Goal: Task Accomplishment & Management: Complete application form

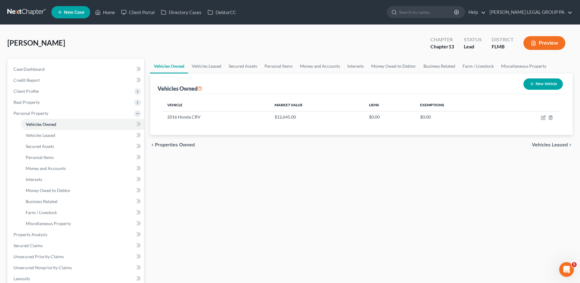
click at [33, 11] on link at bounding box center [26, 12] width 39 height 11
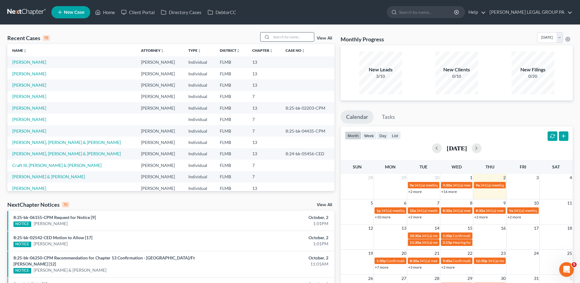
click at [283, 35] on input "search" at bounding box center [292, 36] width 43 height 9
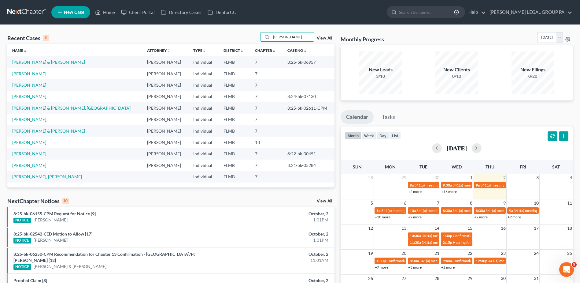
type input "smith"
click at [32, 74] on link "Smith, Steven" at bounding box center [29, 73] width 34 height 5
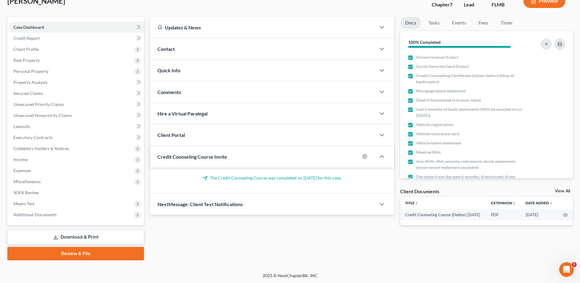
scroll to position [43, 0]
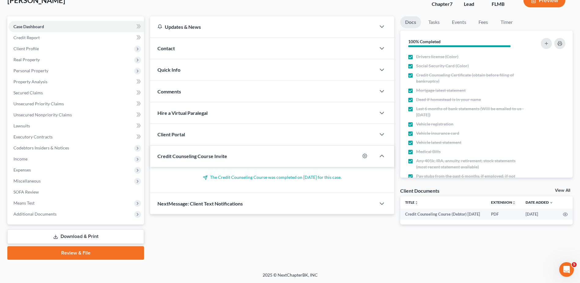
click at [62, 228] on div "Case Dashboard Payments Invoices Payments Payments Credit Report Client Profile" at bounding box center [75, 137] width 143 height 243
click at [60, 237] on link "Download & Print" at bounding box center [75, 236] width 137 height 14
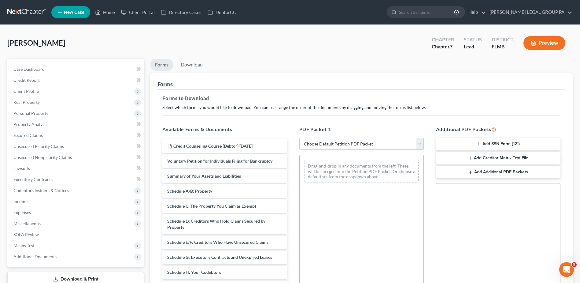
click at [342, 143] on select "Choose Default Petition PDF Packet Complete Bankruptcy Petition (all forms and …" at bounding box center [362, 144] width 125 height 12
select select "0"
click at [300, 138] on select "Choose Default Petition PDF Packet Complete Bankruptcy Petition (all forms and …" at bounding box center [362, 144] width 125 height 12
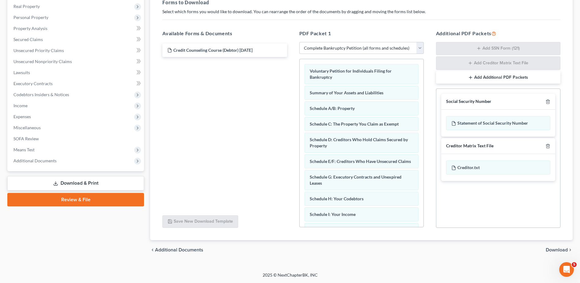
click at [560, 248] on span "Download" at bounding box center [557, 249] width 22 height 5
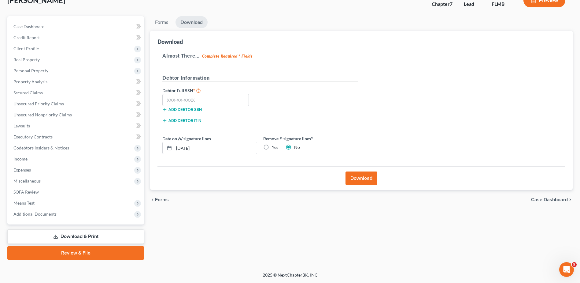
scroll to position [43, 0]
click at [190, 98] on input "text" at bounding box center [205, 100] width 87 height 12
type input "418-92-1555"
click at [363, 174] on button "Download" at bounding box center [362, 177] width 32 height 13
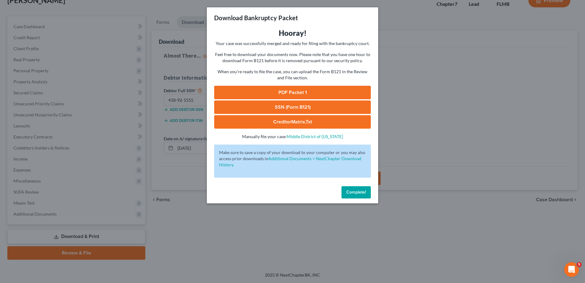
click at [300, 91] on link "PDF Packet 1" at bounding box center [292, 92] width 157 height 13
click at [288, 107] on link "SSN (Form B121)" at bounding box center [292, 106] width 157 height 13
click at [356, 193] on span "Complete!" at bounding box center [356, 191] width 20 height 5
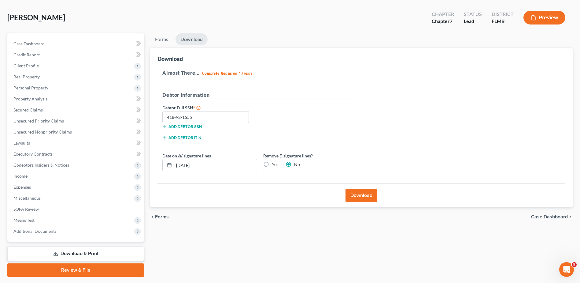
scroll to position [0, 0]
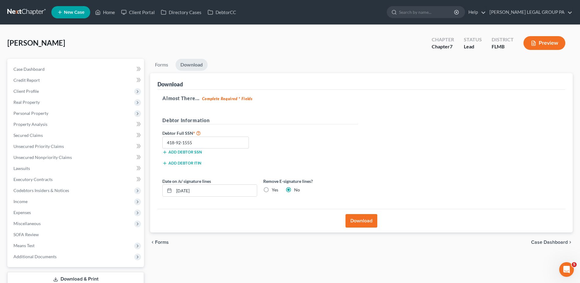
click at [15, 15] on link at bounding box center [26, 12] width 39 height 11
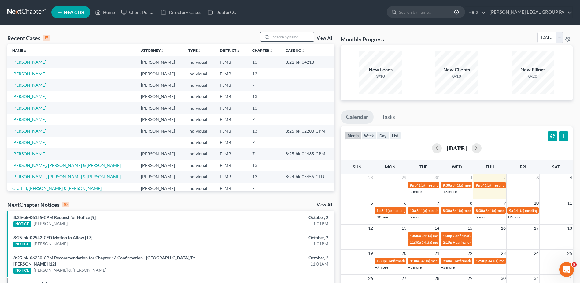
click at [284, 39] on input "search" at bounding box center [292, 36] width 43 height 9
click at [298, 41] on input "search" at bounding box center [292, 36] width 43 height 9
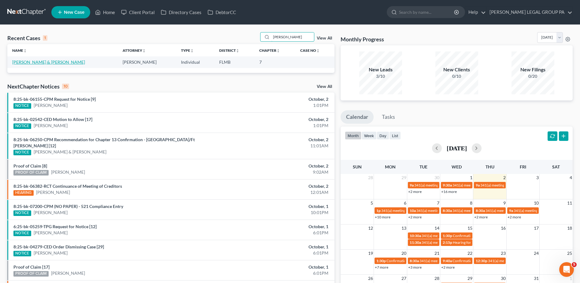
type input "raucci"
click at [34, 64] on link "Raucci, George & Jacqueline" at bounding box center [48, 61] width 73 height 5
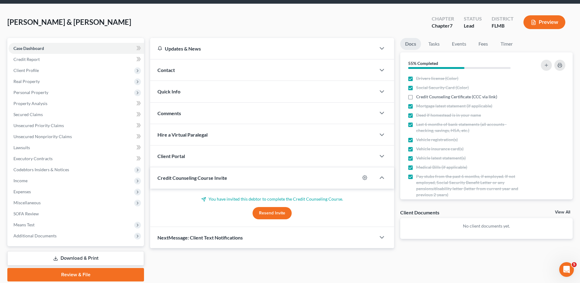
scroll to position [43, 0]
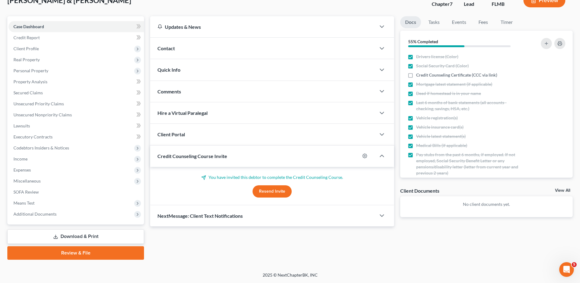
click at [89, 235] on link "Download & Print" at bounding box center [75, 236] width 137 height 14
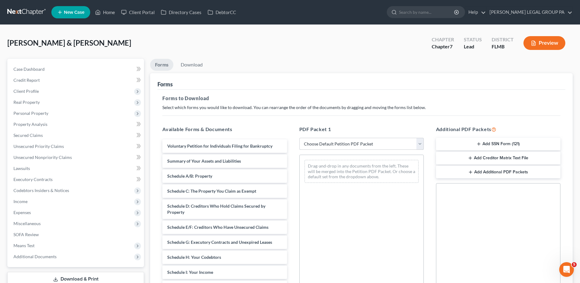
click at [329, 145] on select "Choose Default Petition PDF Packet Complete Bankruptcy Petition (all forms and …" at bounding box center [362, 144] width 125 height 12
select select "0"
click at [300, 138] on select "Choose Default Petition PDF Packet Complete Bankruptcy Petition (all forms and …" at bounding box center [362, 144] width 125 height 12
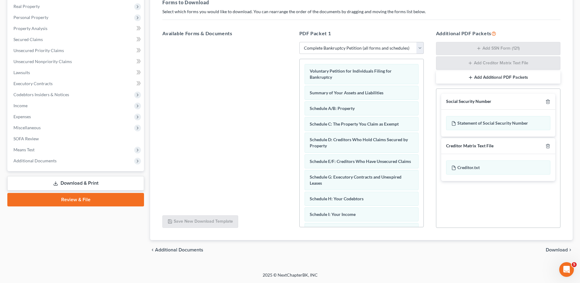
click at [558, 247] on span "Download" at bounding box center [557, 249] width 22 height 5
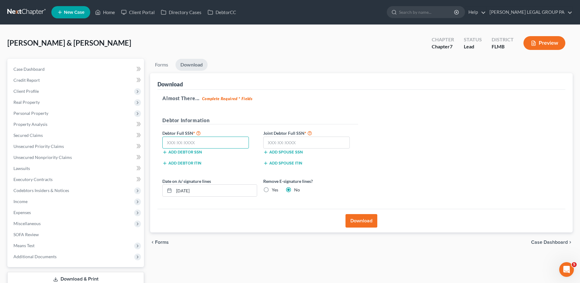
click at [196, 147] on input "text" at bounding box center [205, 142] width 87 height 12
type input "0"
type input "032-54-1675"
click at [292, 142] on input "text" at bounding box center [306, 142] width 87 height 12
type input "020-52-9593"
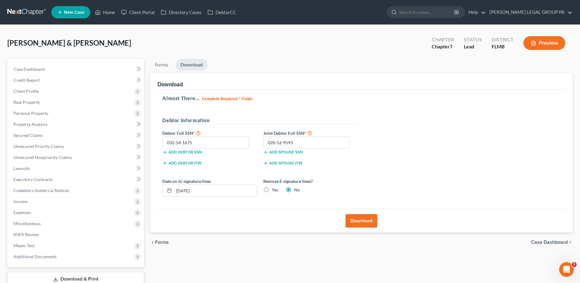
click at [348, 219] on button "Download" at bounding box center [362, 220] width 32 height 13
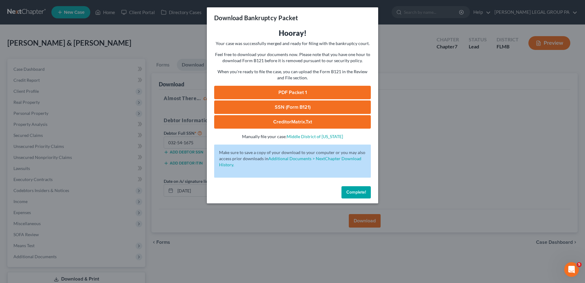
click at [293, 92] on link "PDF Packet 1" at bounding box center [292, 92] width 157 height 13
click at [290, 104] on link "SSN (Form B121)" at bounding box center [292, 106] width 157 height 13
click at [355, 188] on button "Complete!" at bounding box center [355, 192] width 29 height 12
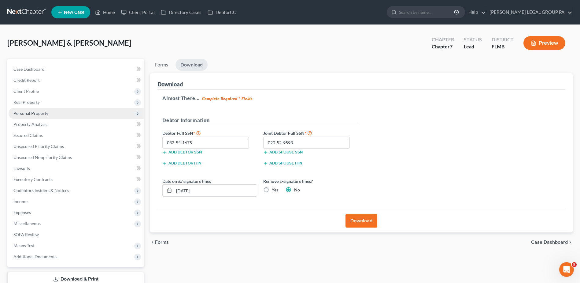
click at [62, 113] on span "Personal Property" at bounding box center [77, 113] width 136 height 11
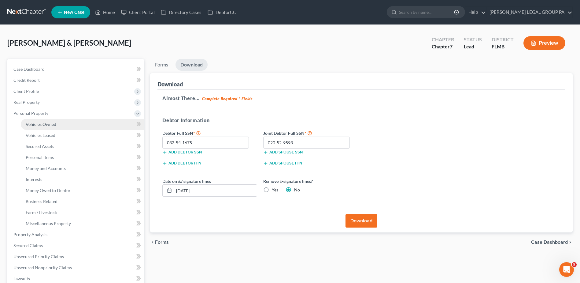
click at [63, 125] on link "Vehicles Owned" at bounding box center [82, 124] width 123 height 11
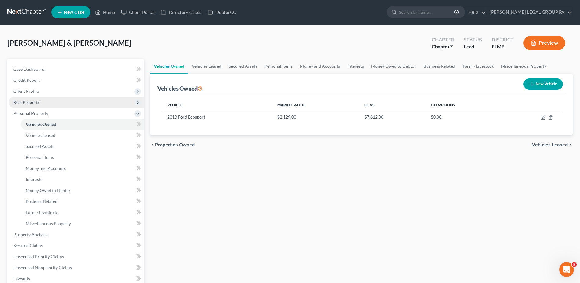
click at [55, 104] on span "Real Property" at bounding box center [77, 102] width 136 height 11
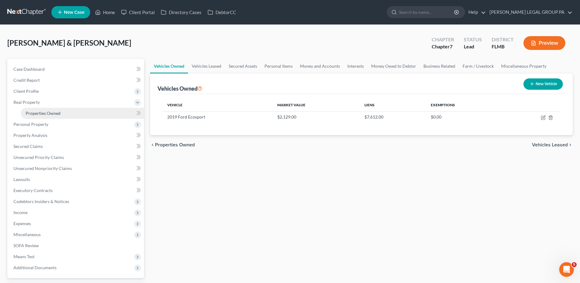
click at [59, 114] on span "Properties Owned" at bounding box center [43, 112] width 35 height 5
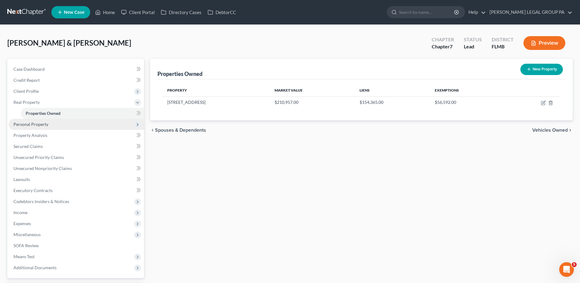
click at [63, 120] on span "Personal Property" at bounding box center [77, 124] width 136 height 11
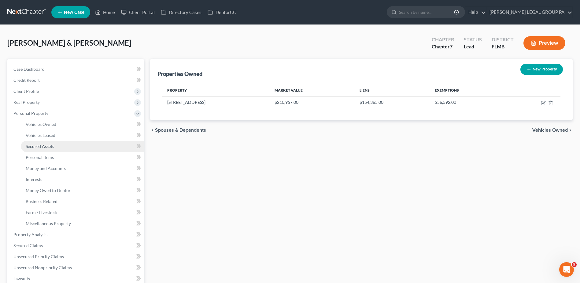
click at [68, 149] on link "Secured Assets" at bounding box center [82, 146] width 123 height 11
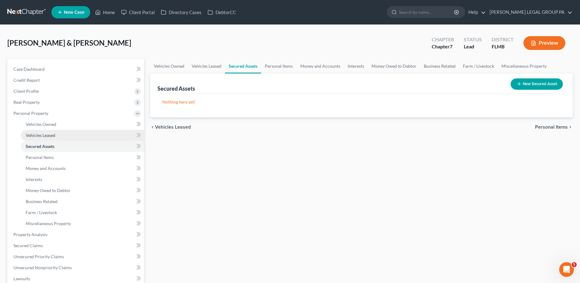
click at [69, 132] on link "Vehicles Leased" at bounding box center [82, 135] width 123 height 11
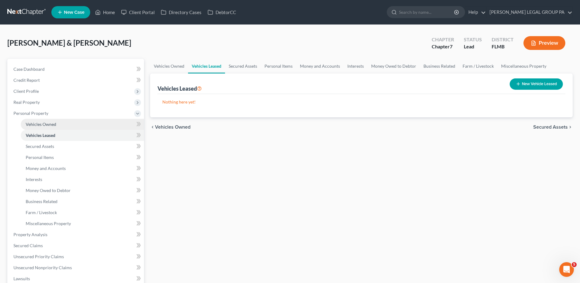
click at [70, 125] on link "Vehicles Owned" at bounding box center [82, 124] width 123 height 11
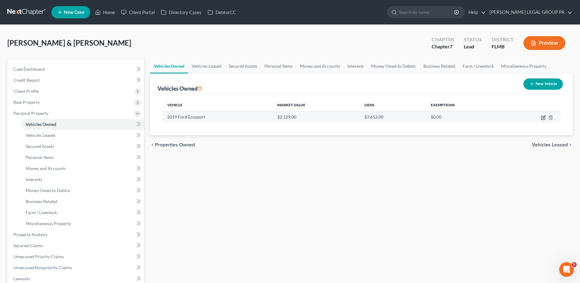
click at [545, 115] on icon "button" at bounding box center [544, 116] width 3 height 3
select select "0"
select select "7"
select select "3"
select select "2"
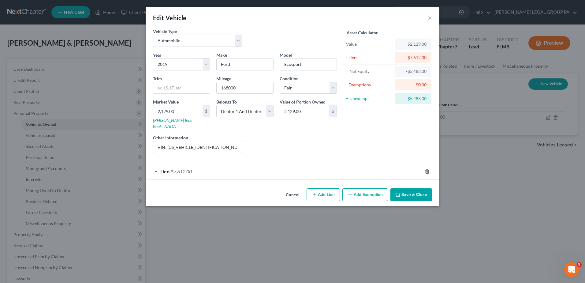
click at [400, 192] on icon "button" at bounding box center [397, 194] width 5 height 5
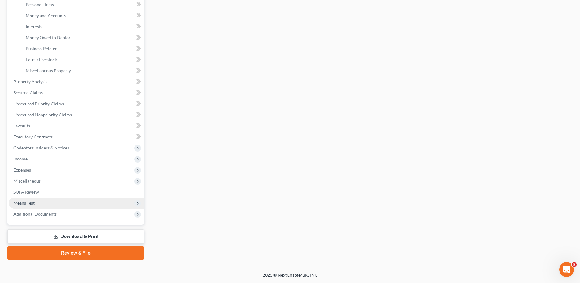
click at [40, 201] on span "Means Test" at bounding box center [77, 202] width 136 height 11
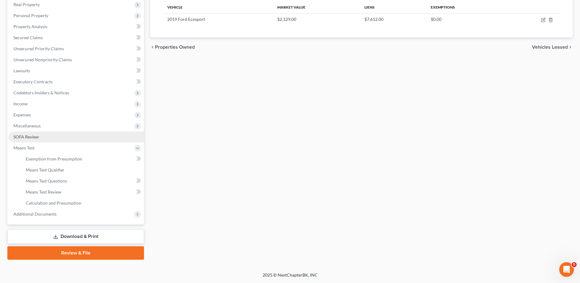
click at [41, 136] on link "SOFA Review" at bounding box center [77, 136] width 136 height 11
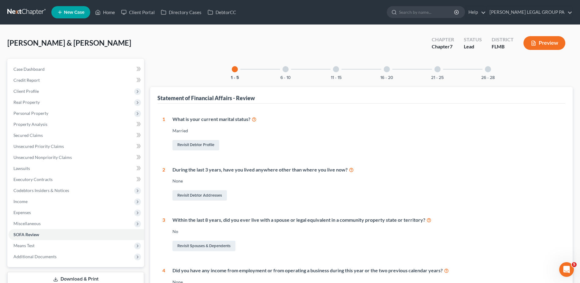
click at [290, 65] on div "6 - 10" at bounding box center [285, 69] width 21 height 21
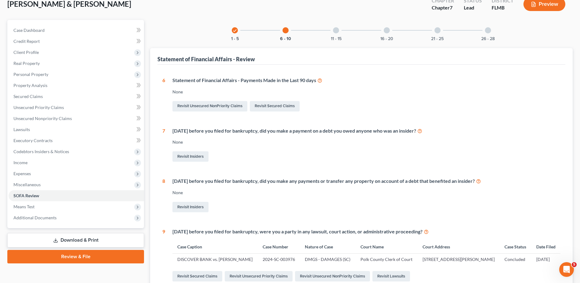
scroll to position [31, 0]
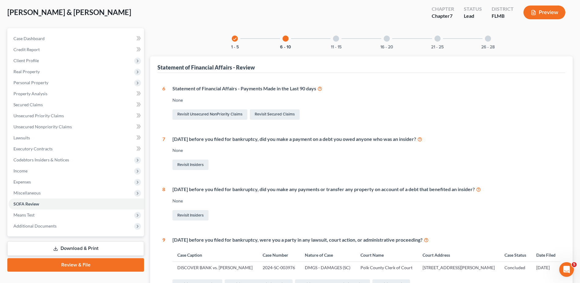
click at [335, 35] on div at bounding box center [336, 38] width 6 height 6
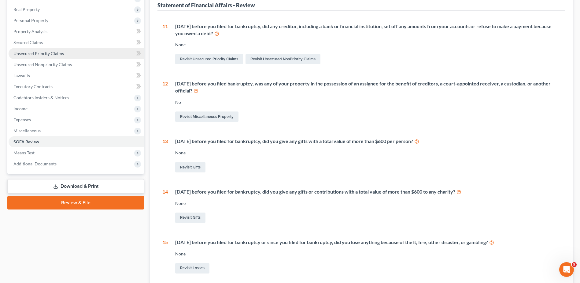
scroll to position [0, 0]
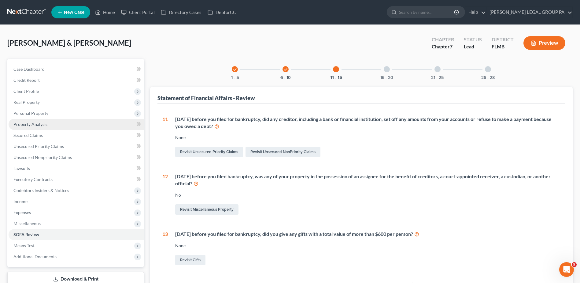
click at [32, 121] on span "Property Analysis" at bounding box center [30, 123] width 34 height 5
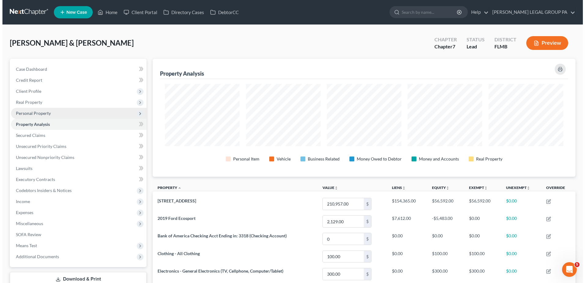
scroll to position [118, 423]
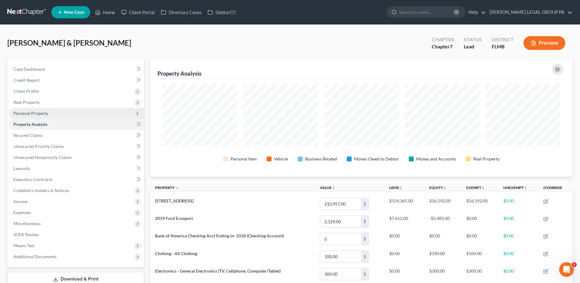
click at [34, 116] on span "Personal Property" at bounding box center [77, 113] width 136 height 11
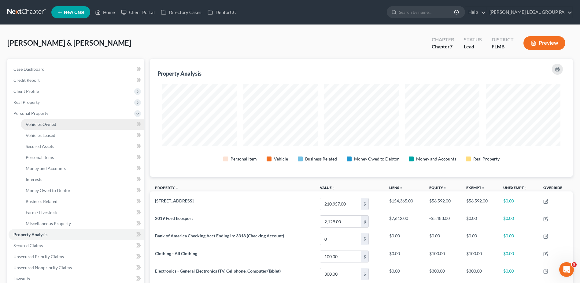
click at [48, 126] on span "Vehicles Owned" at bounding box center [41, 123] width 31 height 5
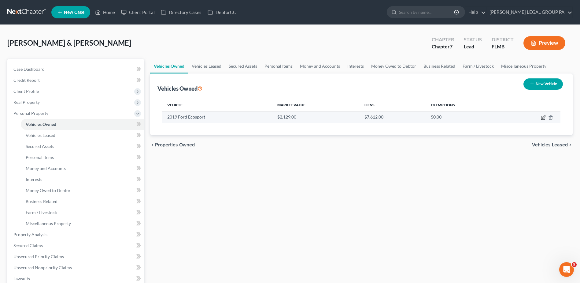
click at [544, 116] on icon "button" at bounding box center [543, 117] width 5 height 5
select select "0"
select select "7"
select select "3"
select select "2"
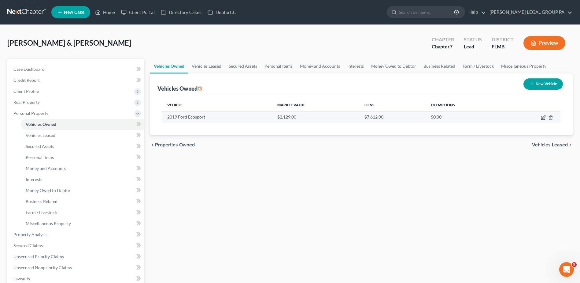
select select "30"
select select "2"
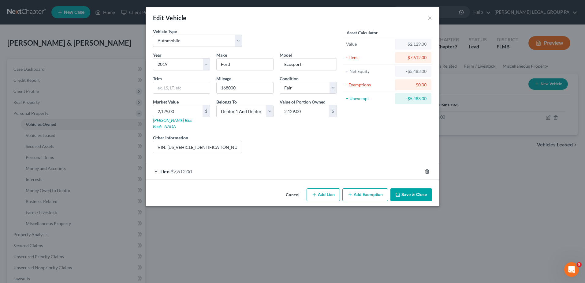
click at [222, 165] on div "Lien $7,612.00" at bounding box center [284, 171] width 277 height 16
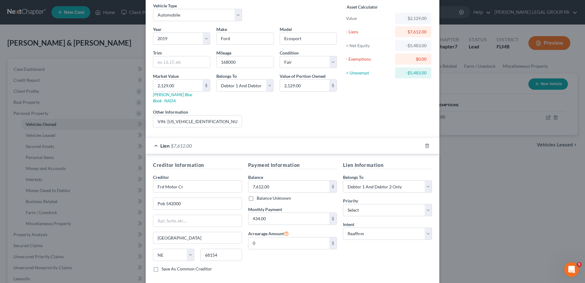
scroll to position [52, 0]
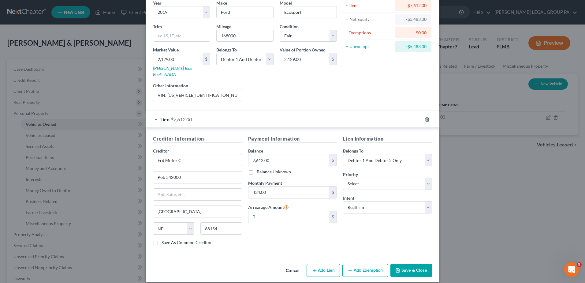
click at [366, 264] on button "Add Exemption" at bounding box center [365, 270] width 46 height 13
select select "2"
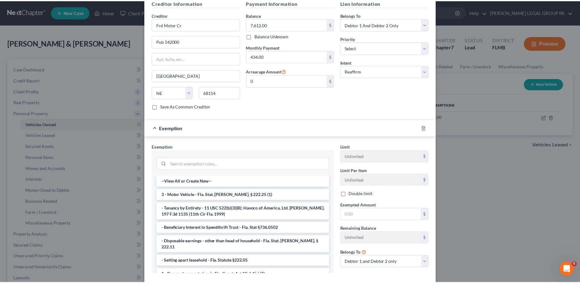
scroll to position [205, 0]
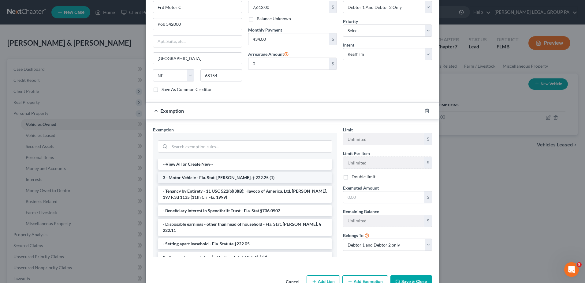
drag, startPoint x: 215, startPoint y: 173, endPoint x: 320, endPoint y: 173, distance: 105.3
click at [215, 173] on li "3 - Motor Vehicle - Fla. Stat. [PERSON_NAME]. § 222.25 (1)" at bounding box center [245, 177] width 174 height 11
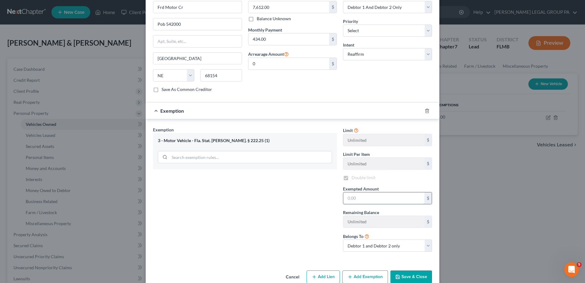
checkbox input "true"
click at [364, 192] on input "text" at bounding box center [383, 198] width 81 height 12
type input "10,000.00"
click at [401, 271] on button "Save & Close" at bounding box center [411, 276] width 42 height 13
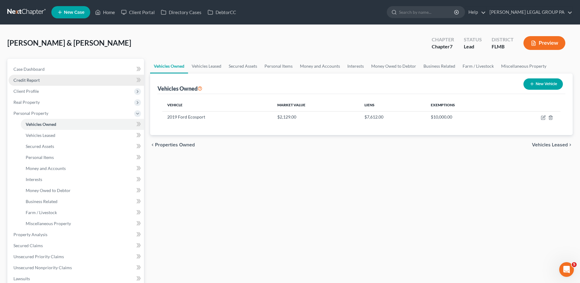
click at [52, 76] on link "Credit Report" at bounding box center [77, 80] width 136 height 11
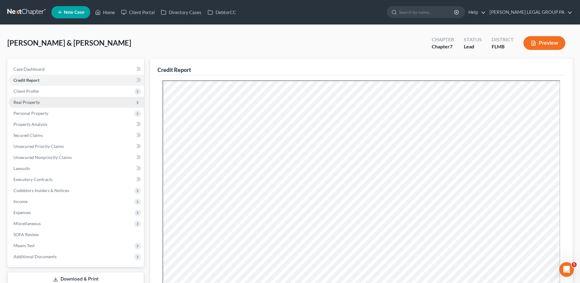
click at [39, 103] on span "Real Property" at bounding box center [26, 101] width 26 height 5
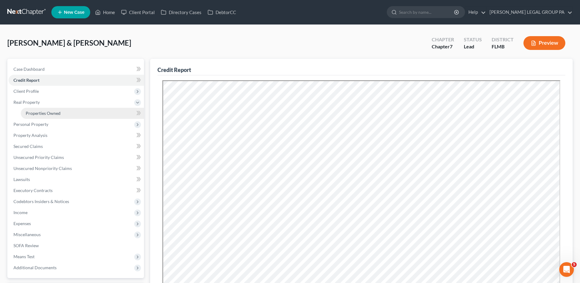
click at [41, 110] on span "Properties Owned" at bounding box center [43, 112] width 35 height 5
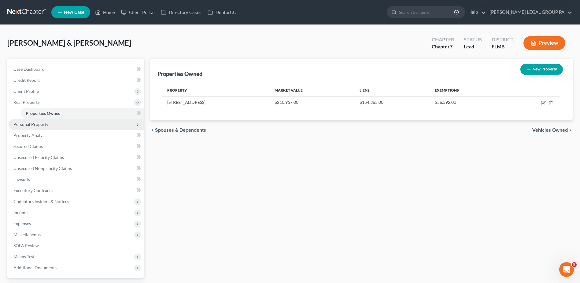
click at [51, 123] on span "Personal Property" at bounding box center [77, 124] width 136 height 11
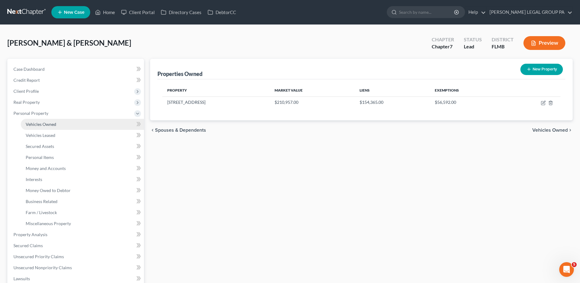
click at [68, 122] on link "Vehicles Owned" at bounding box center [82, 124] width 123 height 11
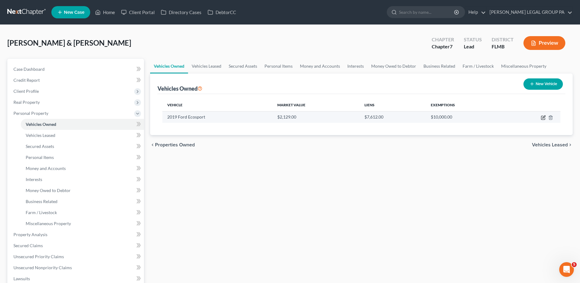
click at [543, 118] on icon "button" at bounding box center [543, 117] width 5 height 5
select select "0"
select select "7"
select select "3"
select select "2"
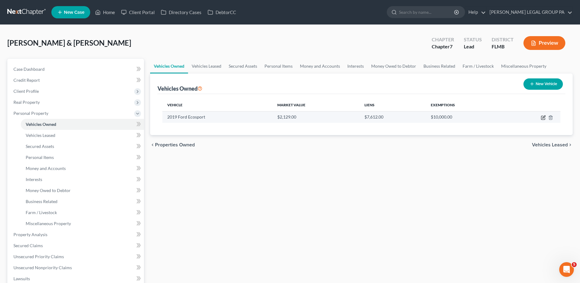
select select "30"
select select "2"
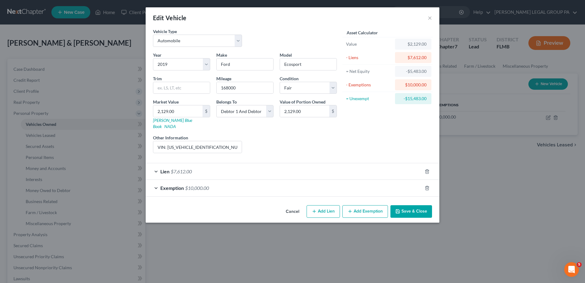
click at [202, 170] on div "Lien $7,612.00" at bounding box center [284, 171] width 277 height 16
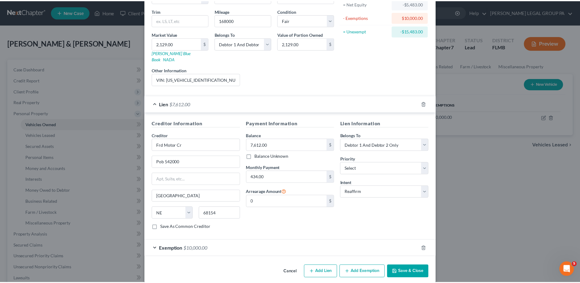
scroll to position [69, 0]
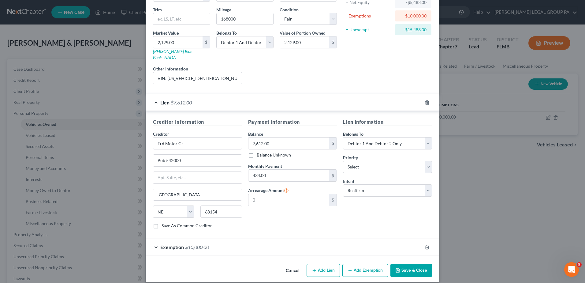
click at [407, 265] on button "Save & Close" at bounding box center [411, 270] width 42 height 13
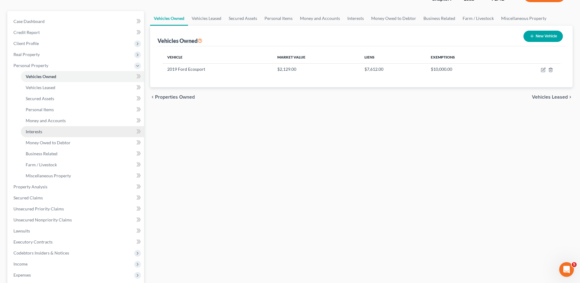
scroll to position [0, 0]
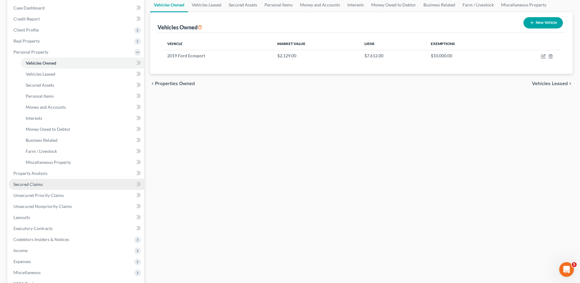
click at [52, 184] on link "Secured Claims" at bounding box center [77, 184] width 136 height 11
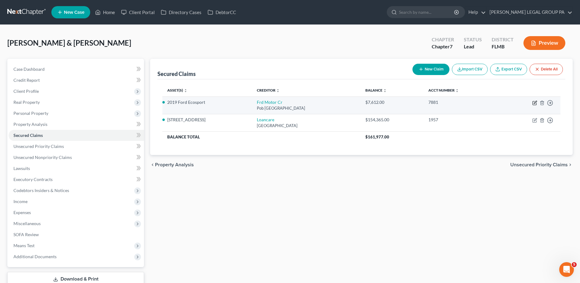
click at [533, 101] on icon "button" at bounding box center [535, 102] width 5 height 5
select select "30"
select select "2"
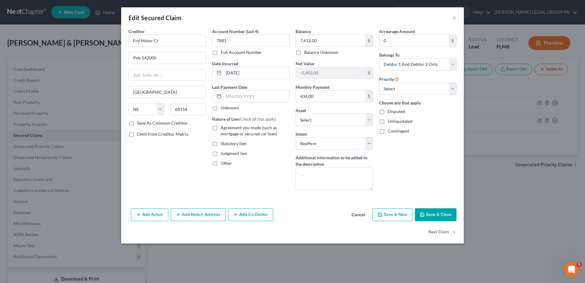
click at [256, 131] on span "Agreement you made (such as mortgage or secured car loan)" at bounding box center [249, 130] width 57 height 11
click at [227, 129] on input "Agreement you made (such as mortgage or secured car loan)" at bounding box center [225, 127] width 4 height 4
checkbox input "true"
click at [427, 216] on button "Save & Close" at bounding box center [436, 214] width 42 height 13
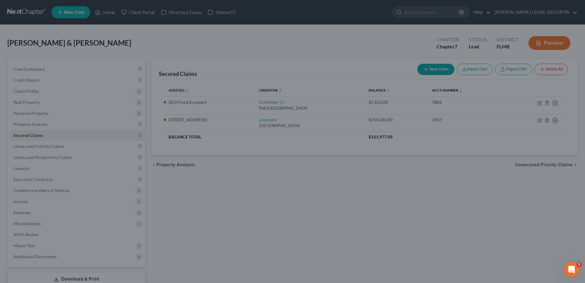
select select "3"
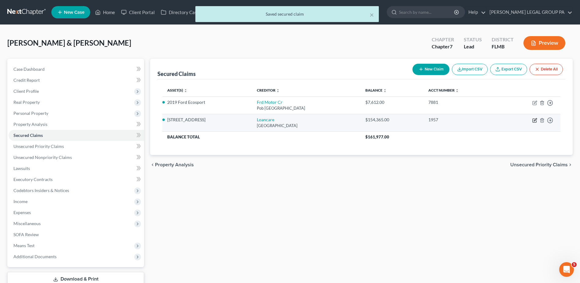
click at [534, 119] on icon "button" at bounding box center [535, 120] width 5 height 5
select select "48"
select select "2"
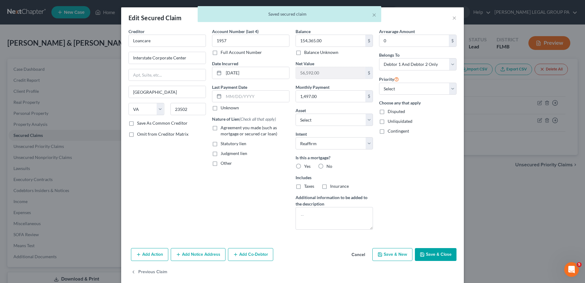
click at [230, 134] on span "Agreement you made (such as mortgage or secured car loan)" at bounding box center [249, 130] width 57 height 11
click at [227, 129] on input "Agreement you made (such as mortgage or secured car loan)" at bounding box center [225, 127] width 4 height 4
checkbox input "true"
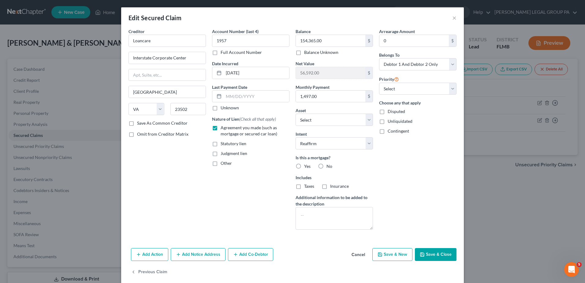
click at [304, 168] on label "Yes" at bounding box center [307, 166] width 6 height 6
click at [307, 167] on input "Yes" at bounding box center [309, 165] width 4 height 4
radio input "true"
click at [330, 186] on label "Insurance" at bounding box center [339, 186] width 19 height 6
click at [333, 186] on input "Insurance" at bounding box center [335, 185] width 4 height 4
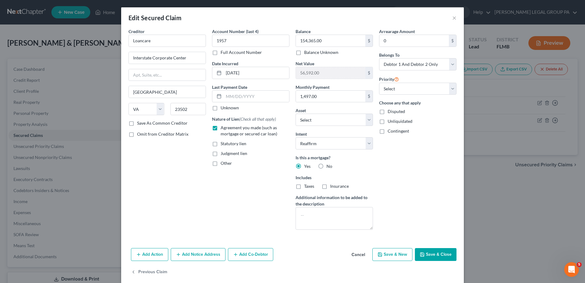
checkbox input "true"
click at [304, 186] on label "Taxes" at bounding box center [309, 186] width 10 height 6
click at [307, 186] on input "Taxes" at bounding box center [309, 185] width 4 height 4
checkbox input "true"
click at [426, 252] on button "Save & Close" at bounding box center [436, 254] width 42 height 13
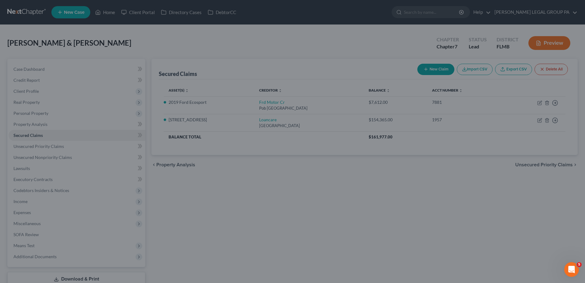
select select "11"
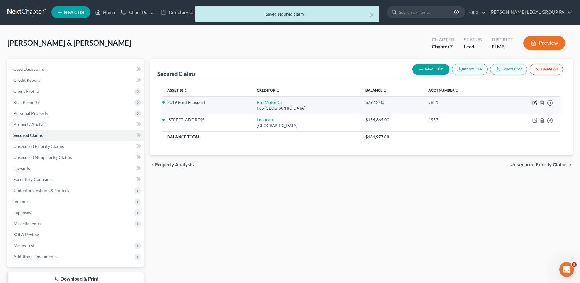
click at [536, 103] on icon "button" at bounding box center [535, 102] width 5 height 5
select select "30"
select select "3"
select select "2"
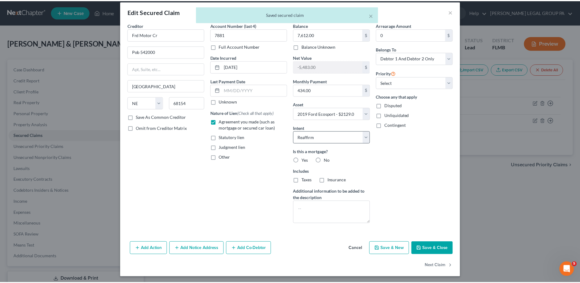
scroll to position [8, 0]
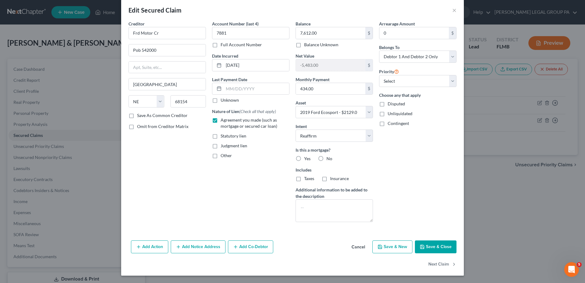
click at [436, 248] on button "Save & Close" at bounding box center [436, 246] width 42 height 13
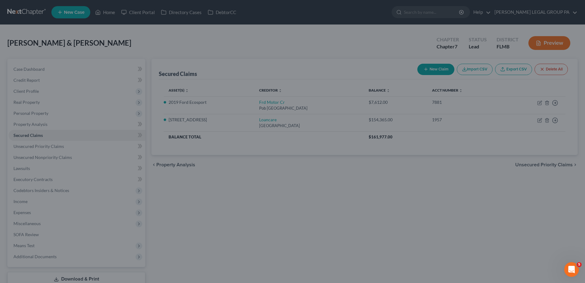
select select "3"
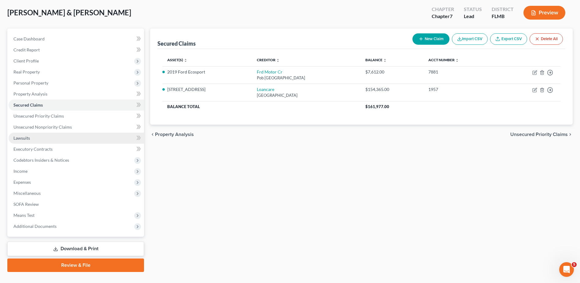
scroll to position [31, 0]
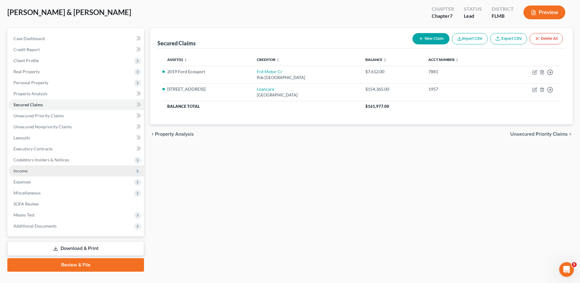
click at [54, 175] on span "Income" at bounding box center [77, 170] width 136 height 11
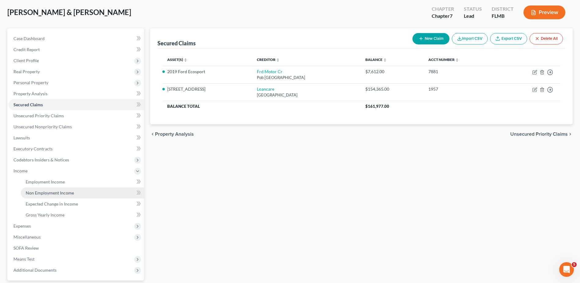
click at [51, 192] on span "Non Employment Income" at bounding box center [50, 192] width 48 height 5
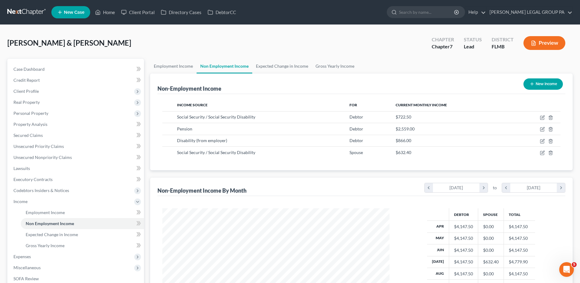
click at [28, 12] on link at bounding box center [26, 12] width 39 height 11
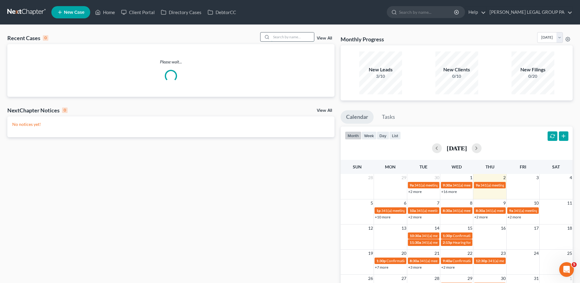
click at [300, 34] on input "search" at bounding box center [292, 36] width 43 height 9
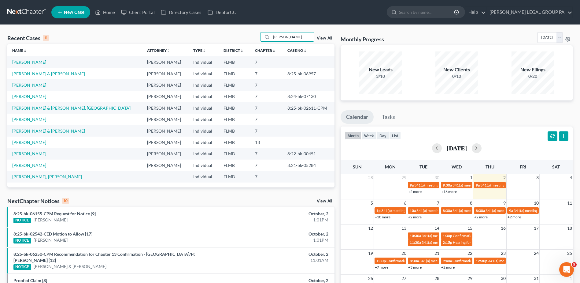
type input "smith"
click at [23, 62] on link "[PERSON_NAME]" at bounding box center [29, 61] width 34 height 5
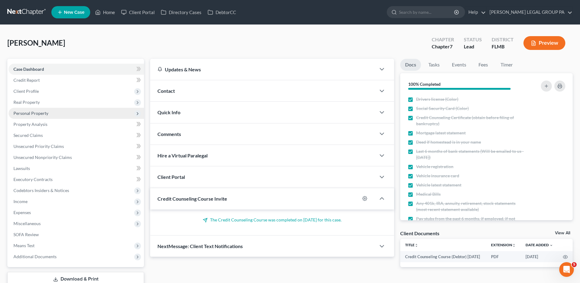
click at [68, 113] on span "Personal Property" at bounding box center [77, 113] width 136 height 11
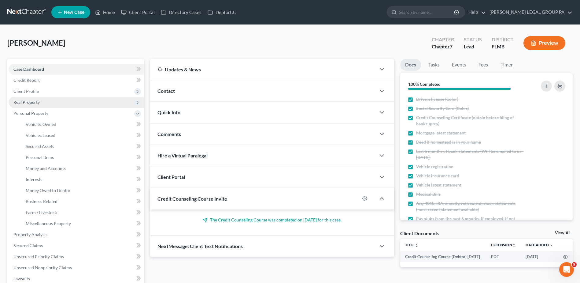
drag, startPoint x: 59, startPoint y: 106, endPoint x: 53, endPoint y: 106, distance: 5.8
click at [58, 106] on span "Real Property" at bounding box center [77, 102] width 136 height 11
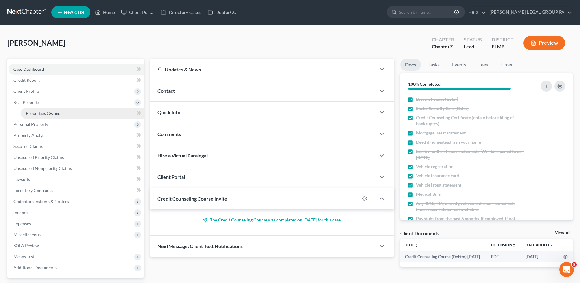
click at [55, 112] on span "Properties Owned" at bounding box center [43, 112] width 35 height 5
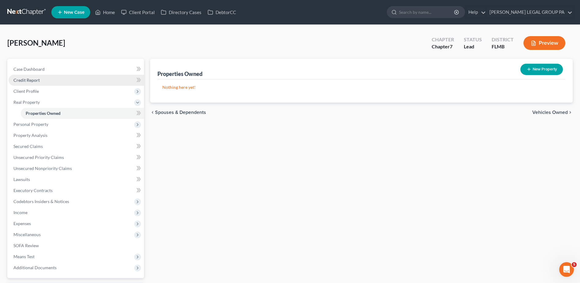
click at [39, 82] on link "Credit Report" at bounding box center [77, 80] width 136 height 11
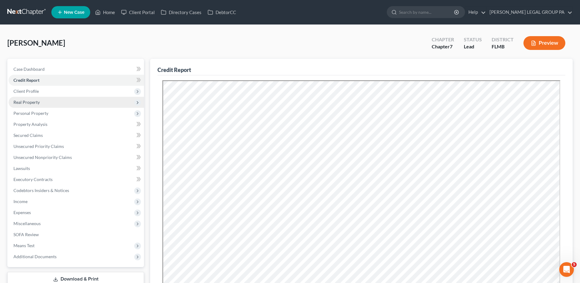
click at [41, 104] on span "Real Property" at bounding box center [77, 102] width 136 height 11
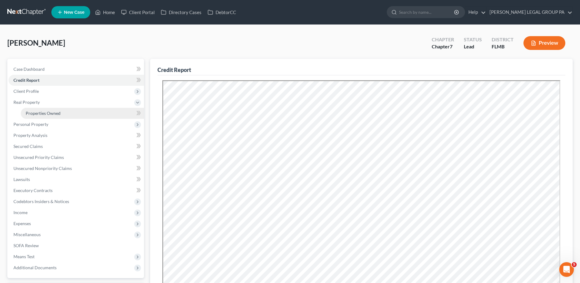
click at [43, 112] on span "Properties Owned" at bounding box center [43, 112] width 35 height 5
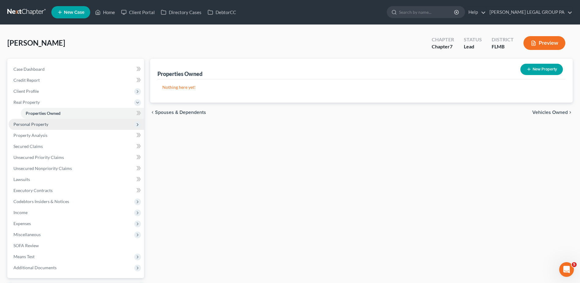
click at [47, 126] on span "Personal Property" at bounding box center [30, 123] width 35 height 5
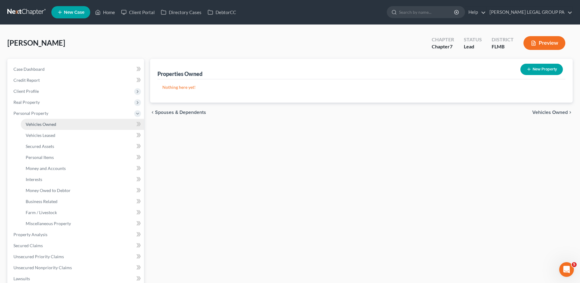
click at [51, 126] on span "Vehicles Owned" at bounding box center [41, 123] width 31 height 5
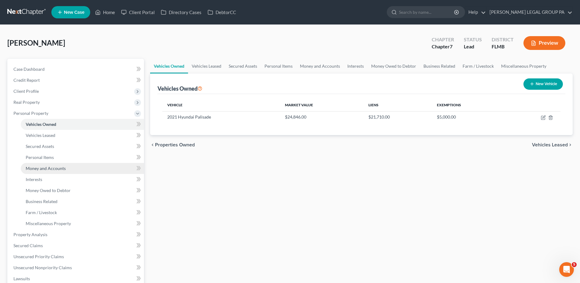
click at [52, 170] on span "Money and Accounts" at bounding box center [46, 168] width 40 height 5
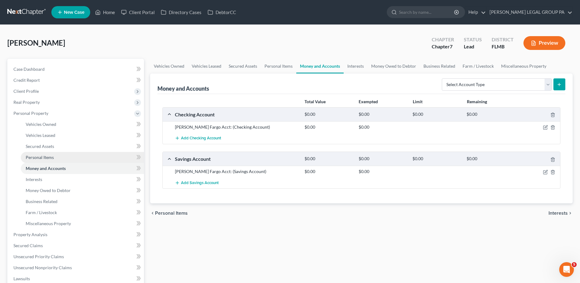
click at [48, 158] on span "Personal Items" at bounding box center [40, 157] width 28 height 5
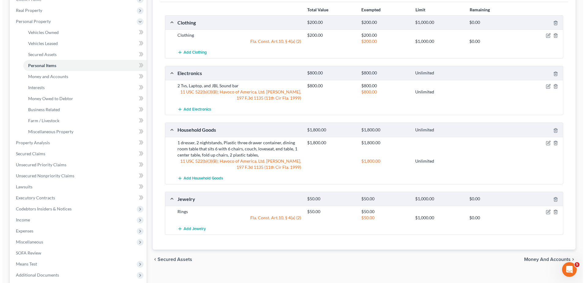
scroll to position [61, 0]
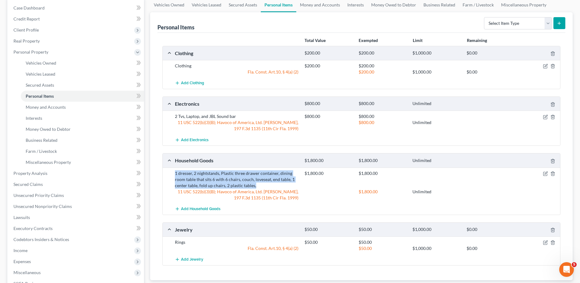
drag, startPoint x: 245, startPoint y: 183, endPoint x: 175, endPoint y: 170, distance: 71.1
click at [175, 170] on div "1 dresser, 2 nightstands, Plastic three drawer container, dining room table tha…" at bounding box center [237, 179] width 130 height 18
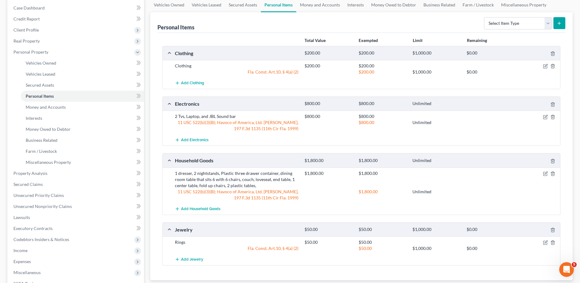
click at [256, 188] on div "11 USC 522(b)(3)(B); Havoco of America, Ltd. v. Hill, 197 F.3d 1135 (11th Cir F…" at bounding box center [237, 194] width 130 height 12
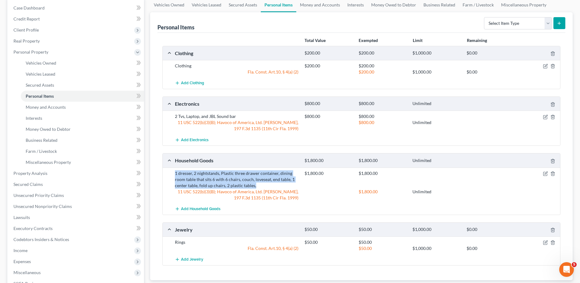
drag, startPoint x: 256, startPoint y: 187, endPoint x: 172, endPoint y: 172, distance: 85.7
click at [172, 172] on div "1 dresser, 2 nightstands, Plastic three drawer container, dining room table tha…" at bounding box center [362, 185] width 398 height 36
drag, startPoint x: 172, startPoint y: 172, endPoint x: 233, endPoint y: 191, distance: 63.6
click at [233, 191] on div "11 USC 522(b)(3)(B); Havoco of America, Ltd. v. Hill, 197 F.3d 1135 (11th Cir F…" at bounding box center [237, 194] width 130 height 12
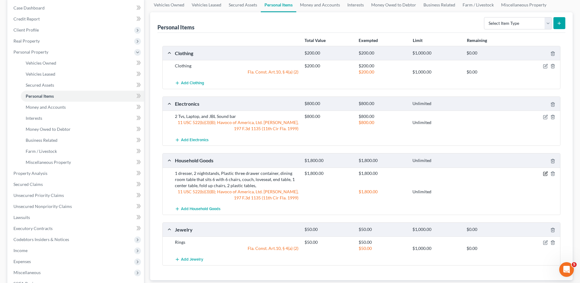
click at [544, 173] on icon "button" at bounding box center [545, 173] width 5 height 5
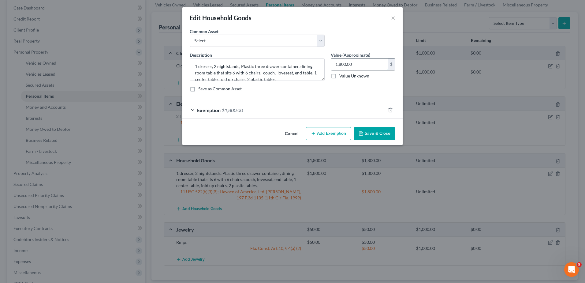
click at [363, 65] on input "1,800.00" at bounding box center [359, 64] width 57 height 12
click at [356, 86] on div "Save as Common Asset" at bounding box center [293, 89] width 206 height 6
click at [370, 62] on input "1,800.00" at bounding box center [359, 64] width 57 height 12
type input "900.00"
click at [268, 109] on div "Exemption $1,800.00" at bounding box center [283, 110] width 203 height 16
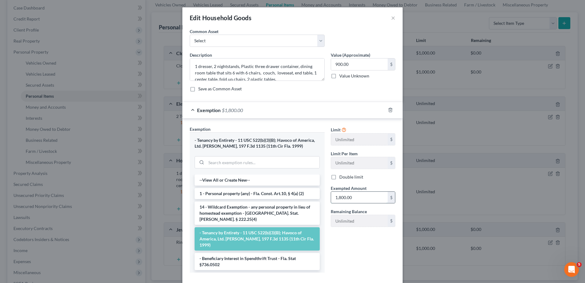
click at [361, 201] on input "1,800.00" at bounding box center [359, 198] width 57 height 12
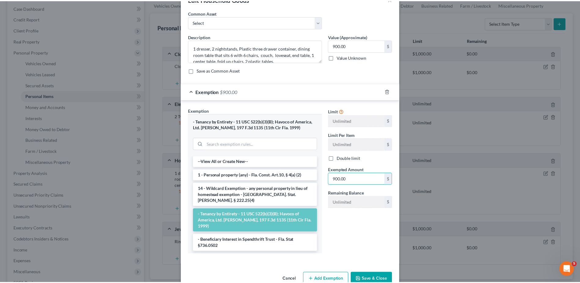
scroll to position [33, 0]
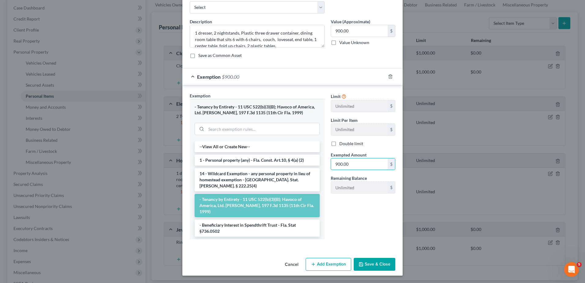
type input "900.00"
click at [379, 264] on button "Save & Close" at bounding box center [375, 264] width 42 height 13
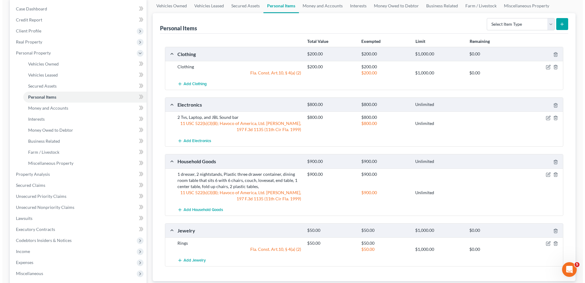
scroll to position [61, 0]
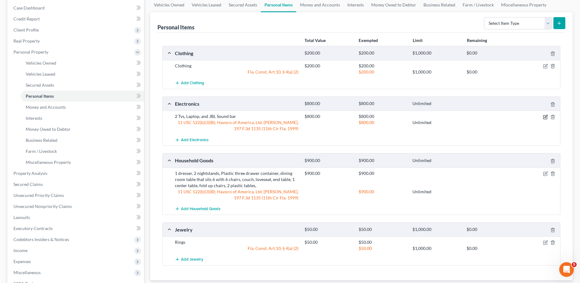
click at [543, 119] on icon "button" at bounding box center [545, 116] width 5 height 5
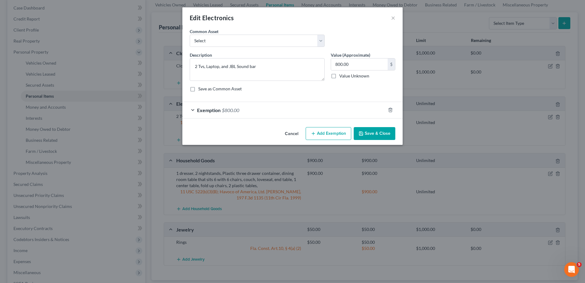
click at [356, 56] on label "Value (Approximate)" at bounding box center [350, 55] width 39 height 6
click at [354, 59] on input "800.00" at bounding box center [359, 64] width 57 height 12
type input "400.00"
click at [253, 112] on div "Exemption $800.00" at bounding box center [283, 110] width 203 height 16
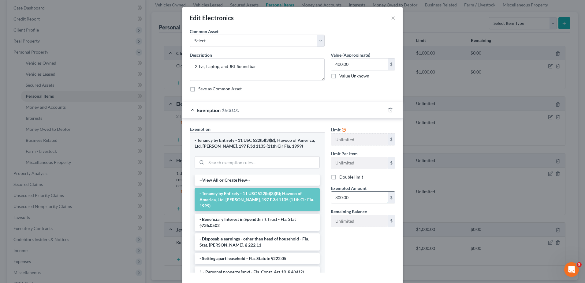
click at [356, 200] on input "800.00" at bounding box center [359, 198] width 57 height 12
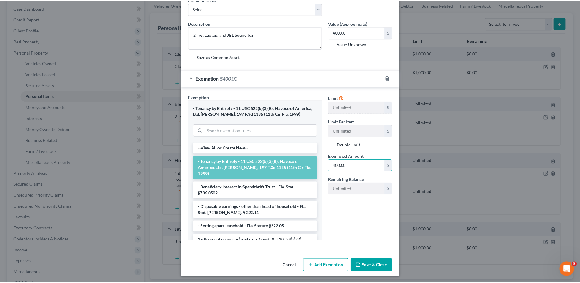
scroll to position [33, 0]
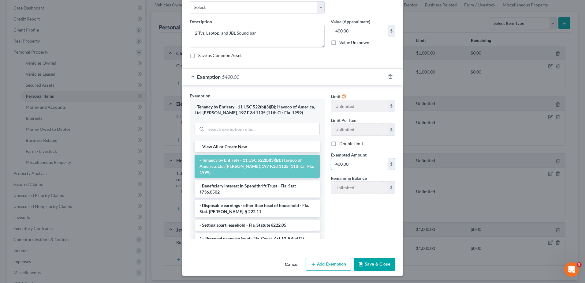
type input "400.00"
click at [376, 268] on button "Save & Close" at bounding box center [375, 264] width 42 height 13
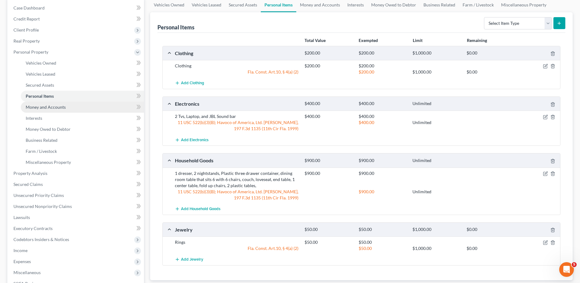
click at [77, 106] on link "Money and Accounts" at bounding box center [82, 107] width 123 height 11
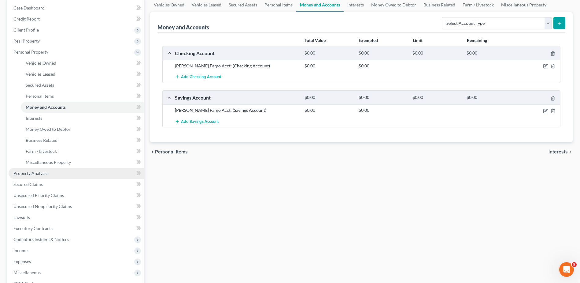
click at [55, 170] on link "Property Analysis" at bounding box center [77, 173] width 136 height 11
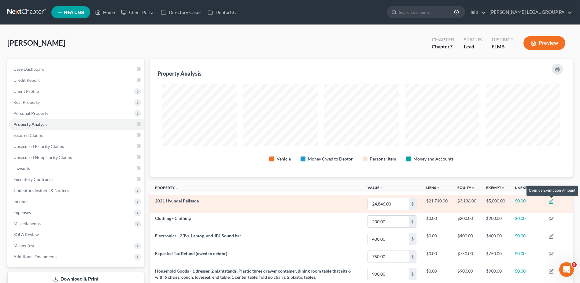
click at [553, 203] on icon "button" at bounding box center [552, 202] width 4 height 4
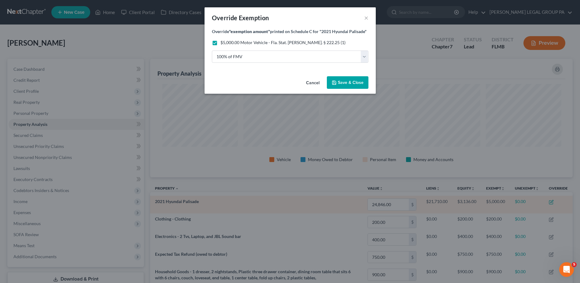
scroll to position [118, 426]
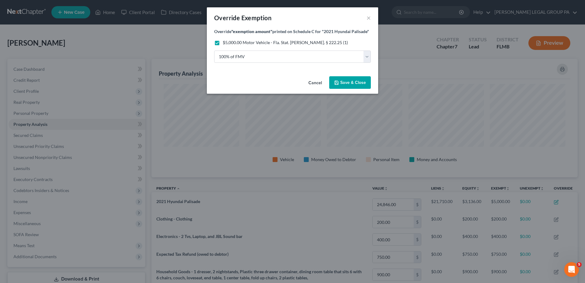
click at [223, 42] on label "$5,000.00 Motor Vehicle - Fla. Stat. Ann. § 222.25 (1)" at bounding box center [285, 42] width 125 height 6
click at [225, 42] on input "$5,000.00 Motor Vehicle - Fla. Stat. Ann. § 222.25 (1)" at bounding box center [227, 41] width 4 height 4
checkbox input "false"
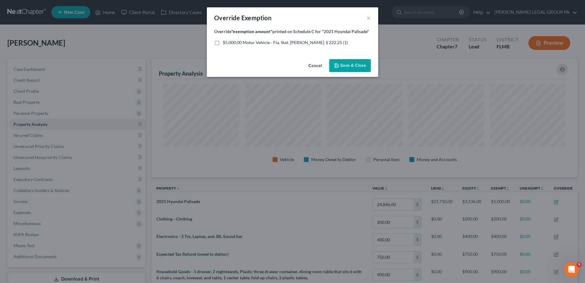
click at [347, 68] on span "Save & Close" at bounding box center [353, 65] width 26 height 5
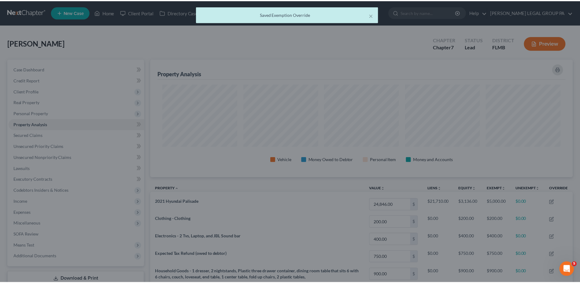
scroll to position [305883, 305578]
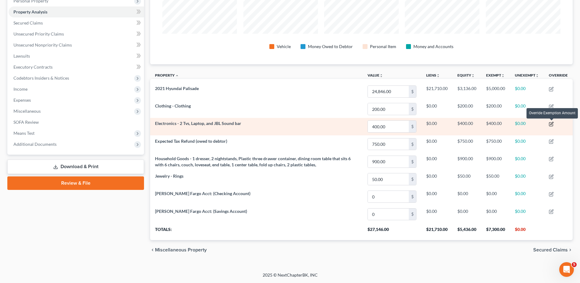
click at [552, 125] on icon "button" at bounding box center [551, 123] width 5 height 5
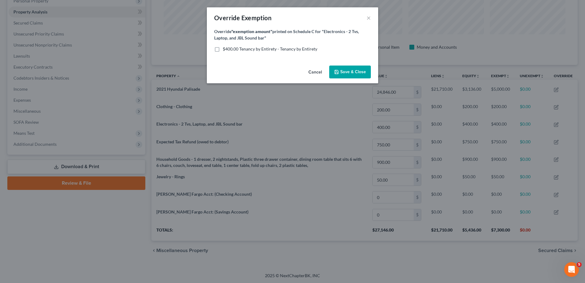
click at [246, 52] on div "Override "exemption amount" printed on Schedule C for "Electronics - 2 Tvs, Lap…" at bounding box center [292, 45] width 171 height 35
click at [246, 48] on span "$400.00 Tenancy by Entirety - Tenancy by Entirety" at bounding box center [270, 48] width 95 height 5
click at [229, 48] on input "$400.00 Tenancy by Entirety - Tenancy by Entirety" at bounding box center [227, 48] width 4 height 4
checkbox input "true"
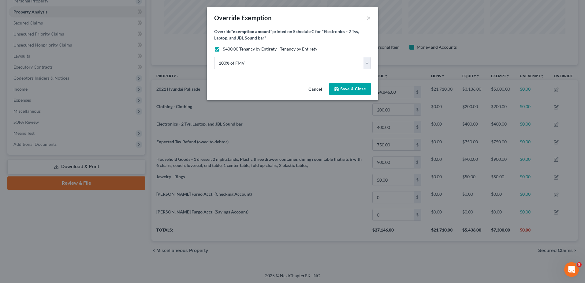
click at [340, 85] on button "Save & Close" at bounding box center [350, 89] width 42 height 13
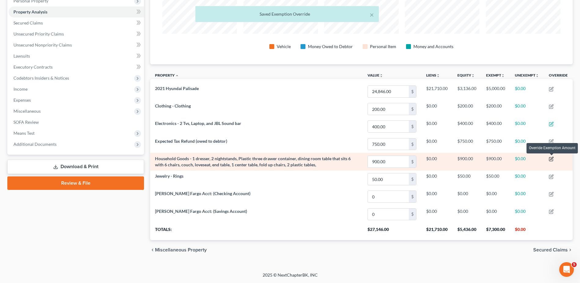
click at [551, 159] on icon "button" at bounding box center [551, 158] width 5 height 5
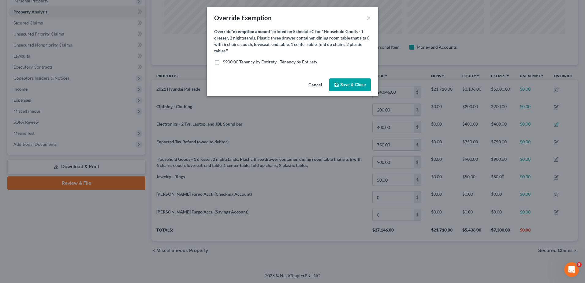
click at [278, 64] on span "$900.00 Tenancy by Entirety - Tenancy by Entirety" at bounding box center [270, 61] width 95 height 5
click at [229, 63] on input "$900.00 Tenancy by Entirety - Tenancy by Entirety" at bounding box center [227, 61] width 4 height 4
checkbox input "true"
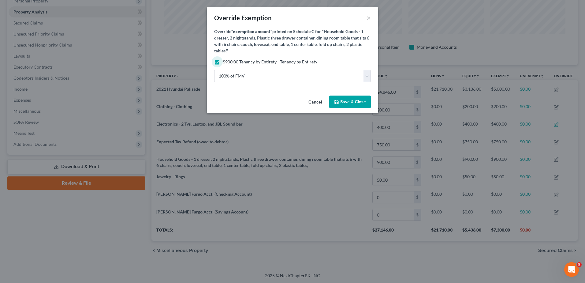
click at [351, 103] on span "Save & Close" at bounding box center [353, 101] width 26 height 5
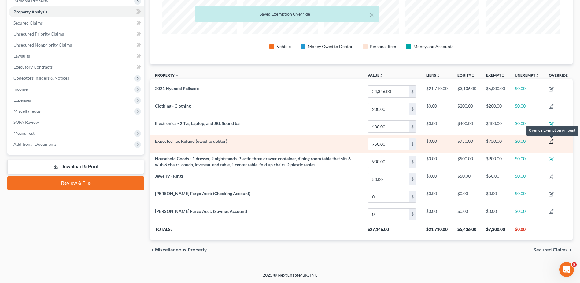
click at [553, 143] on icon "button" at bounding box center [551, 141] width 5 height 5
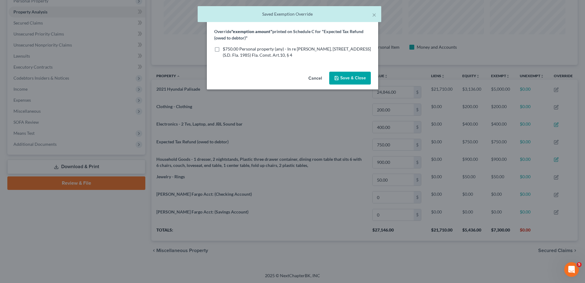
click at [323, 80] on button "Cancel" at bounding box center [315, 78] width 23 height 12
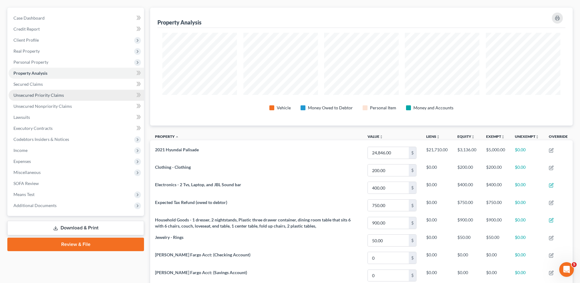
click at [68, 96] on link "Unsecured Priority Claims" at bounding box center [77, 95] width 136 height 11
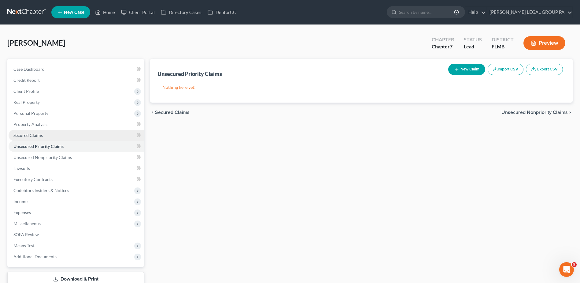
click at [58, 138] on link "Secured Claims" at bounding box center [77, 135] width 136 height 11
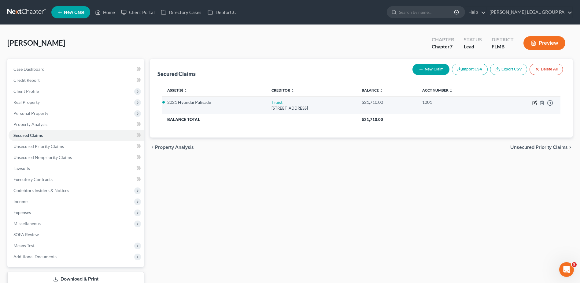
click at [535, 102] on icon "button" at bounding box center [535, 102] width 3 height 3
select select "28"
select select "4"
select select "2"
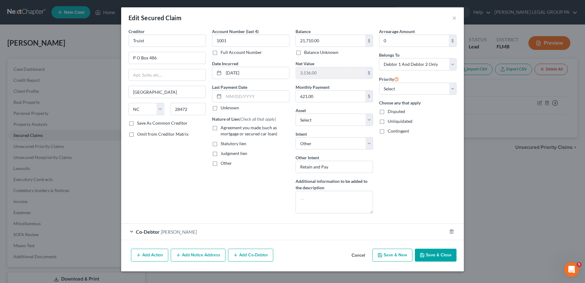
click at [253, 134] on span "Agreement you made (such as mortgage or secured car loan)" at bounding box center [249, 130] width 57 height 11
click at [227, 129] on input "Agreement you made (such as mortgage or secured car loan)" at bounding box center [225, 127] width 4 height 4
checkbox input "true"
click at [432, 255] on button "Save & Close" at bounding box center [436, 254] width 42 height 13
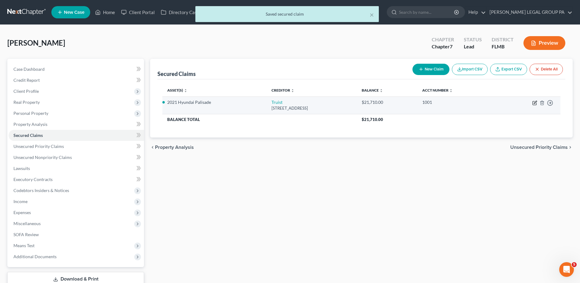
click at [532, 103] on td "Move to E Move to F Move to G Move to Notice Only" at bounding box center [529, 104] width 65 height 17
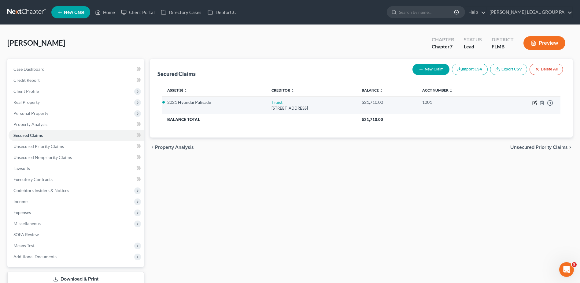
click at [535, 103] on icon "button" at bounding box center [535, 102] width 3 height 3
select select "28"
select select "2"
select select "4"
select select "2"
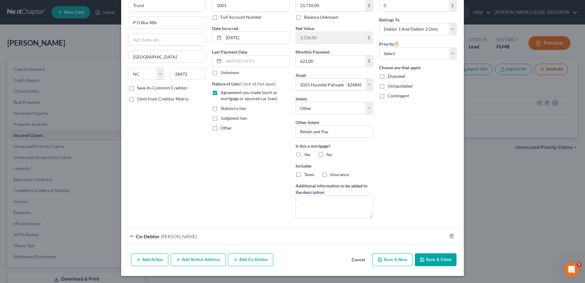
scroll to position [35, 0]
click at [327, 153] on span "No" at bounding box center [330, 153] width 6 height 5
click at [329, 153] on input "No" at bounding box center [331, 153] width 4 height 4
radio input "true"
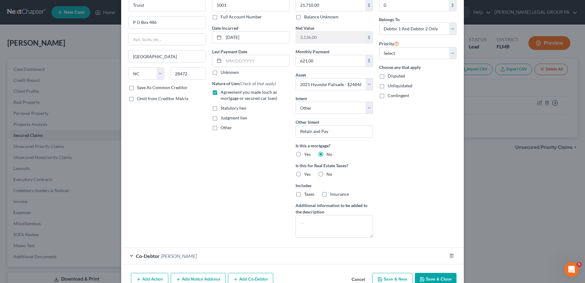
click at [327, 175] on label "No" at bounding box center [330, 174] width 6 height 6
click at [329, 175] on input "No" at bounding box center [331, 173] width 4 height 4
radio input "true"
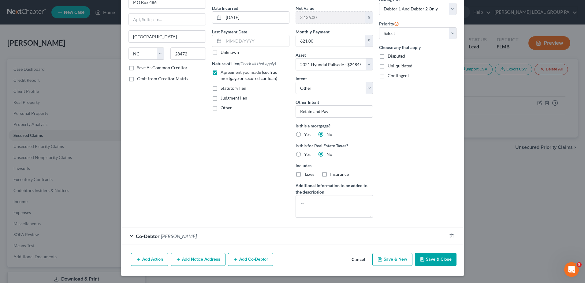
click at [253, 237] on div "Co-Debtor Tammy Smith" at bounding box center [284, 236] width 326 height 16
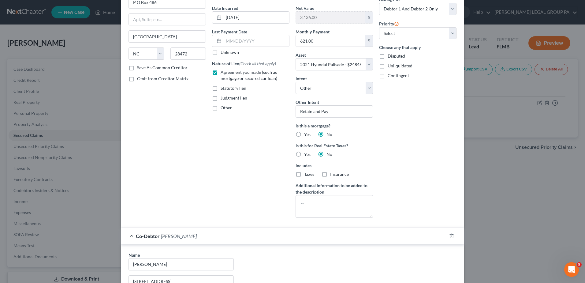
drag, startPoint x: 256, startPoint y: 234, endPoint x: 283, endPoint y: 211, distance: 35.2
click at [257, 233] on div "Co-Debtor Tammy Smith" at bounding box center [284, 236] width 326 height 16
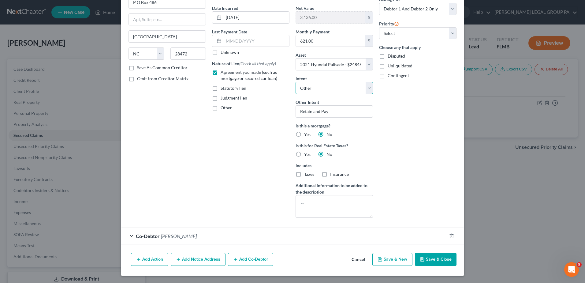
click at [340, 91] on select "Select Surrender Redeem Reaffirm Avoid Other" at bounding box center [334, 88] width 77 height 12
select select "2"
click at [296, 94] on select "Select Surrender Redeem Reaffirm Avoid Other" at bounding box center [334, 88] width 77 height 12
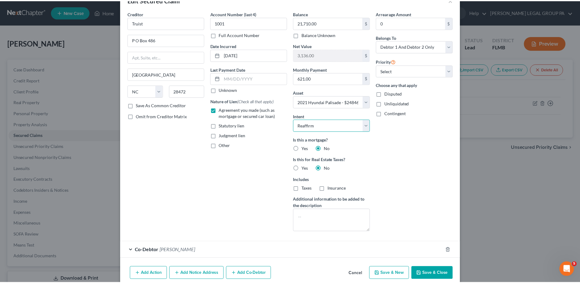
scroll to position [32, 0]
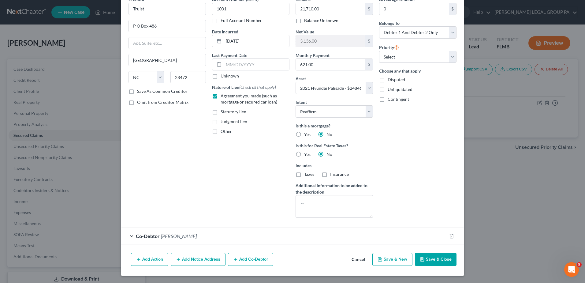
click at [434, 260] on button "Save & Close" at bounding box center [436, 259] width 42 height 13
select select
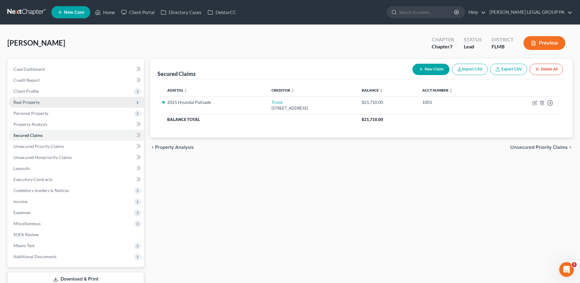
click at [57, 101] on span "Real Property" at bounding box center [77, 102] width 136 height 11
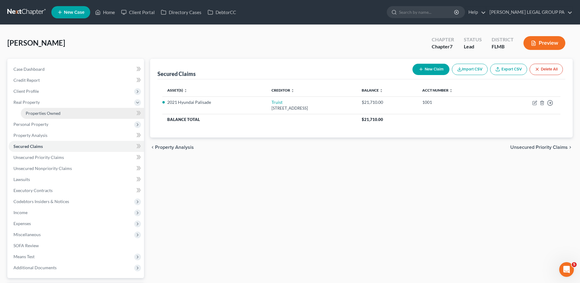
click at [61, 110] on link "Properties Owned" at bounding box center [82, 113] width 123 height 11
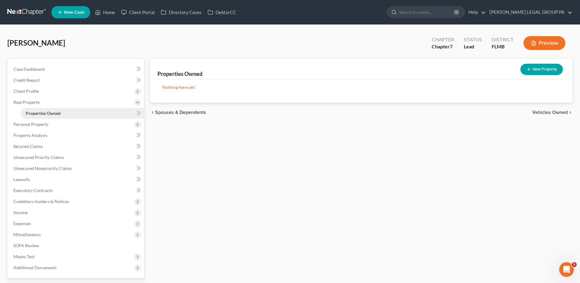
click at [64, 117] on link "Properties Owned" at bounding box center [82, 113] width 123 height 11
click at [68, 127] on span "Personal Property" at bounding box center [77, 124] width 136 height 11
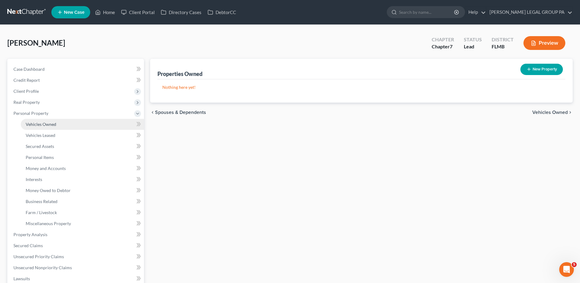
click at [72, 126] on link "Vehicles Owned" at bounding box center [82, 124] width 123 height 11
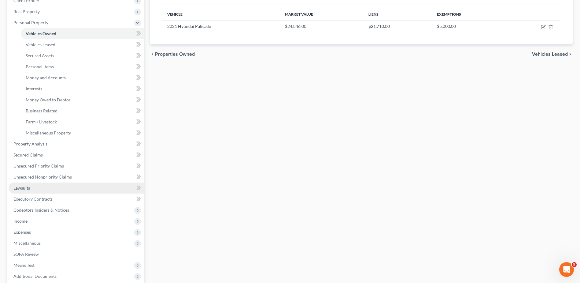
scroll to position [92, 0]
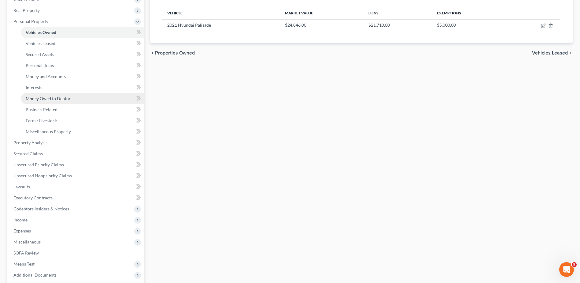
click at [57, 99] on span "Money Owed to Debtor" at bounding box center [48, 98] width 45 height 5
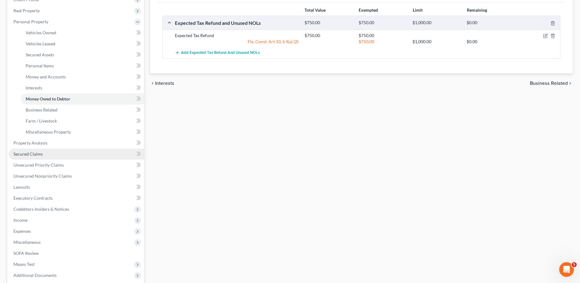
scroll to position [92, 0]
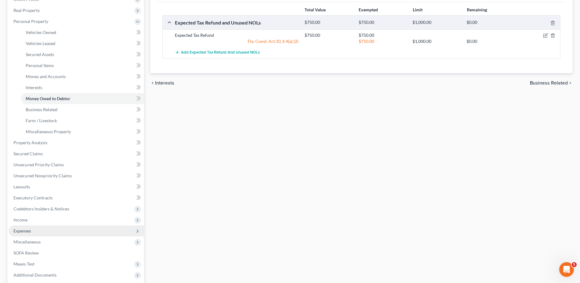
click at [55, 230] on span "Expenses" at bounding box center [77, 230] width 136 height 11
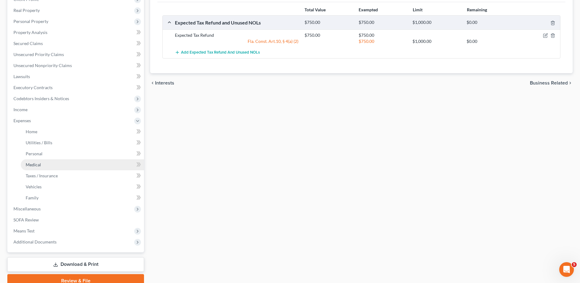
click at [43, 168] on link "Medical" at bounding box center [82, 164] width 123 height 11
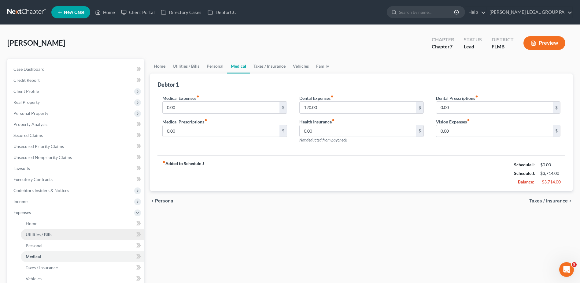
click at [64, 229] on link "Utilities / Bills" at bounding box center [82, 234] width 123 height 11
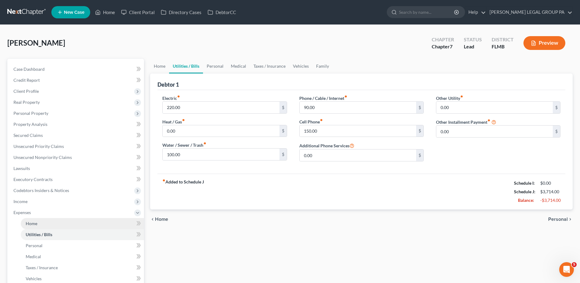
click at [44, 225] on link "Home" at bounding box center [82, 223] width 123 height 11
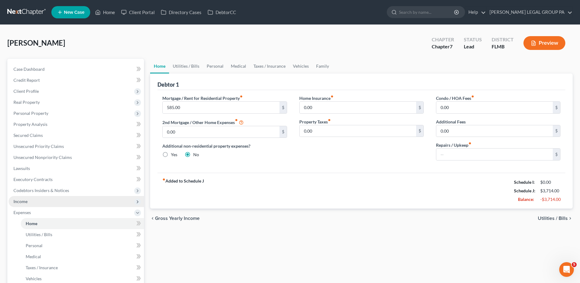
click at [50, 206] on span "Income" at bounding box center [77, 201] width 136 height 11
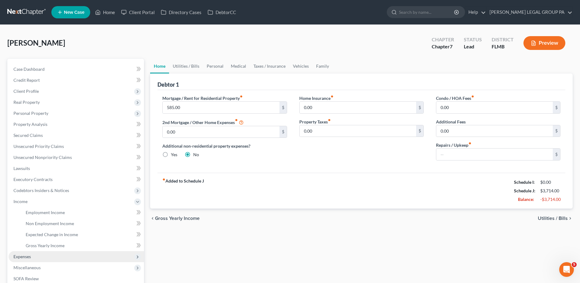
click at [45, 257] on span "Expenses" at bounding box center [77, 256] width 136 height 11
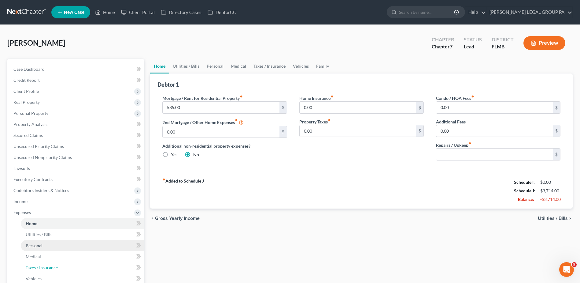
click at [47, 262] on link "Taxes / Insurance" at bounding box center [82, 267] width 123 height 11
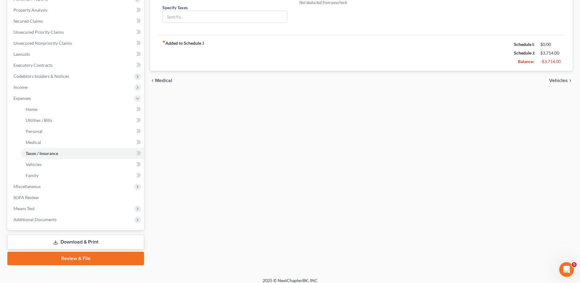
scroll to position [120, 0]
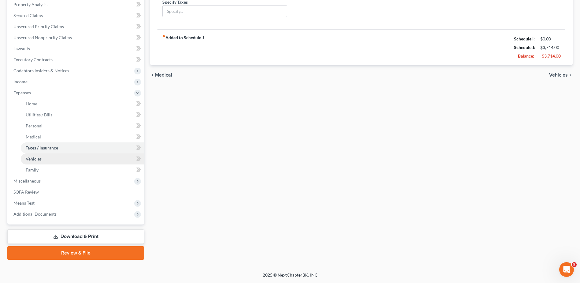
click at [66, 164] on link "Vehicles" at bounding box center [82, 158] width 123 height 11
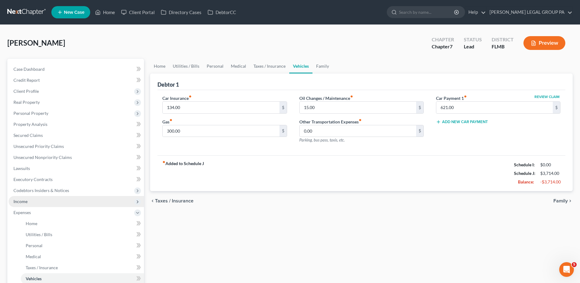
click at [40, 200] on span "Income" at bounding box center [77, 201] width 136 height 11
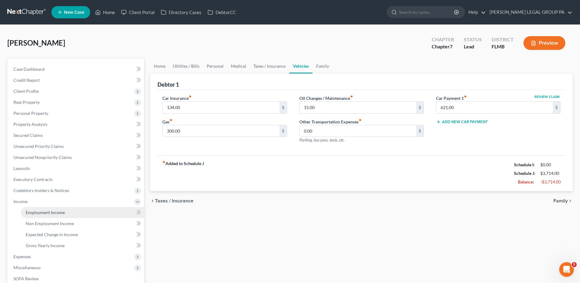
click at [43, 207] on link "Employment Income" at bounding box center [82, 212] width 123 height 11
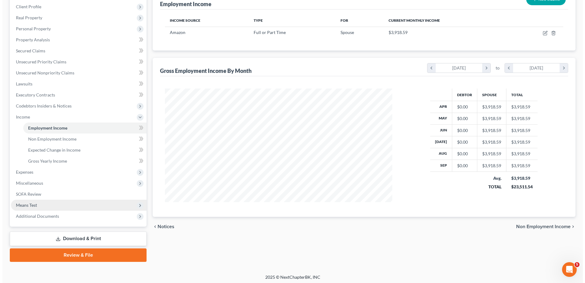
scroll to position [87, 0]
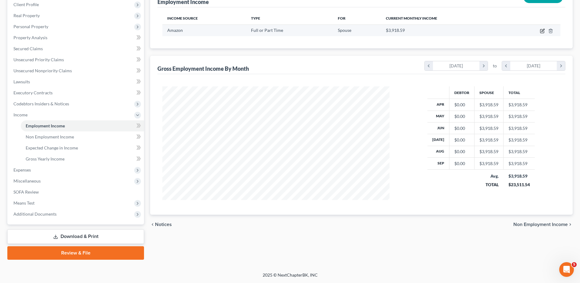
click at [543, 29] on icon "button" at bounding box center [543, 31] width 4 height 4
select select "0"
select select "9"
select select "3"
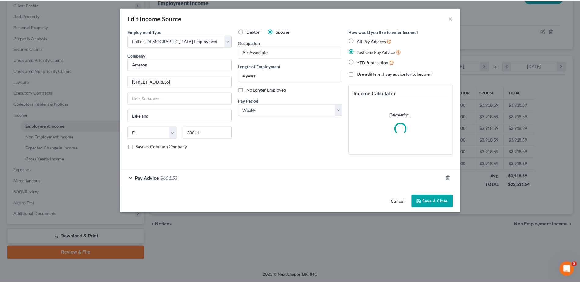
scroll to position [114, 242]
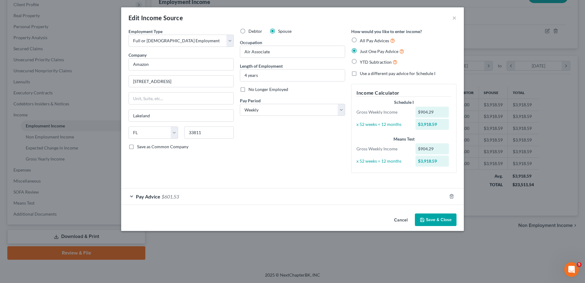
click at [438, 222] on button "Save & Close" at bounding box center [436, 219] width 42 height 13
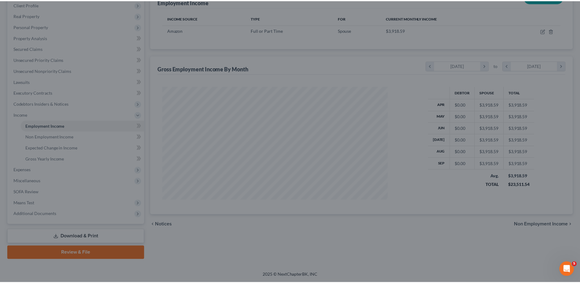
scroll to position [305888, 305762]
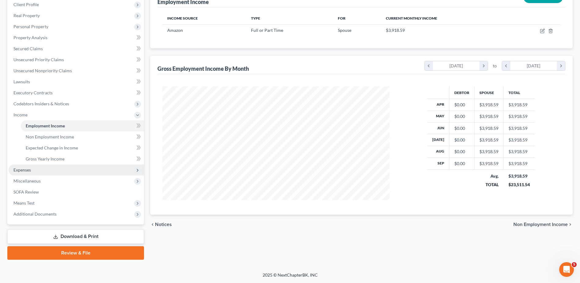
click at [43, 171] on span "Expenses" at bounding box center [77, 169] width 136 height 11
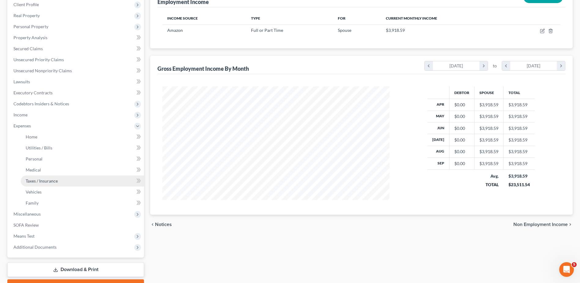
click at [43, 185] on link "Taxes / Insurance" at bounding box center [82, 180] width 123 height 11
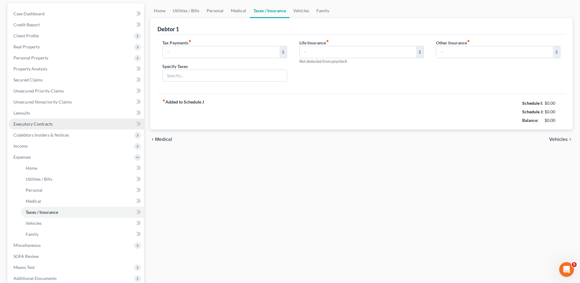
scroll to position [5, 0]
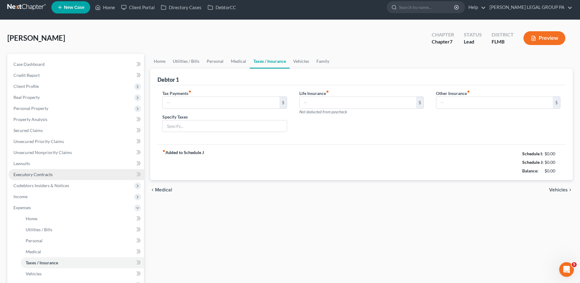
type input "0.00"
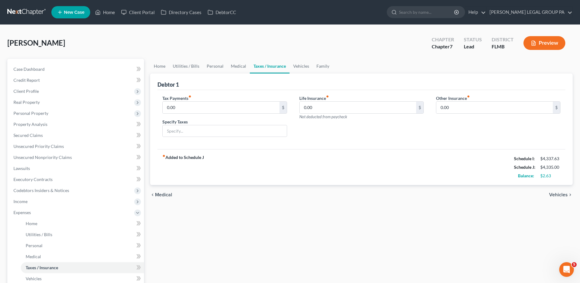
click at [425, 208] on div "Home Utilities / Bills Personal Medical Taxes / Insurance Vehicles Family Debto…" at bounding box center [361, 219] width 429 height 320
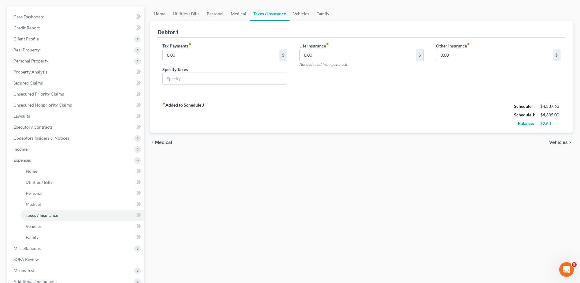
scroll to position [120, 0]
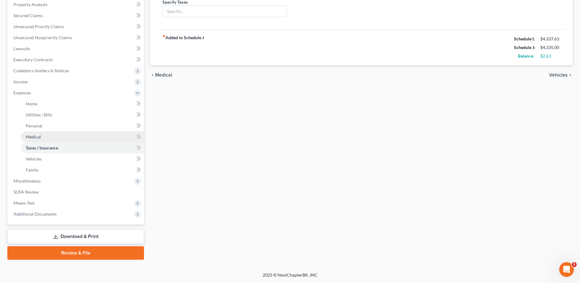
click at [51, 133] on link "Medical" at bounding box center [82, 136] width 123 height 11
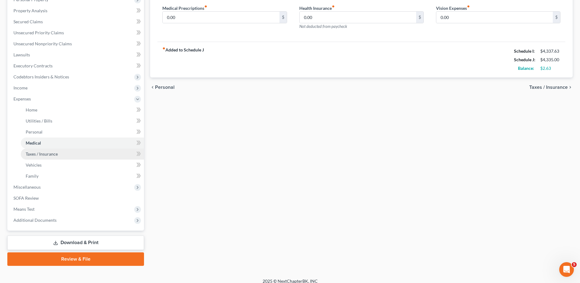
scroll to position [120, 0]
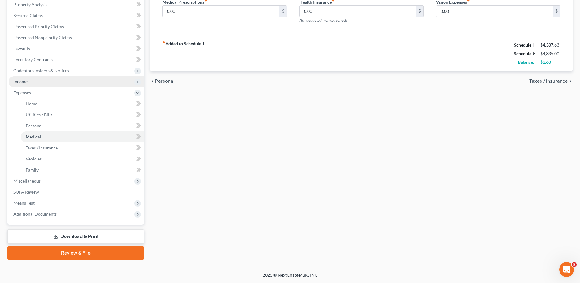
click at [46, 77] on span "Income" at bounding box center [77, 81] width 136 height 11
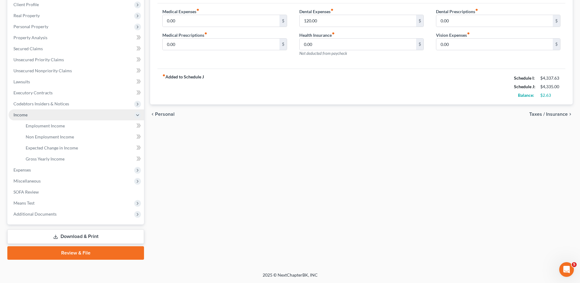
scroll to position [87, 0]
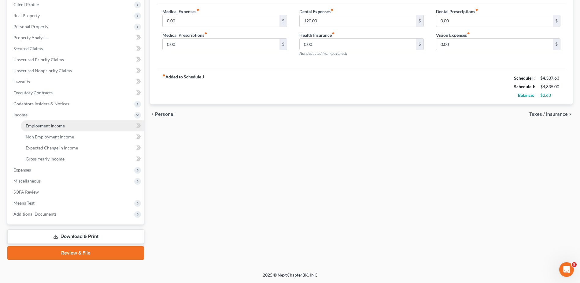
click at [52, 122] on link "Employment Income" at bounding box center [82, 125] width 123 height 11
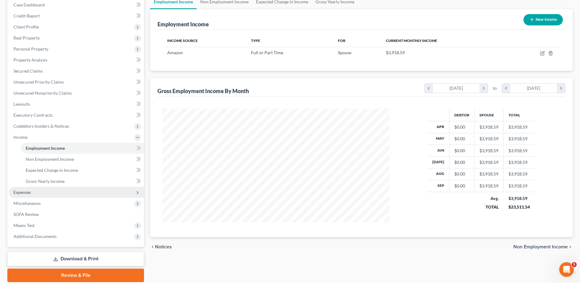
scroll to position [87, 0]
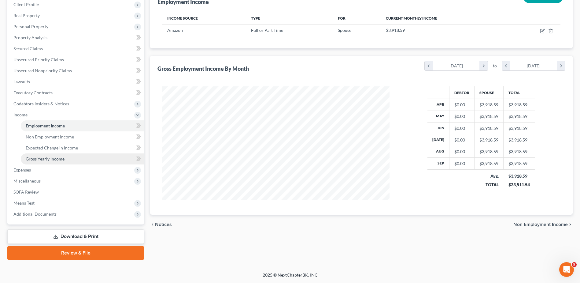
click at [55, 156] on span "Gross Yearly Income" at bounding box center [45, 158] width 39 height 5
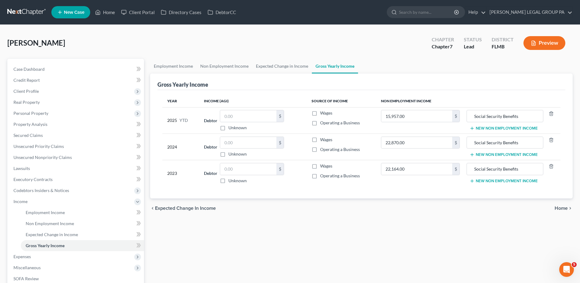
click at [26, 20] on nav "Home New Case Client Portal Directory Cases DebtorCC WELLER LEGAL GROUP PA lcue…" at bounding box center [290, 12] width 580 height 24
click at [24, 13] on link at bounding box center [26, 12] width 39 height 11
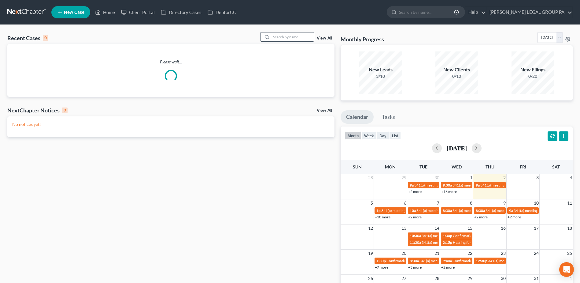
click at [303, 36] on input "search" at bounding box center [292, 36] width 43 height 9
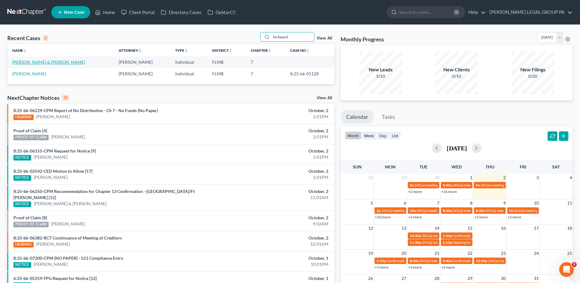
type input "lockward"
click at [28, 63] on link "[PERSON_NAME] & [PERSON_NAME]" at bounding box center [48, 61] width 73 height 5
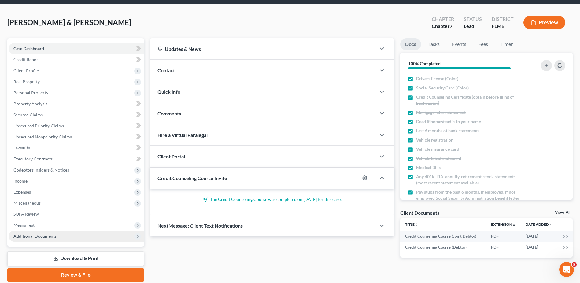
scroll to position [43, 0]
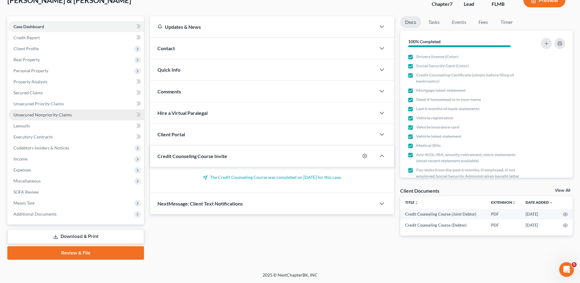
click at [59, 118] on link "Unsecured Nonpriority Claims" at bounding box center [77, 114] width 136 height 11
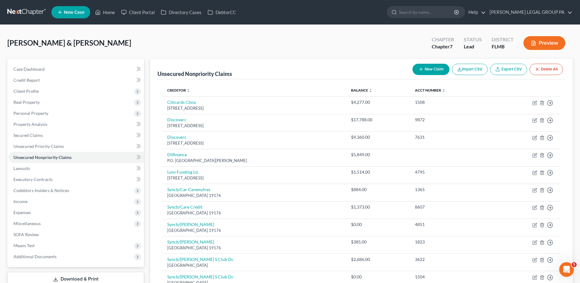
click at [440, 70] on button "New Claim" at bounding box center [431, 69] width 37 height 11
select select "2"
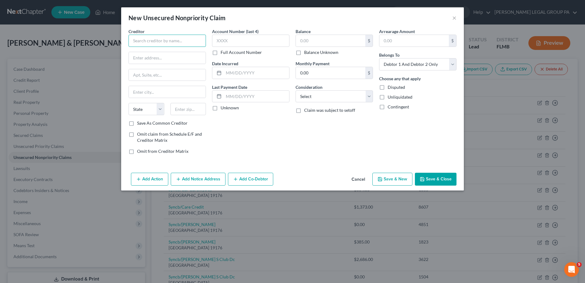
click at [162, 39] on input "text" at bounding box center [167, 41] width 77 height 12
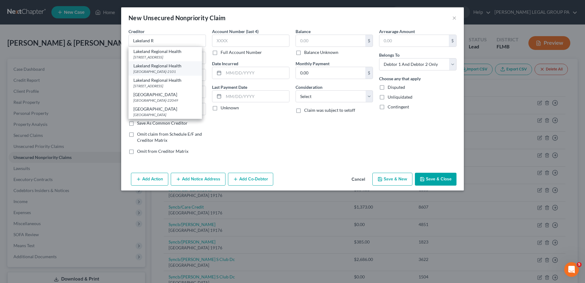
click at [176, 74] on div "[GEOGRAPHIC_DATA]-2101" at bounding box center [165, 71] width 64 height 5
type input "Lakeland Regional Health"
type input "PO Box 102101"
type input "[GEOGRAPHIC_DATA]"
select select "10"
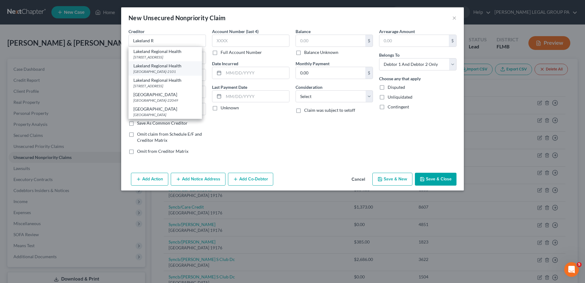
type input "30368-2101"
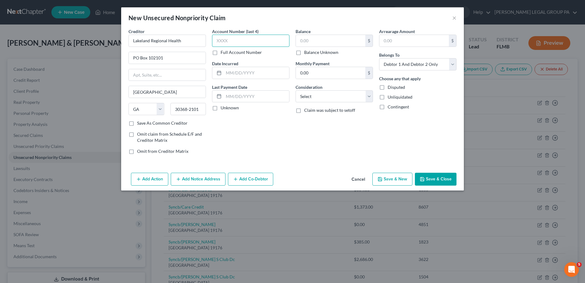
click at [222, 44] on input "text" at bounding box center [250, 41] width 77 height 12
type input "8373"
click at [320, 44] on input "text" at bounding box center [330, 41] width 69 height 12
type input "20.00"
click at [422, 63] on select "Select Debtor 1 Only Debtor 2 Only Debtor 1 And Debtor 2 Only At Least One Of T…" at bounding box center [417, 64] width 77 height 12
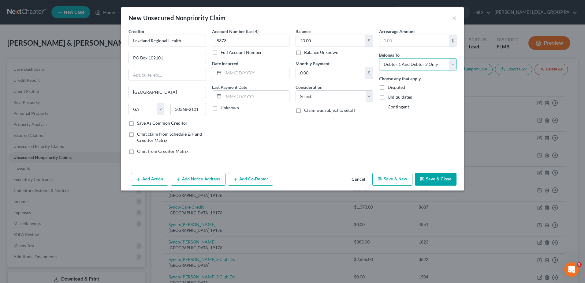
select select "0"
click at [379, 58] on select "Select Debtor 1 Only Debtor 2 Only Debtor 1 And Debtor 2 Only At Least One Of T…" at bounding box center [417, 64] width 77 height 12
click at [426, 180] on button "Save & Close" at bounding box center [436, 179] width 42 height 13
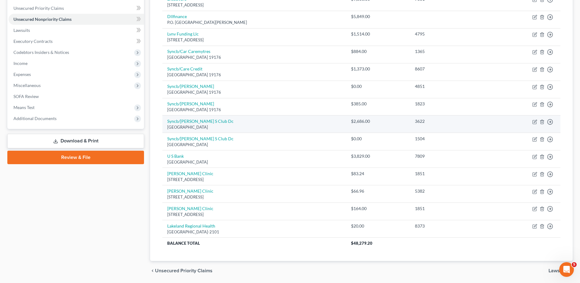
scroll to position [159, 0]
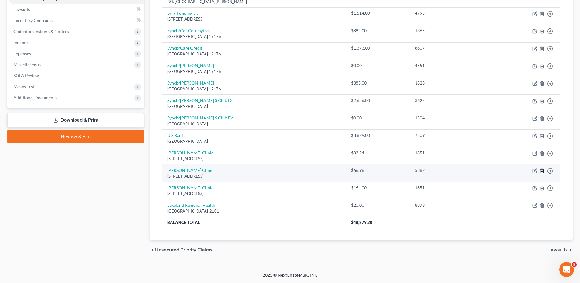
click at [545, 171] on icon "button" at bounding box center [542, 170] width 5 height 5
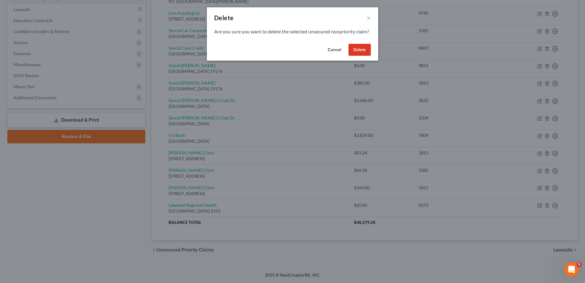
click at [355, 56] on button "Delete" at bounding box center [360, 50] width 22 height 12
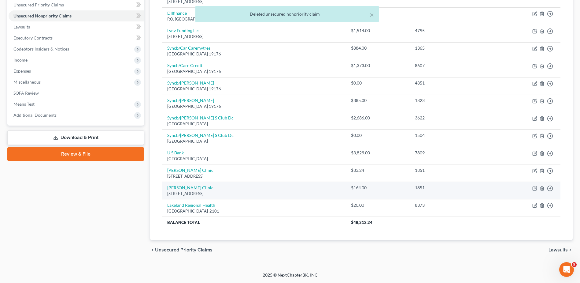
scroll to position [111, 0]
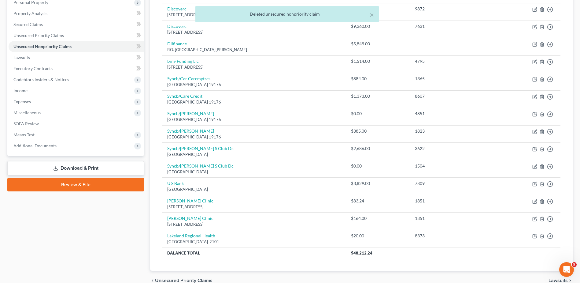
click at [75, 241] on div "Case Dashboard Payments Invoices Payments Payments Credit Report Client Profile" at bounding box center [75, 119] width 143 height 342
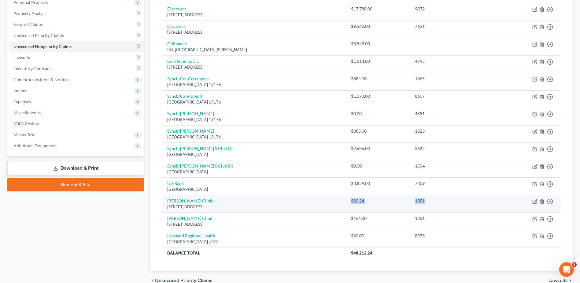
drag, startPoint x: 339, startPoint y: 202, endPoint x: 437, endPoint y: 201, distance: 97.6
click at [437, 201] on tr "Watson Clinic PO Box 95004, Lakeland, FL 33804 $83.24 1851 Move to D Move to E …" at bounding box center [361, 203] width 398 height 17
click at [436, 209] on td "1851" at bounding box center [451, 203] width 83 height 17
click at [416, 204] on td "1851" at bounding box center [451, 203] width 83 height 17
click at [544, 200] on icon "button" at bounding box center [542, 201] width 3 height 4
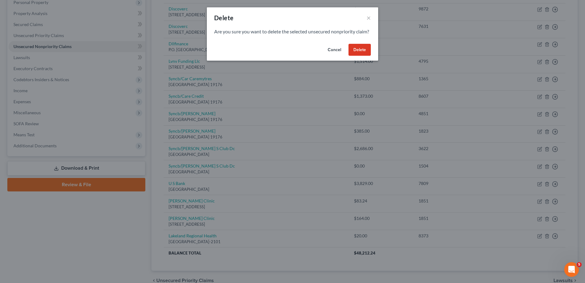
drag, startPoint x: 361, startPoint y: 55, endPoint x: 355, endPoint y: 51, distance: 7.1
click at [361, 55] on button "Delete" at bounding box center [360, 50] width 22 height 12
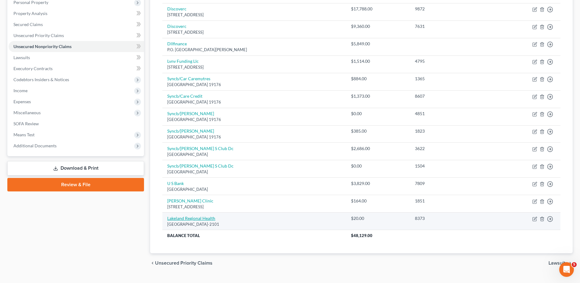
click at [213, 218] on link "Lakeland Regional Health" at bounding box center [191, 217] width 48 height 5
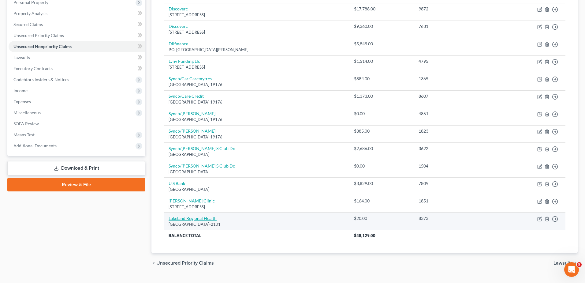
select select "10"
select select "0"
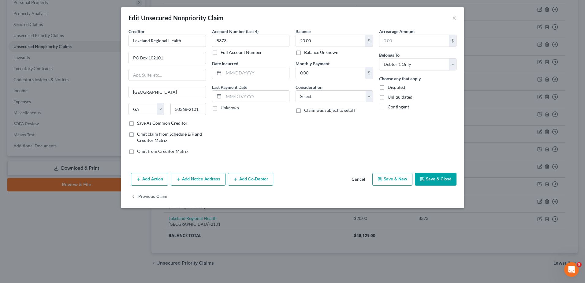
click at [362, 181] on button "Cancel" at bounding box center [358, 179] width 23 height 12
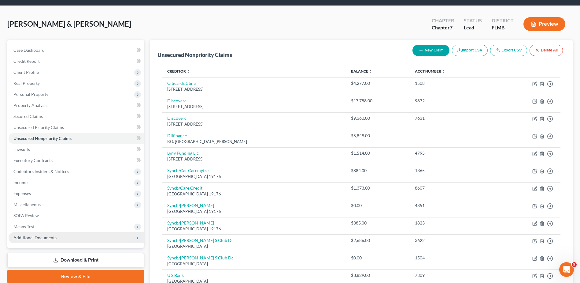
scroll to position [0, 0]
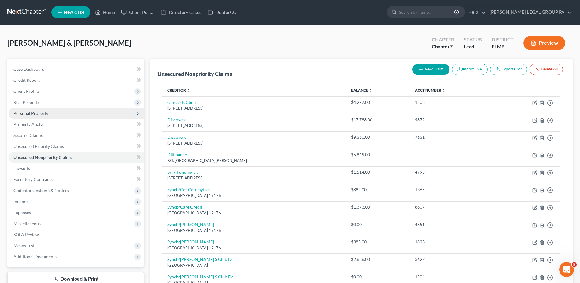
click at [45, 114] on span "Personal Property" at bounding box center [30, 112] width 35 height 5
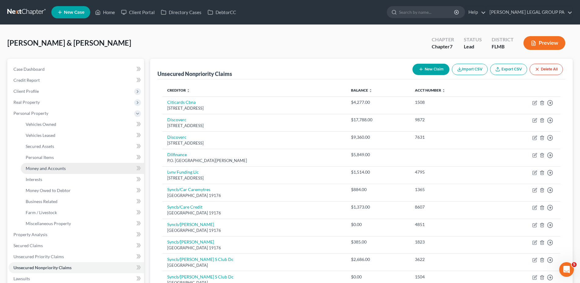
click at [50, 171] on link "Money and Accounts" at bounding box center [82, 168] width 123 height 11
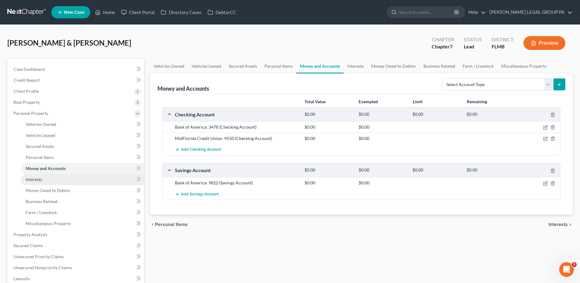
click at [52, 182] on link "Interests" at bounding box center [82, 179] width 123 height 11
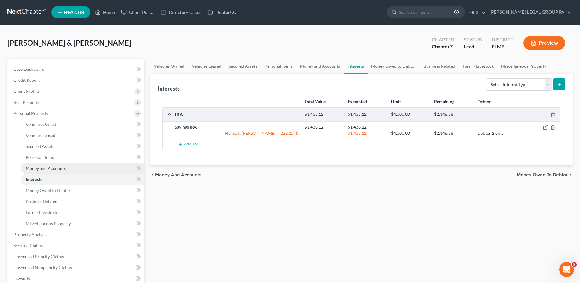
click at [48, 167] on span "Money and Accounts" at bounding box center [46, 168] width 40 height 5
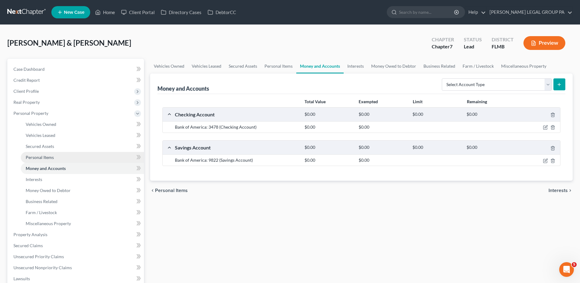
click at [49, 159] on span "Personal Items" at bounding box center [40, 157] width 28 height 5
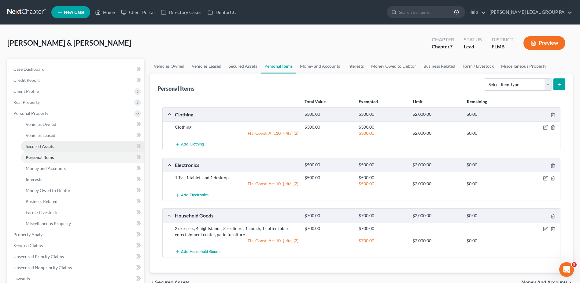
click at [54, 150] on link "Secured Assets" at bounding box center [82, 146] width 123 height 11
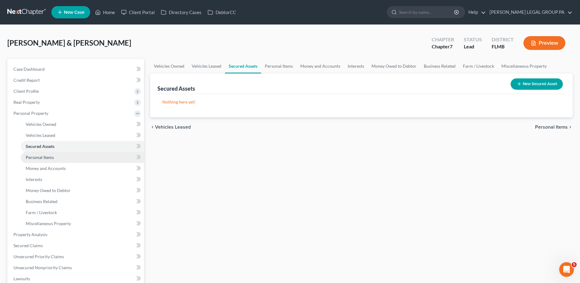
click at [56, 157] on link "Personal Items" at bounding box center [82, 157] width 123 height 11
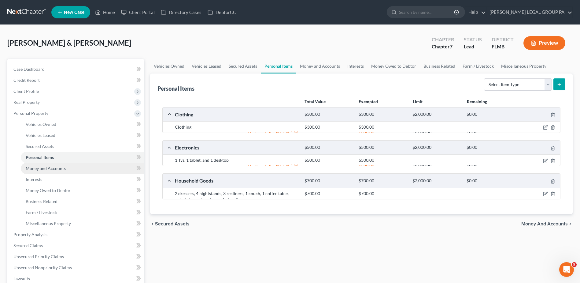
click at [62, 167] on span "Money and Accounts" at bounding box center [46, 168] width 40 height 5
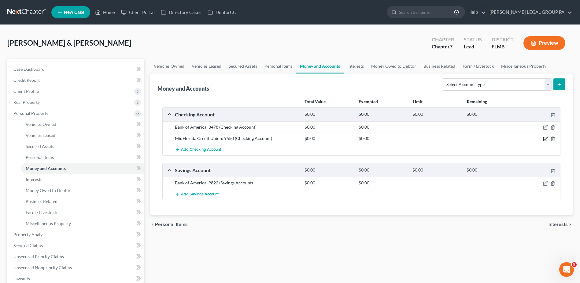
click at [545, 138] on icon "button" at bounding box center [545, 138] width 5 height 5
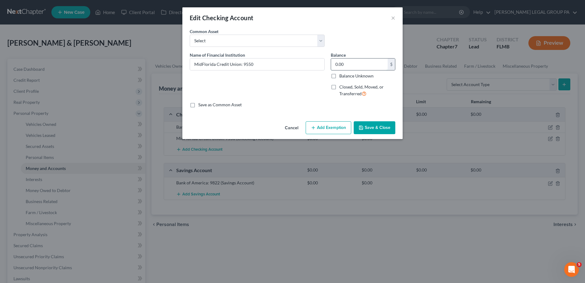
click at [355, 65] on input "0.00" at bounding box center [359, 64] width 57 height 12
type input "10.00"
click at [381, 124] on button "Save & Close" at bounding box center [375, 127] width 42 height 13
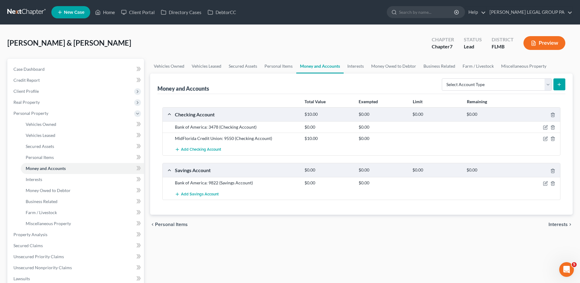
click at [544, 186] on div at bounding box center [539, 183] width 43 height 6
click at [546, 185] on icon "button" at bounding box center [545, 183] width 5 height 5
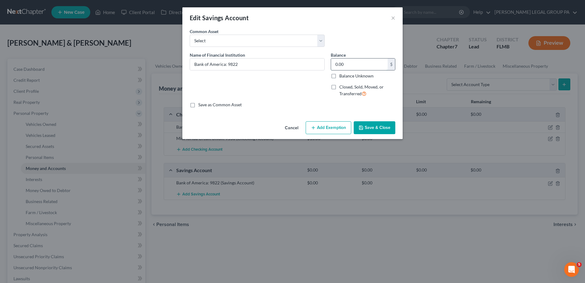
click at [360, 66] on input "0.00" at bounding box center [359, 64] width 57 height 12
type input "20.62"
click at [383, 121] on button "Save & Close" at bounding box center [375, 127] width 42 height 13
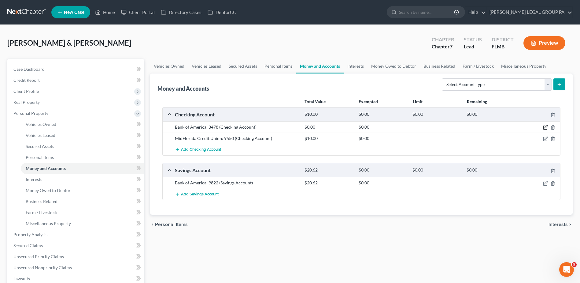
click at [545, 128] on icon "button" at bounding box center [545, 127] width 5 height 5
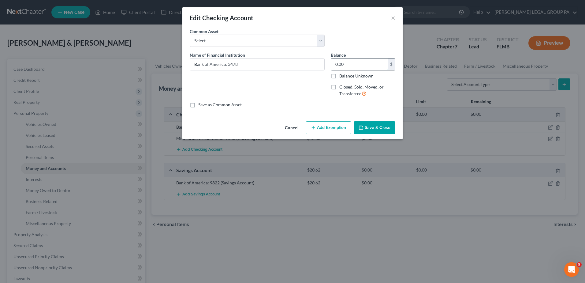
click at [356, 58] on input "0.00" at bounding box center [359, 64] width 57 height 12
type input "1,888.36"
click at [368, 131] on button "Save & Close" at bounding box center [375, 127] width 42 height 13
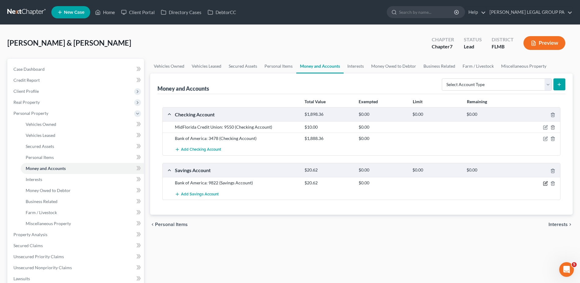
click at [544, 181] on icon "button" at bounding box center [546, 183] width 4 height 4
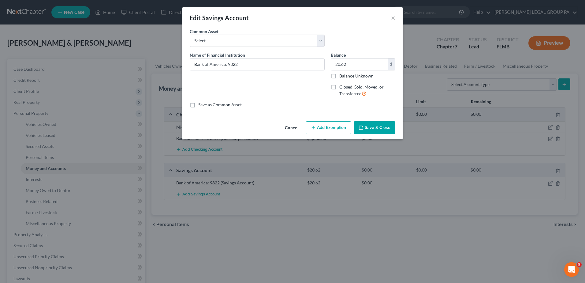
click at [290, 123] on button "Cancel" at bounding box center [291, 128] width 23 height 12
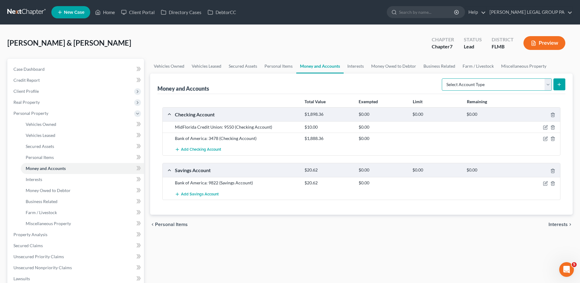
click at [521, 86] on select "Select Account Type Brokerage Cash on Hand Certificates of Deposit Checking Acc…" at bounding box center [497, 84] width 110 height 12
select select "savings"
click at [443, 78] on select "Select Account Type Brokerage Cash on Hand Certificates of Deposit Checking Acc…" at bounding box center [497, 84] width 110 height 12
click at [559, 82] on icon "submit" at bounding box center [559, 84] width 5 height 5
click at [557, 85] on icon "submit" at bounding box center [559, 84] width 5 height 5
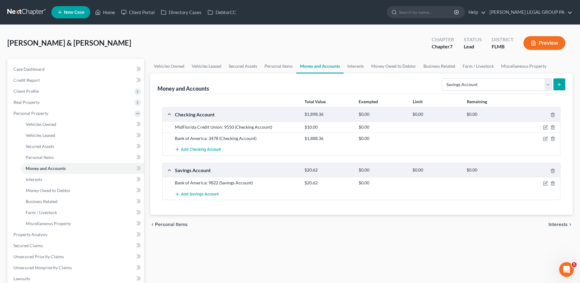
click at [559, 88] on button "submit" at bounding box center [560, 84] width 12 height 12
click at [482, 85] on select "Select Account Type Brokerage Cash on Hand Certificates of Deposit Checking Acc…" at bounding box center [497, 84] width 110 height 12
select select "savings"
click at [443, 78] on select "Select Account Type Brokerage Cash on Hand Certificates of Deposit Checking Acc…" at bounding box center [497, 84] width 110 height 12
click at [561, 85] on icon "submit" at bounding box center [559, 84] width 5 height 5
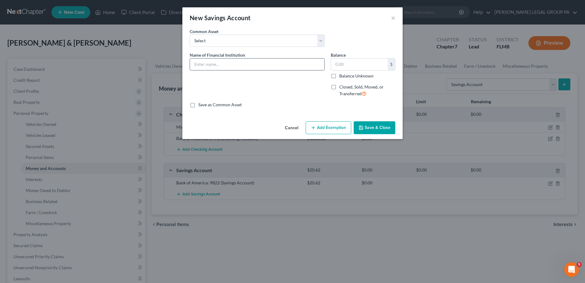
click at [258, 59] on input "text" at bounding box center [257, 64] width 134 height 12
type input "Bank of America: 3478"
type input "1,888.36"
drag, startPoint x: 251, startPoint y: 62, endPoint x: 228, endPoint y: 68, distance: 23.6
click at [228, 68] on input "Bank of America: 3478" at bounding box center [257, 64] width 134 height 12
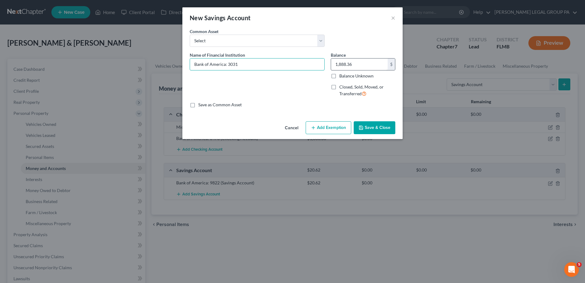
type input "Bank of America: 3031"
click at [359, 64] on input "1,888.36" at bounding box center [359, 64] width 57 height 12
type input "30.12"
click at [372, 127] on button "Save & Close" at bounding box center [375, 127] width 42 height 13
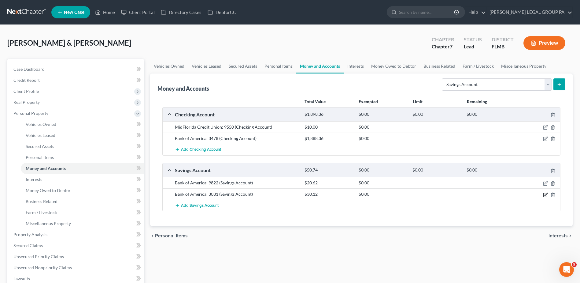
click at [544, 196] on icon "button" at bounding box center [545, 194] width 5 height 5
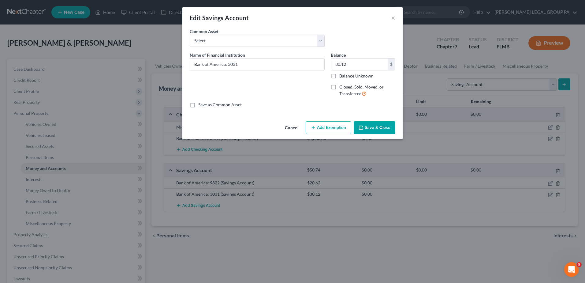
click at [290, 129] on button "Cancel" at bounding box center [291, 128] width 23 height 12
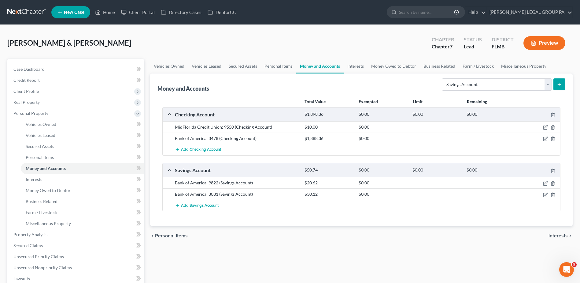
click at [539, 91] on form "Select Account Type Brokerage Cash on Hand Certificates of Deposit Checking Acc…" at bounding box center [504, 84] width 124 height 13
click at [538, 88] on select "Select Account Type Brokerage Cash on Hand Certificates of Deposit Checking Acc…" at bounding box center [497, 84] width 110 height 12
click at [443, 78] on select "Select Account Type Brokerage Cash on Hand Certificates of Deposit Checking Acc…" at bounding box center [497, 84] width 110 height 12
click at [564, 83] on button "submit" at bounding box center [560, 84] width 12 height 12
click at [557, 84] on button "submit" at bounding box center [560, 84] width 12 height 12
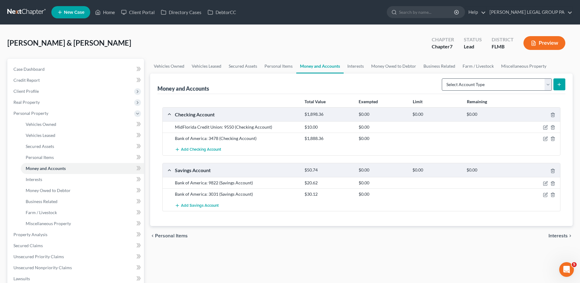
click at [511, 78] on div "Select Account Type Brokerage Cash on Hand Certificates of Deposit Checking Acc…" at bounding box center [503, 84] width 126 height 16
click at [502, 84] on select "Select Account Type Brokerage Cash on Hand Certificates of Deposit Checking Acc…" at bounding box center [497, 84] width 110 height 12
select select "savings"
click at [443, 78] on select "Select Account Type Brokerage Cash on Hand Certificates of Deposit Checking Acc…" at bounding box center [497, 84] width 110 height 12
click at [558, 84] on icon "submit" at bounding box center [559, 84] width 5 height 5
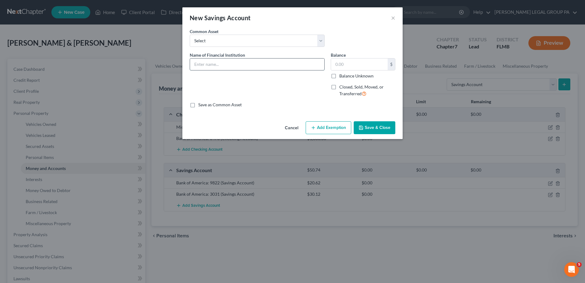
click at [282, 66] on input "text" at bounding box center [257, 64] width 134 height 12
type input "Bank of America: 3028"
click at [349, 65] on input "text" at bounding box center [359, 64] width 57 height 12
type input "30.12"
click at [371, 128] on button "Save & Close" at bounding box center [375, 127] width 42 height 13
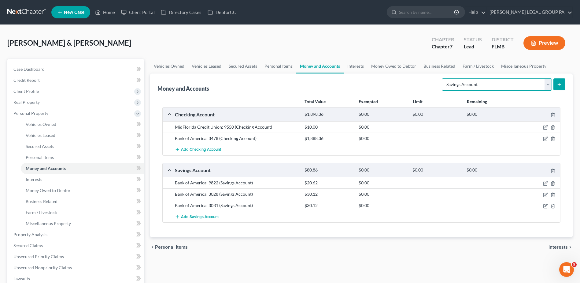
click at [510, 82] on select "Select Account Type Brokerage Cash on Hand Certificates of Deposit Checking Acc…" at bounding box center [497, 84] width 110 height 12
select select "checking"
click at [443, 78] on select "Select Account Type Brokerage Cash on Hand Certificates of Deposit Checking Acc…" at bounding box center [497, 84] width 110 height 12
click at [558, 80] on button "submit" at bounding box center [560, 84] width 12 height 12
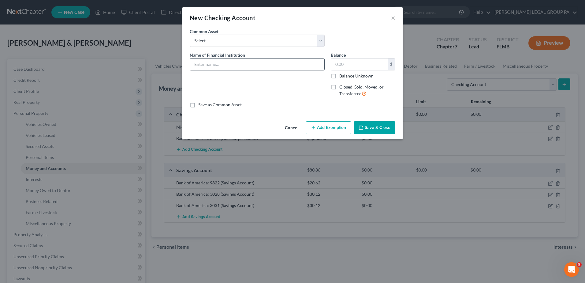
click at [242, 68] on input "text" at bounding box center [257, 64] width 134 height 12
click at [230, 66] on input "Bank of America: m3982" at bounding box center [257, 64] width 134 height 12
type input "Bank of America: 3982"
click at [351, 65] on input "text" at bounding box center [359, 64] width 57 height 12
type input "229.05"
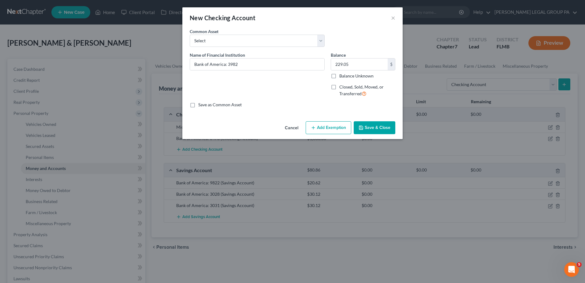
click at [379, 128] on button "Save & Close" at bounding box center [375, 127] width 42 height 13
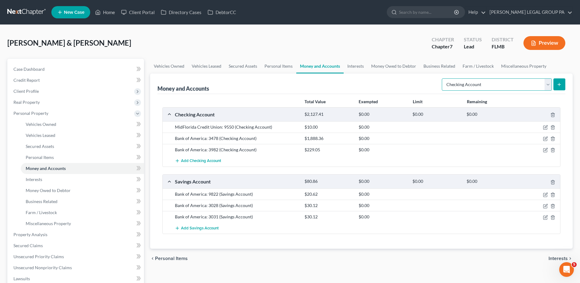
click at [540, 83] on select "Select Account Type Brokerage Cash on Hand Certificates of Deposit Checking Acc…" at bounding box center [497, 84] width 110 height 12
click at [561, 80] on button "submit" at bounding box center [560, 84] width 12 height 12
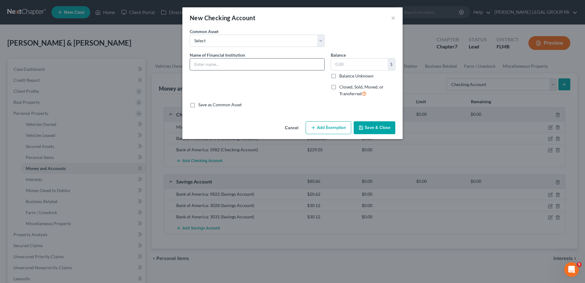
click at [207, 61] on input "text" at bounding box center [257, 64] width 134 height 12
type input "Bank of America: 3982"
type input "229.05"
drag, startPoint x: 248, startPoint y: 63, endPoint x: 228, endPoint y: 63, distance: 20.2
click at [228, 63] on input "Bank of America: 3982" at bounding box center [257, 64] width 134 height 12
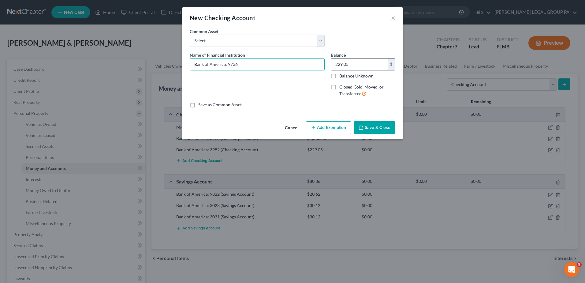
type input "Bank of America: 9736"
click at [349, 60] on div "Balance 229.05 $ Balance Unknown Balance Undetermined 229.05 $ Balance Unknown" at bounding box center [363, 65] width 65 height 27
click at [349, 60] on input "229.05" at bounding box center [359, 64] width 57 height 12
type input "150.87"
click at [374, 122] on button "Save & Close" at bounding box center [375, 127] width 42 height 13
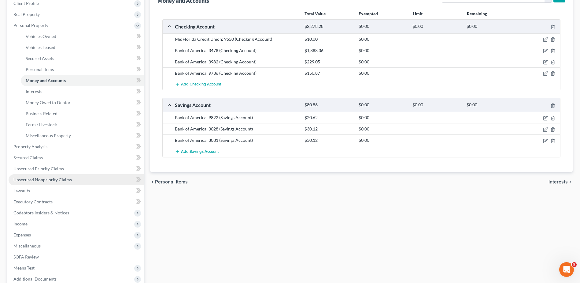
scroll to position [92, 0]
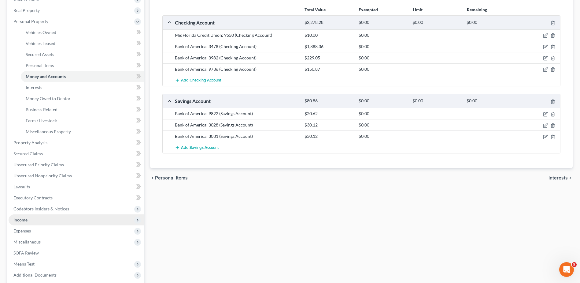
click at [47, 222] on span "Income" at bounding box center [77, 219] width 136 height 11
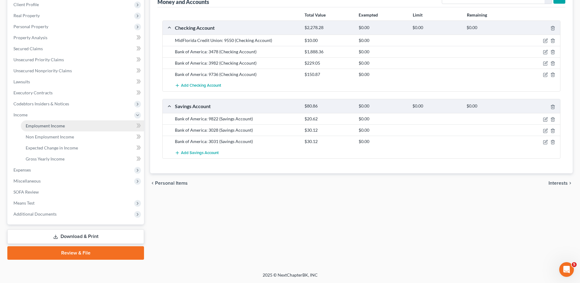
click at [50, 125] on span "Employment Income" at bounding box center [45, 125] width 39 height 5
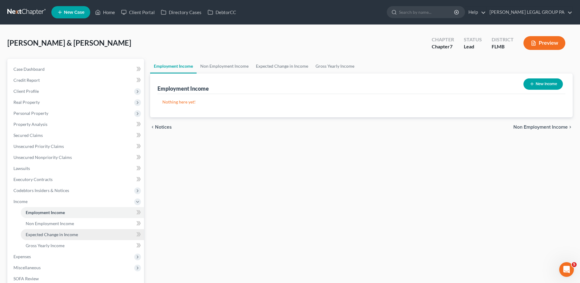
scroll to position [31, 0]
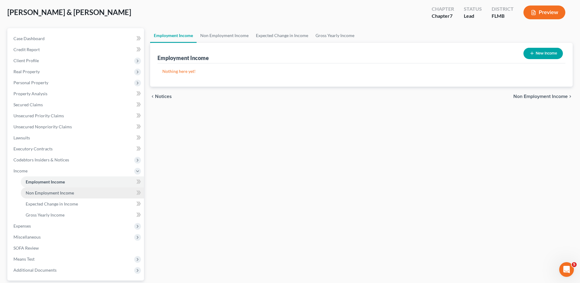
click at [58, 191] on span "Non Employment Income" at bounding box center [50, 192] width 48 height 5
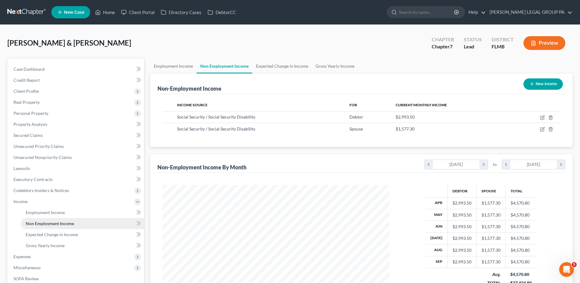
scroll to position [114, 239]
click at [40, 169] on link "Lawsuits" at bounding box center [77, 168] width 136 height 11
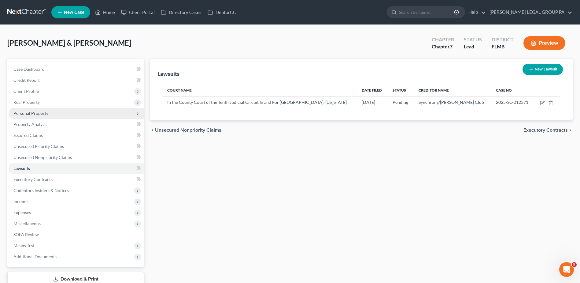
click at [46, 113] on span "Personal Property" at bounding box center [30, 112] width 35 height 5
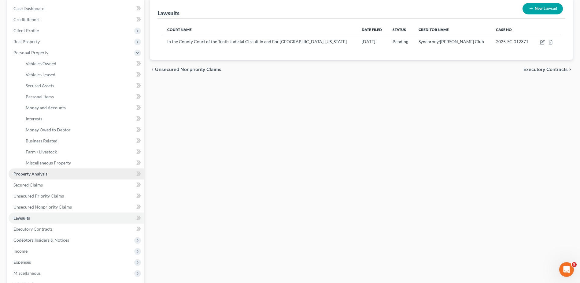
scroll to position [61, 0]
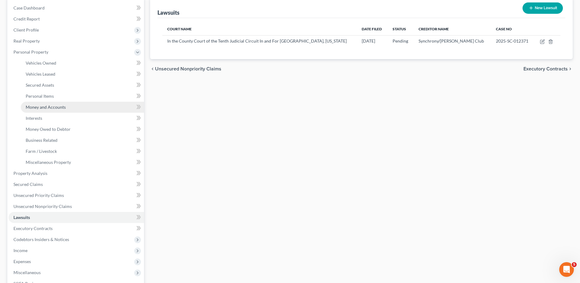
click at [54, 109] on span "Money and Accounts" at bounding box center [46, 106] width 40 height 5
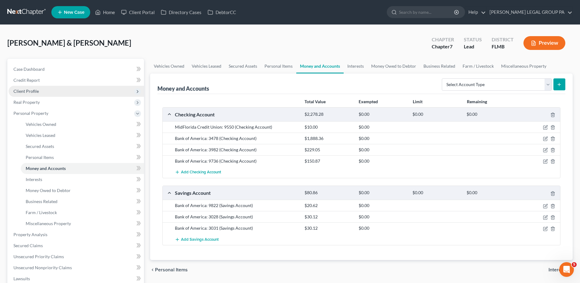
click at [45, 88] on span "Client Profile" at bounding box center [77, 91] width 136 height 11
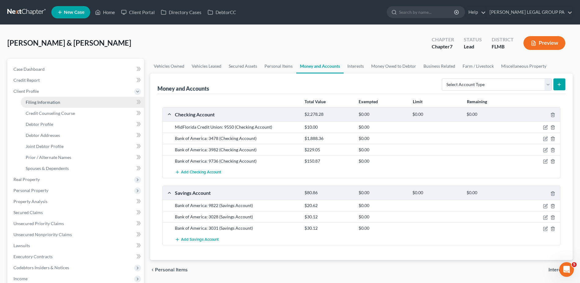
click at [61, 102] on link "Filing Information" at bounding box center [82, 102] width 123 height 11
select select "1"
select select "0"
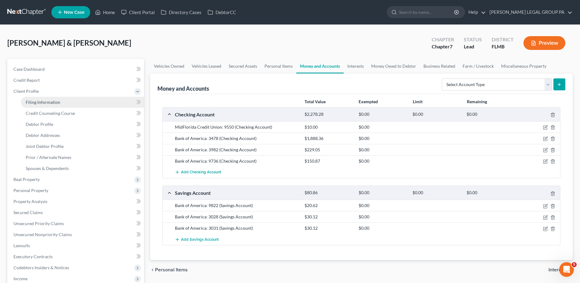
select select "9"
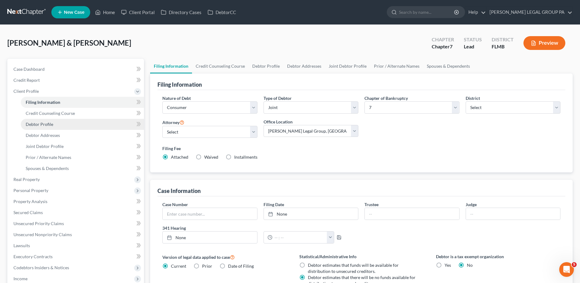
click at [65, 128] on link "Debtor Profile" at bounding box center [82, 124] width 123 height 11
select select "1"
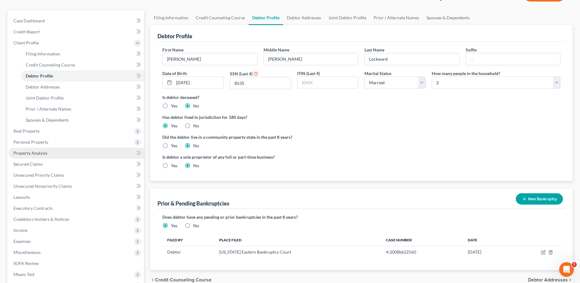
scroll to position [61, 0]
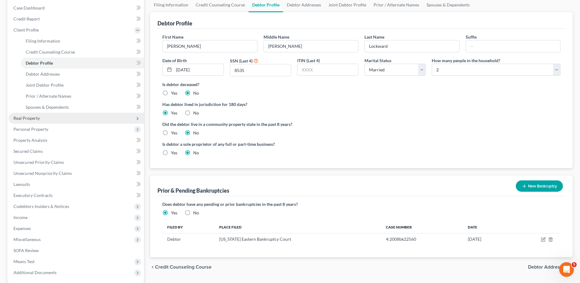
click at [45, 120] on span "Real Property" at bounding box center [77, 118] width 136 height 11
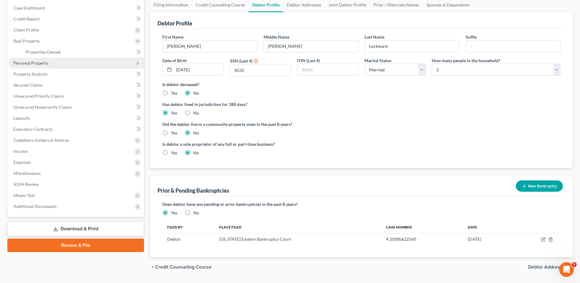
click at [45, 65] on span "Personal Property" at bounding box center [77, 63] width 136 height 11
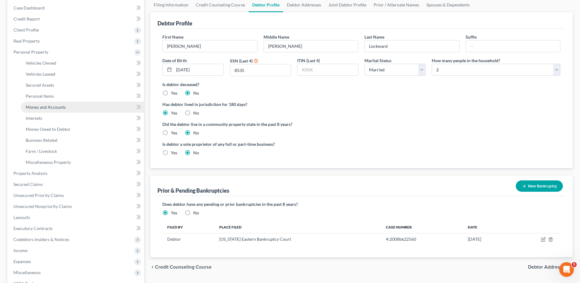
click at [53, 108] on span "Money and Accounts" at bounding box center [46, 106] width 40 height 5
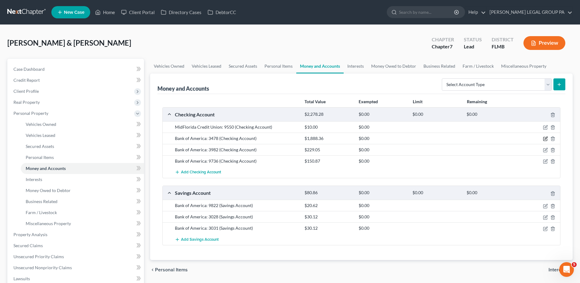
click at [544, 136] on icon "button" at bounding box center [545, 138] width 5 height 5
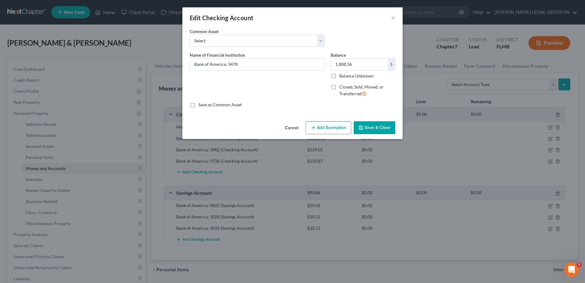
click at [322, 132] on button "Add Exemption" at bounding box center [329, 127] width 46 height 13
select select "2"
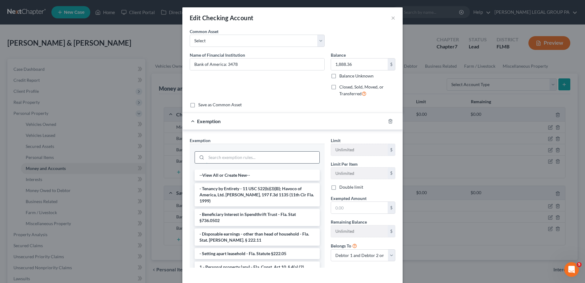
click at [253, 154] on input "search" at bounding box center [262, 157] width 113 height 12
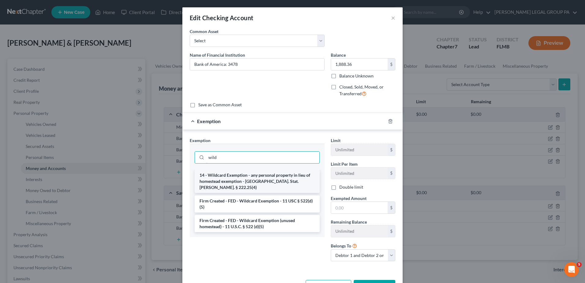
type input "wild"
click at [245, 173] on li "14 - Wildcard Exemption - any personal property in lieu of homestead exemption …" at bounding box center [257, 181] width 125 height 23
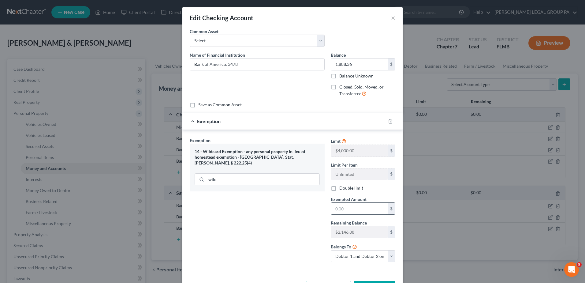
click at [346, 204] on input "text" at bounding box center [359, 209] width 57 height 12
click at [309, 200] on div "Exemption Set must be selected for CA. Exemption * 14 - Wildcard Exemption - an…" at bounding box center [257, 202] width 141 height 130
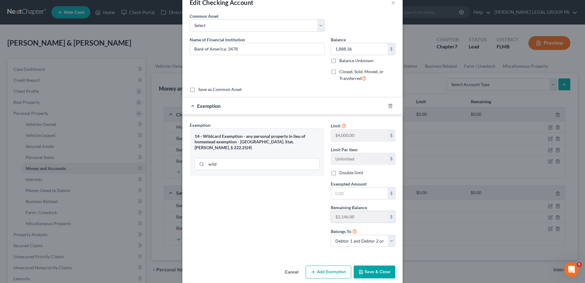
scroll to position [23, 0]
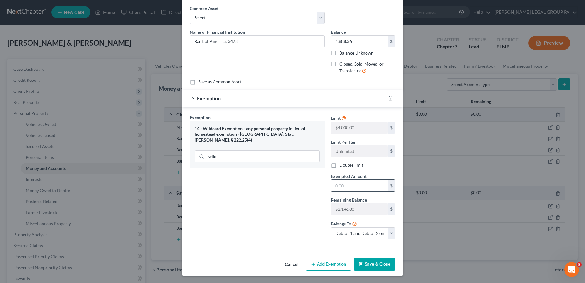
click at [354, 188] on input "text" at bounding box center [359, 186] width 57 height 12
type input "1,888.36"
click at [376, 262] on button "Save & Close" at bounding box center [375, 264] width 42 height 13
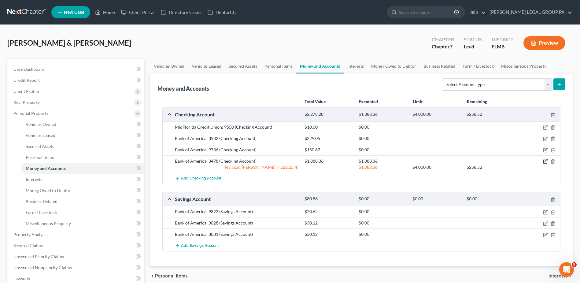
click at [547, 163] on icon "button" at bounding box center [546, 162] width 4 height 4
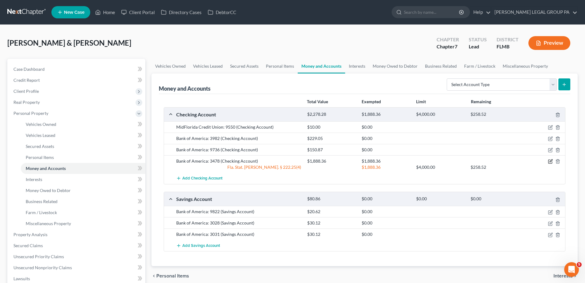
select select "2"
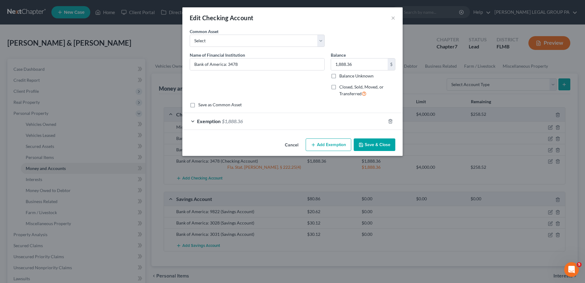
click at [257, 124] on div "Exemption $1,888.36" at bounding box center [283, 121] width 203 height 16
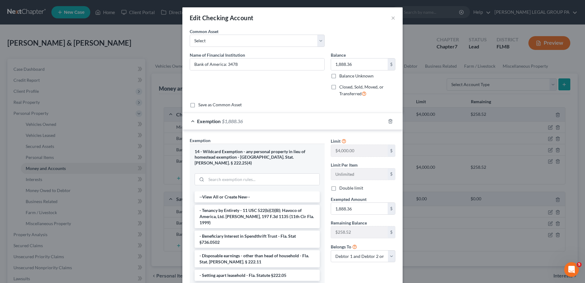
click at [383, 121] on div "Exemption $1,888.36" at bounding box center [292, 121] width 220 height 17
click at [390, 122] on icon "button" at bounding box center [390, 121] width 3 height 4
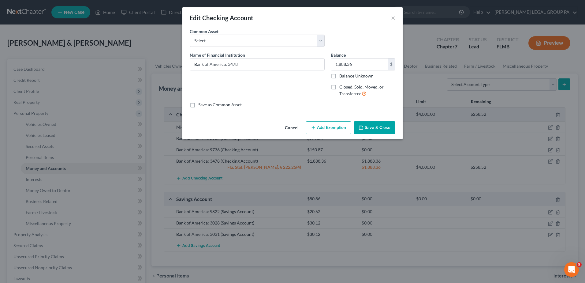
click at [337, 127] on button "Add Exemption" at bounding box center [329, 127] width 46 height 13
select select "2"
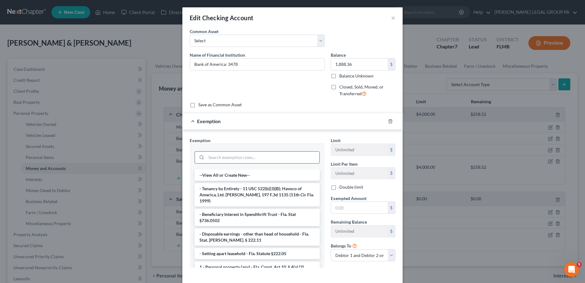
click at [231, 155] on input "search" at bounding box center [262, 157] width 113 height 12
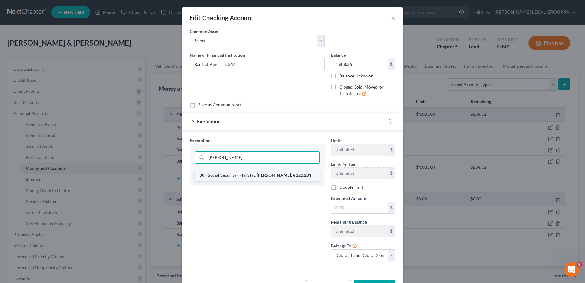
type input "socia"
click at [234, 175] on li "30 - Social Security - Fla. Stat. [PERSON_NAME]. § 222.201" at bounding box center [257, 175] width 125 height 11
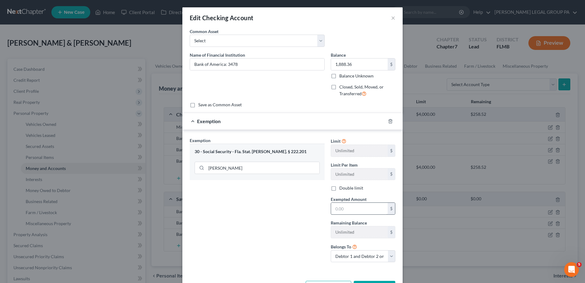
click at [342, 203] on div "$" at bounding box center [363, 208] width 65 height 12
click at [342, 209] on input "text" at bounding box center [359, 209] width 57 height 12
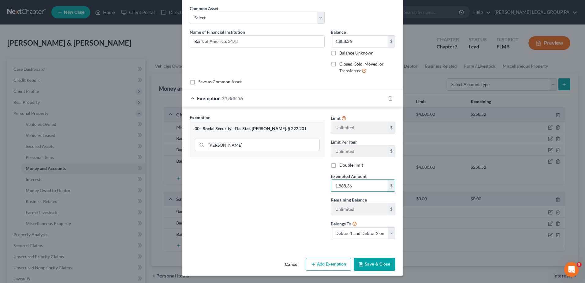
type input "1,888.36"
click at [376, 264] on button "Save & Close" at bounding box center [375, 264] width 42 height 13
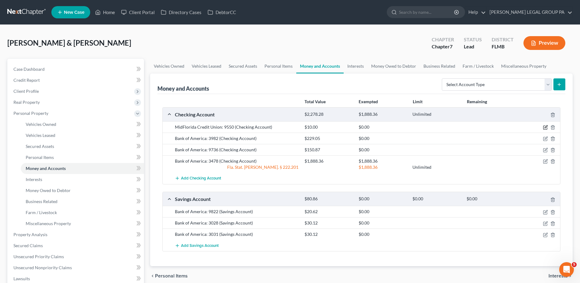
click at [545, 126] on icon "button" at bounding box center [545, 127] width 5 height 5
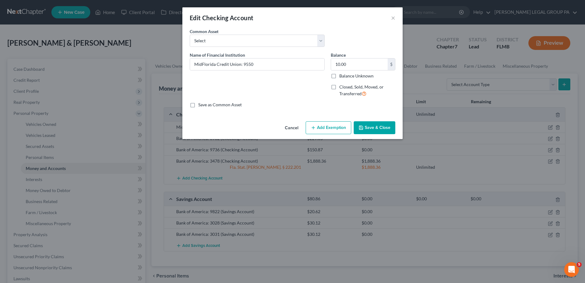
click at [344, 130] on button "Add Exemption" at bounding box center [329, 127] width 46 height 13
select select "2"
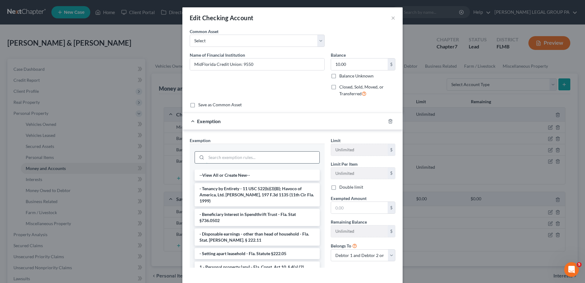
click at [230, 159] on input "search" at bounding box center [262, 157] width 113 height 12
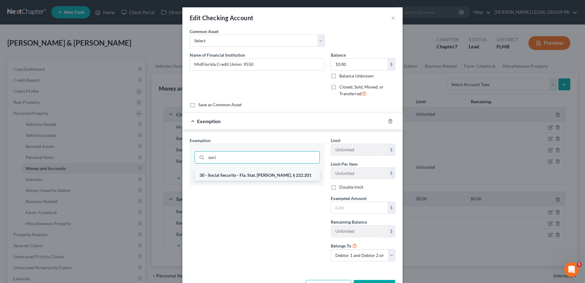
type input "soci"
click at [273, 177] on li "30 - Social Security - Fla. Stat. Ann. § 222.201" at bounding box center [257, 175] width 125 height 11
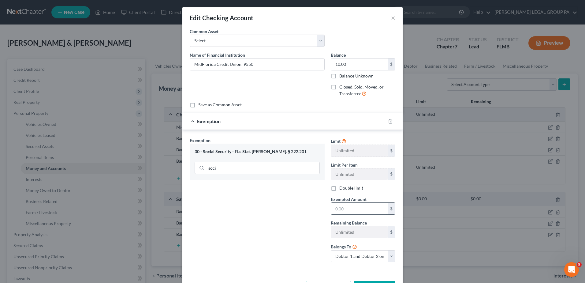
click at [346, 204] on input "text" at bounding box center [359, 209] width 57 height 12
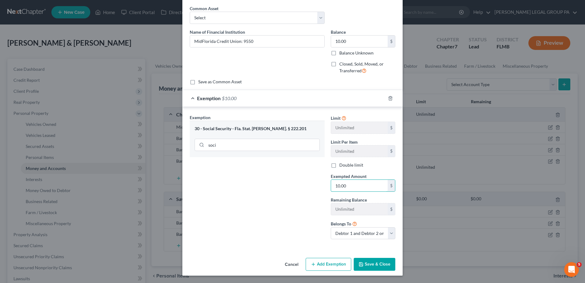
type input "10.00"
click at [376, 261] on button "Save & Close" at bounding box center [375, 264] width 42 height 13
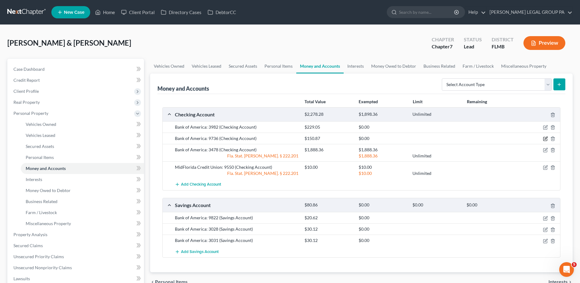
click at [546, 137] on icon "button" at bounding box center [545, 138] width 5 height 5
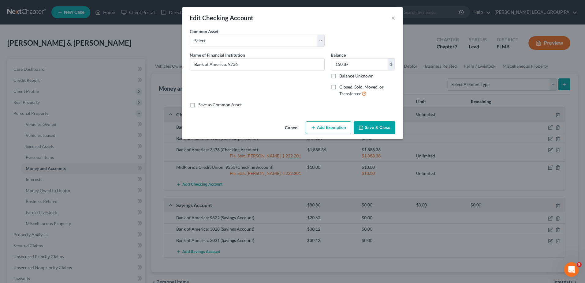
click at [325, 128] on button "Add Exemption" at bounding box center [329, 127] width 46 height 13
select select "2"
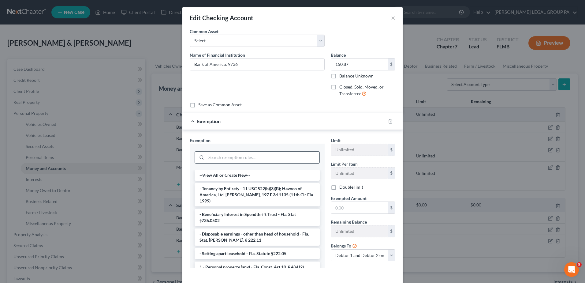
click at [251, 156] on input "search" at bounding box center [262, 157] width 113 height 12
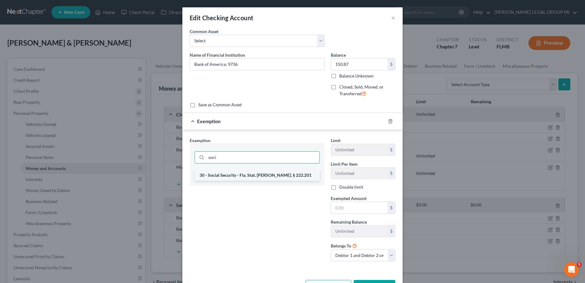
type input "soci"
click at [249, 172] on li "30 - Social Security - Fla. Stat. Ann. § 222.201" at bounding box center [257, 175] width 125 height 11
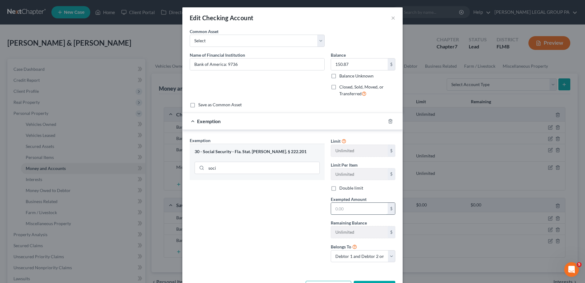
click at [356, 204] on input "text" at bounding box center [359, 209] width 57 height 12
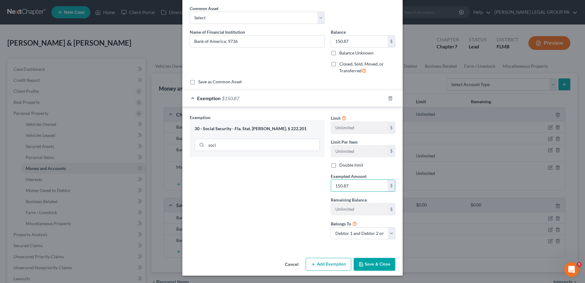
type input "150.87"
click at [386, 262] on button "Save & Close" at bounding box center [375, 264] width 42 height 13
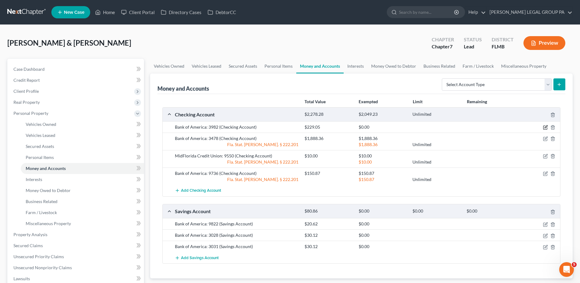
click at [545, 127] on icon "button" at bounding box center [545, 127] width 5 height 5
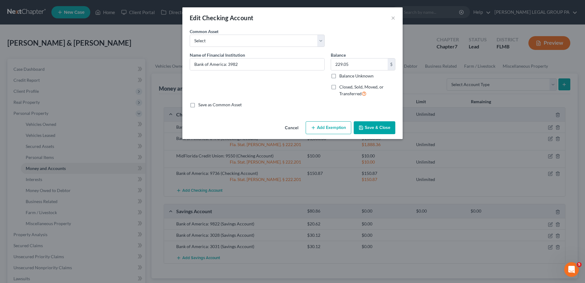
click at [313, 125] on button "Add Exemption" at bounding box center [329, 127] width 46 height 13
select select "2"
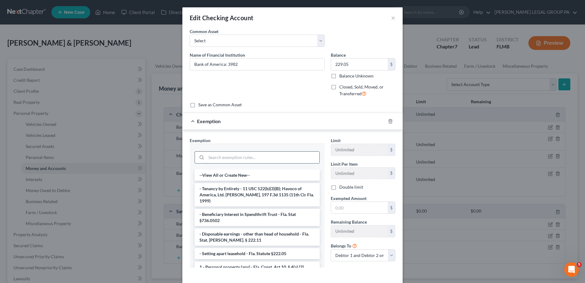
click at [273, 158] on input "search" at bounding box center [262, 157] width 113 height 12
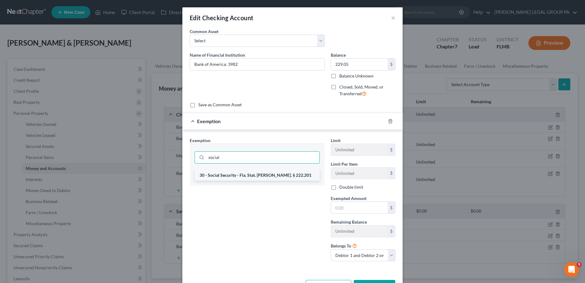
type input "social"
click at [246, 177] on li "30 - Social Security - Fla. Stat. Ann. § 222.201" at bounding box center [257, 175] width 125 height 11
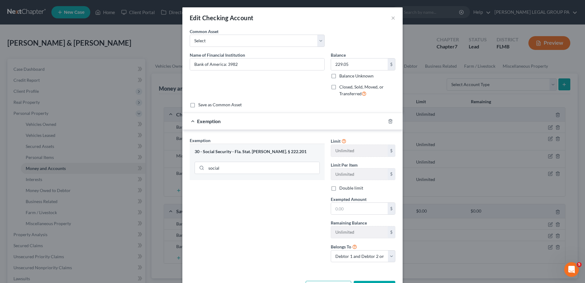
click at [364, 202] on label "Exempted Amount *" at bounding box center [349, 199] width 36 height 6
click at [365, 207] on input "text" at bounding box center [359, 209] width 57 height 12
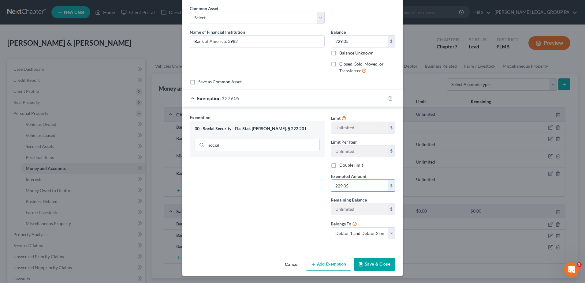
type input "229.05"
click at [375, 267] on button "Save & Close" at bounding box center [375, 264] width 42 height 13
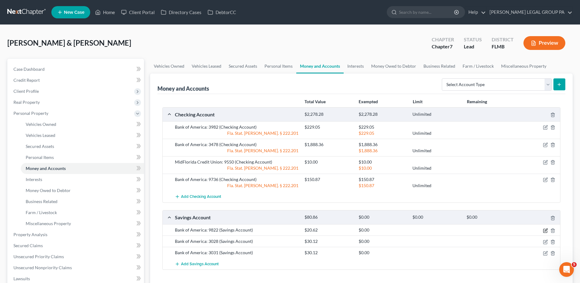
click at [547, 230] on icon "button" at bounding box center [545, 230] width 5 height 5
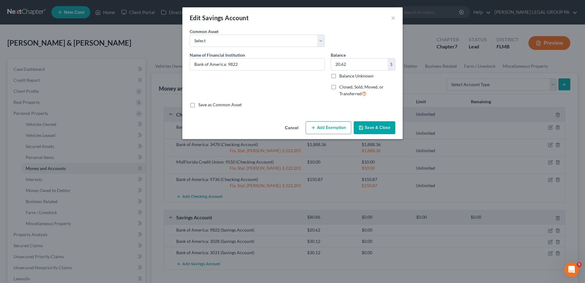
click at [340, 120] on div "Cancel Add Exemption Save & Close" at bounding box center [292, 129] width 220 height 20
click at [336, 126] on button "Add Exemption" at bounding box center [329, 127] width 46 height 13
select select "2"
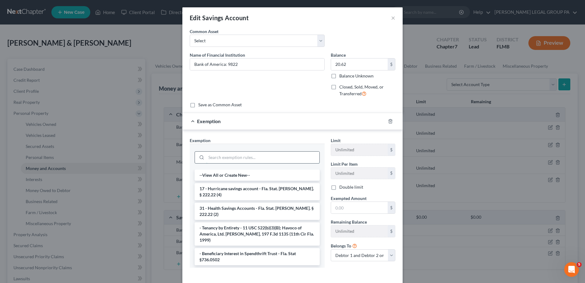
click at [238, 158] on input "search" at bounding box center [262, 157] width 113 height 12
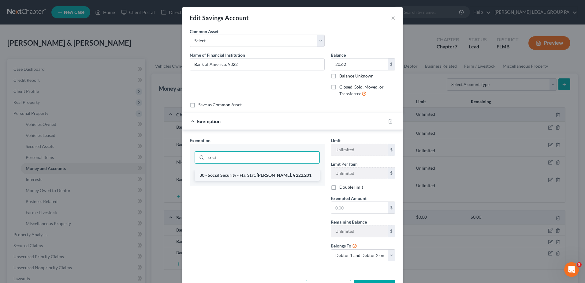
type input "soci"
click at [235, 176] on li "30 - Social Security - Fla. Stat. Ann. § 222.201" at bounding box center [257, 175] width 125 height 11
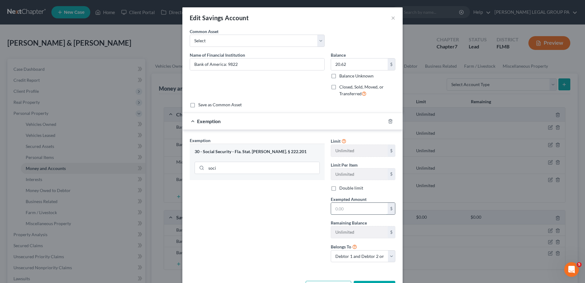
click at [366, 208] on input "text" at bounding box center [359, 209] width 57 height 12
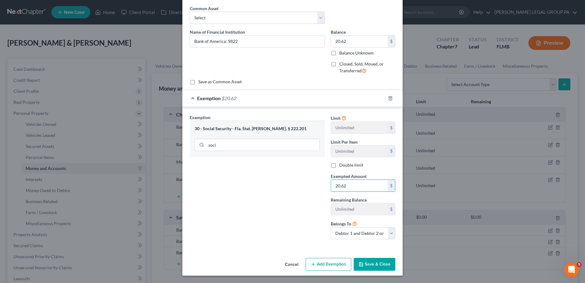
type input "20.62"
click at [388, 266] on button "Save & Close" at bounding box center [375, 264] width 42 height 13
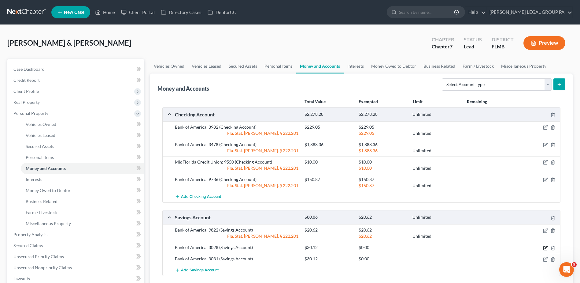
click at [546, 249] on icon "button" at bounding box center [545, 247] width 5 height 5
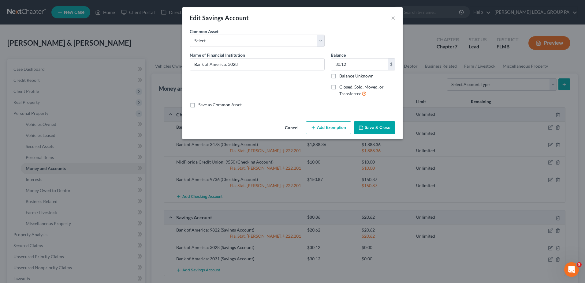
click at [322, 129] on button "Add Exemption" at bounding box center [329, 127] width 46 height 13
select select "2"
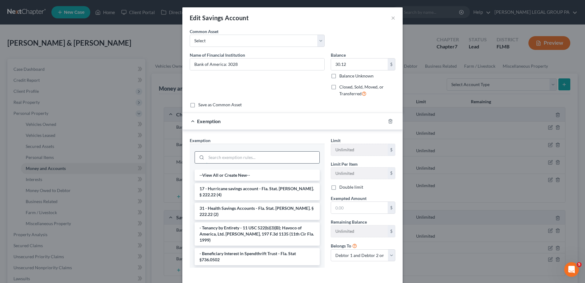
click at [283, 162] on input "search" at bounding box center [262, 157] width 113 height 12
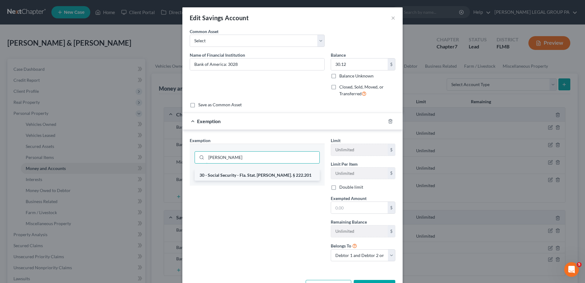
type input "socia"
click at [211, 174] on li "30 - Social Security - Fla. Stat. Ann. § 222.201" at bounding box center [257, 175] width 125 height 11
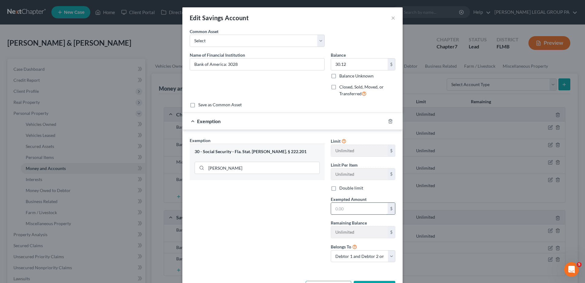
click at [371, 205] on input "text" at bounding box center [359, 209] width 57 height 12
click at [371, 208] on input "text" at bounding box center [359, 209] width 57 height 12
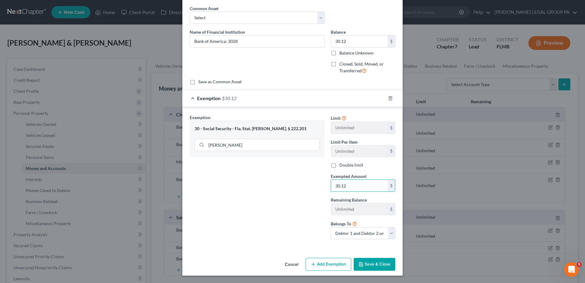
type input "30.12"
click at [366, 262] on button "Save & Close" at bounding box center [375, 264] width 42 height 13
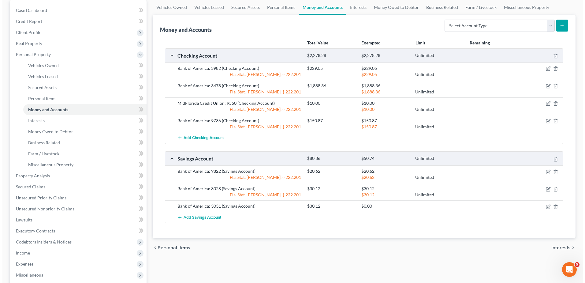
scroll to position [61, 0]
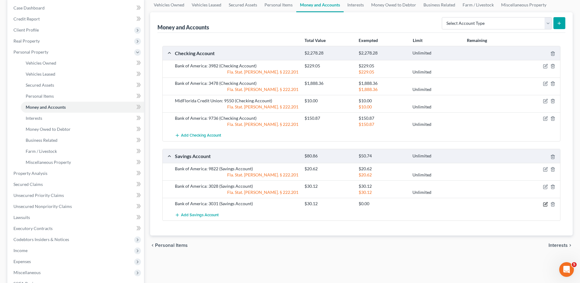
click at [545, 202] on icon "button" at bounding box center [545, 204] width 5 height 5
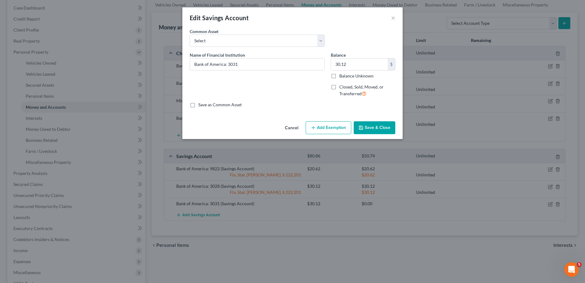
click at [313, 127] on icon "button" at bounding box center [313, 127] width 5 height 5
select select "2"
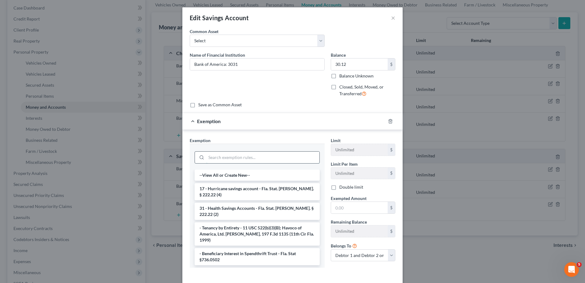
click at [235, 158] on input "search" at bounding box center [262, 157] width 113 height 12
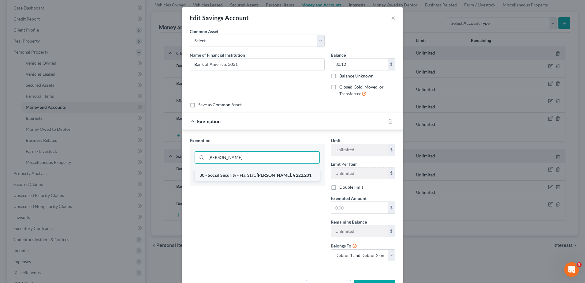
type input "socia"
click at [248, 177] on li "30 - Social Security - Fla. Stat. Ann. § 222.201" at bounding box center [257, 175] width 125 height 11
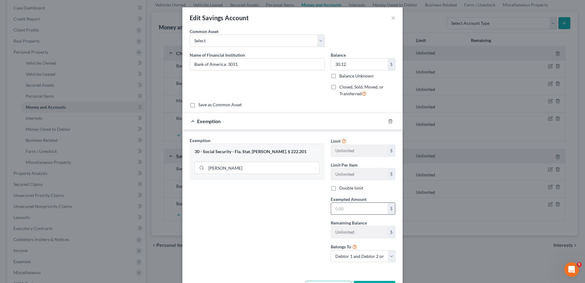
click at [358, 209] on input "text" at bounding box center [359, 209] width 57 height 12
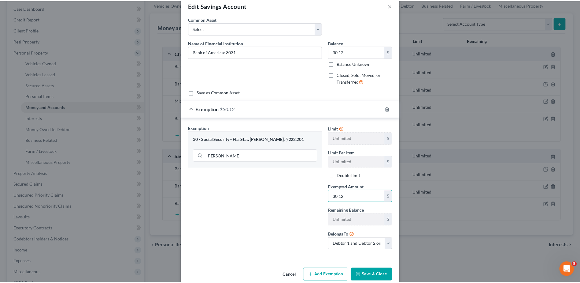
scroll to position [23, 0]
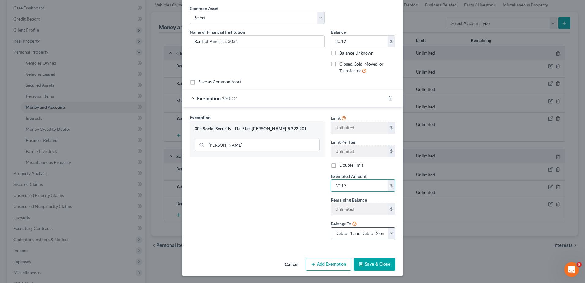
type input "30.12"
click at [364, 231] on select "Debtor 1 only Debtor 2 only Debtor 1 and Debtor 2 only" at bounding box center [363, 233] width 65 height 12
select select "0"
click at [331, 227] on select "Debtor 1 only Debtor 2 only Debtor 1 and Debtor 2 only" at bounding box center [363, 233] width 65 height 12
click at [375, 262] on button "Save & Close" at bounding box center [375, 264] width 42 height 13
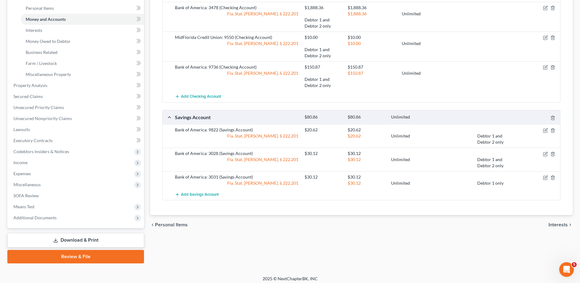
scroll to position [153, 0]
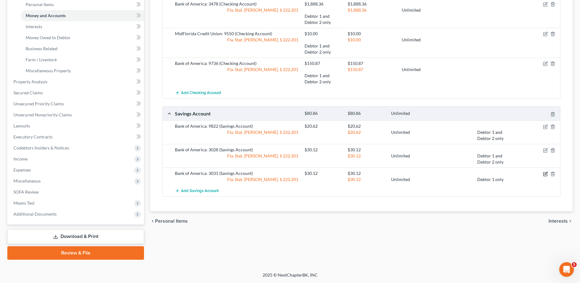
click at [544, 173] on icon "button" at bounding box center [546, 174] width 4 height 4
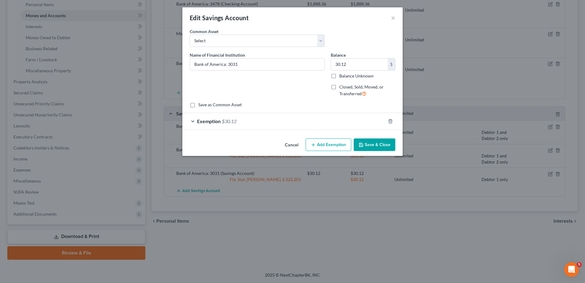
click at [378, 140] on button "Save & Close" at bounding box center [375, 144] width 42 height 13
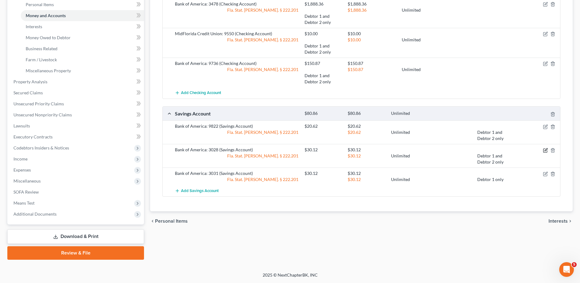
click at [547, 148] on icon "button" at bounding box center [546, 149] width 3 height 3
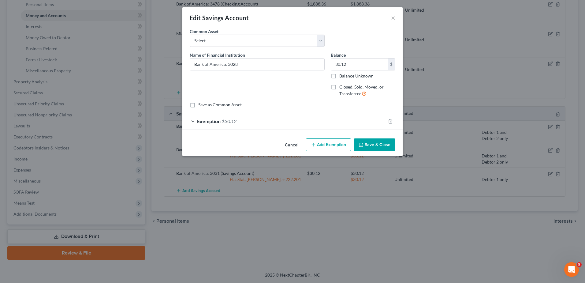
click at [380, 145] on button "Save & Close" at bounding box center [375, 144] width 42 height 13
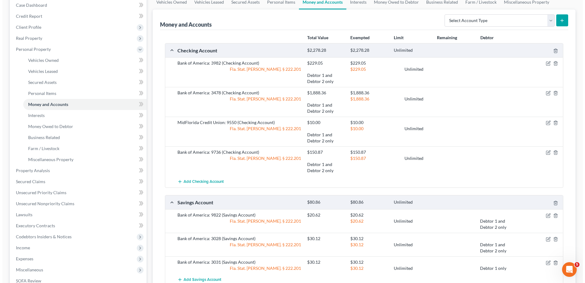
scroll to position [61, 0]
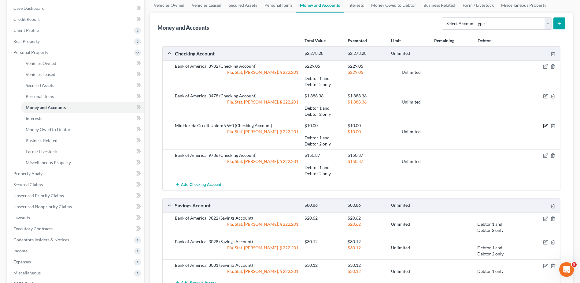
click at [545, 125] on icon "button" at bounding box center [545, 125] width 5 height 5
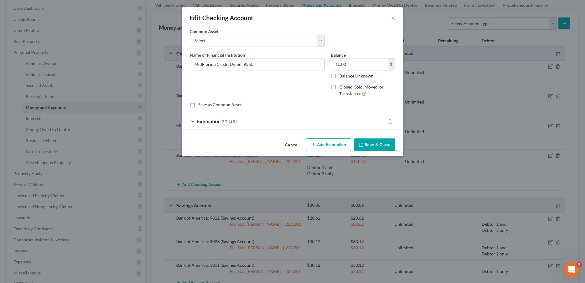
click at [289, 124] on div "Exemption $10.00" at bounding box center [283, 121] width 203 height 16
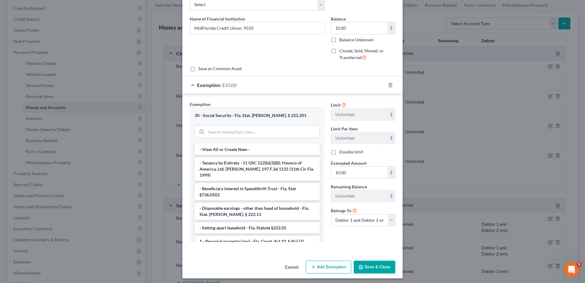
scroll to position [39, 0]
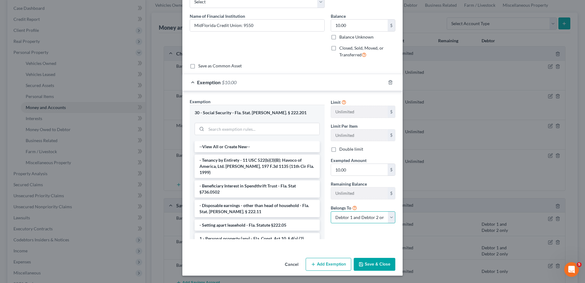
click at [357, 214] on select "Debtor 1 only Debtor 2 only Debtor 1 and Debtor 2 only" at bounding box center [363, 217] width 65 height 12
select select "1"
click at [331, 211] on select "Debtor 1 only Debtor 2 only Debtor 1 and Debtor 2 only" at bounding box center [363, 217] width 65 height 12
click at [369, 265] on button "Save & Close" at bounding box center [375, 264] width 42 height 13
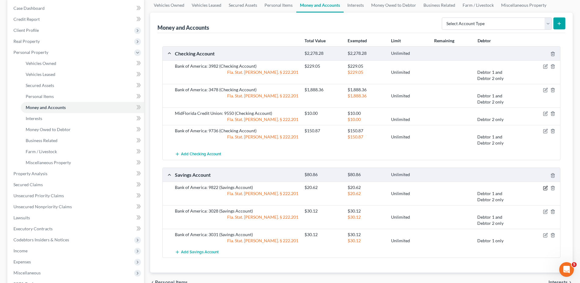
click at [546, 186] on icon "button" at bounding box center [545, 187] width 5 height 5
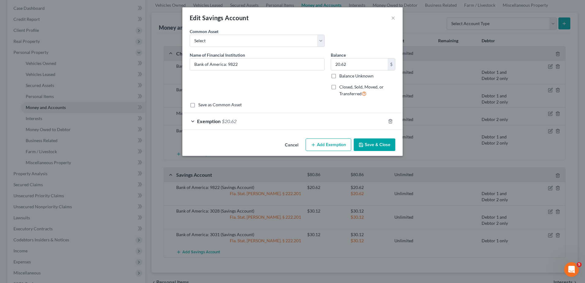
drag, startPoint x: 354, startPoint y: 116, endPoint x: 360, endPoint y: 121, distance: 8.2
click at [354, 116] on div "Exemption $20.62" at bounding box center [283, 121] width 203 height 16
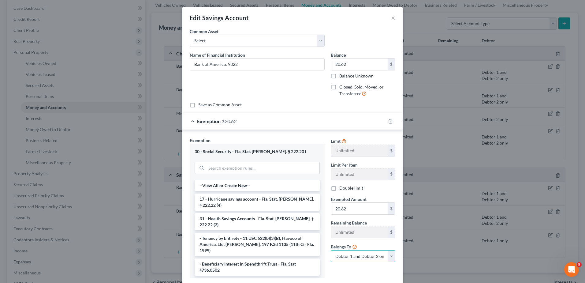
click at [360, 258] on select "Debtor 1 only Debtor 2 only Debtor 1 and Debtor 2 only" at bounding box center [363, 256] width 65 height 12
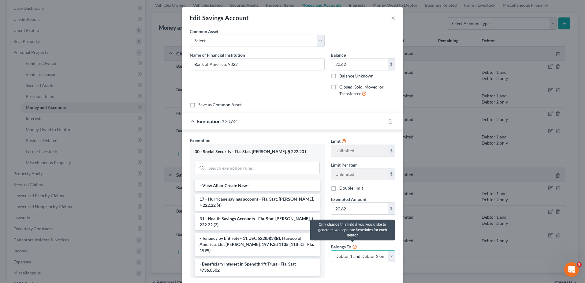
select select "0"
click at [331, 250] on select "Debtor 1 only Debtor 2 only Debtor 1 and Debtor 2 only" at bounding box center [363, 256] width 65 height 12
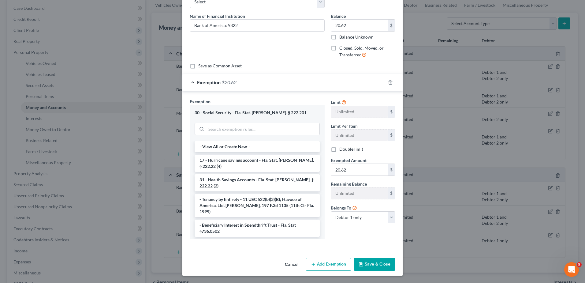
click at [376, 266] on button "Save & Close" at bounding box center [375, 264] width 42 height 13
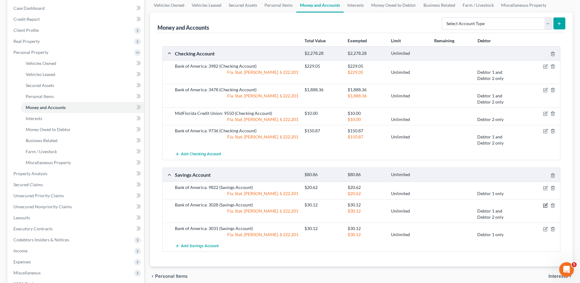
click at [548, 204] on icon "button" at bounding box center [546, 204] width 3 height 3
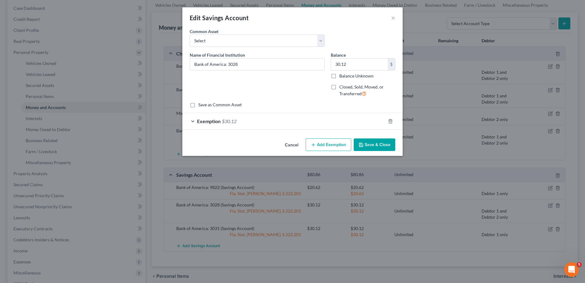
click at [338, 121] on div "Exemption $30.12" at bounding box center [283, 121] width 203 height 16
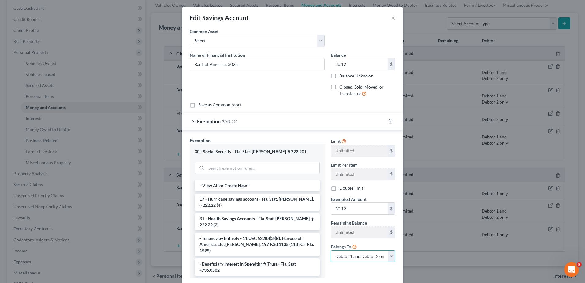
click at [367, 252] on select "Debtor 1 only Debtor 2 only Debtor 1 and Debtor 2 only" at bounding box center [363, 256] width 65 height 12
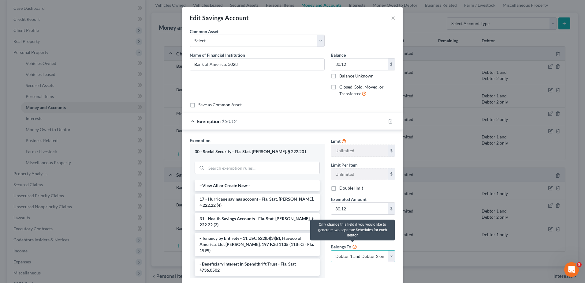
select select "0"
click at [331, 250] on select "Debtor 1 only Debtor 2 only Debtor 1 and Debtor 2 only" at bounding box center [363, 256] width 65 height 12
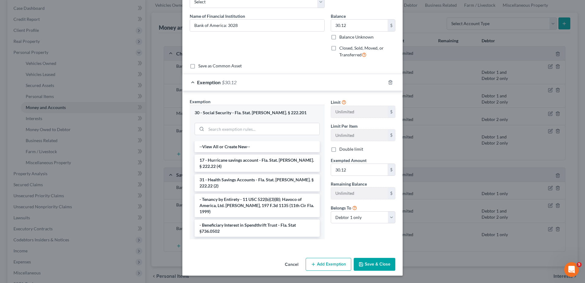
click at [371, 262] on button "Save & Close" at bounding box center [375, 264] width 42 height 13
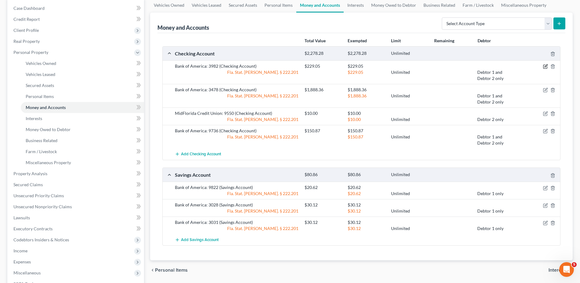
click at [547, 65] on icon "button" at bounding box center [545, 66] width 5 height 5
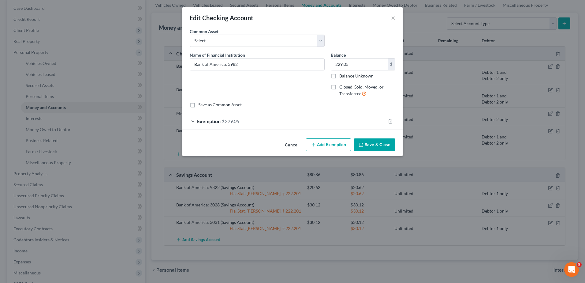
click at [361, 123] on div "Exemption $229.05" at bounding box center [283, 121] width 203 height 16
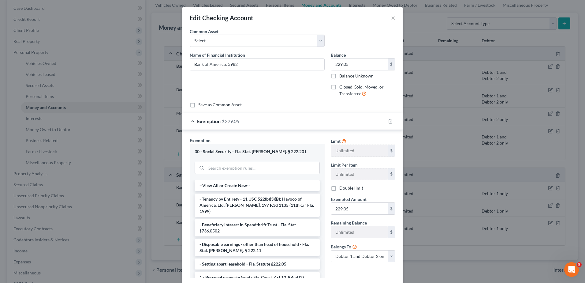
click at [361, 123] on div "Exemption $229.05" at bounding box center [283, 121] width 203 height 16
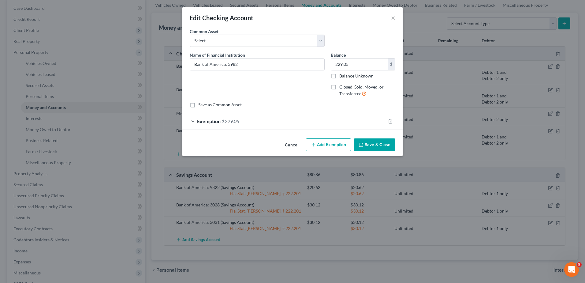
click at [354, 123] on div "Exemption $229.05" at bounding box center [283, 121] width 203 height 16
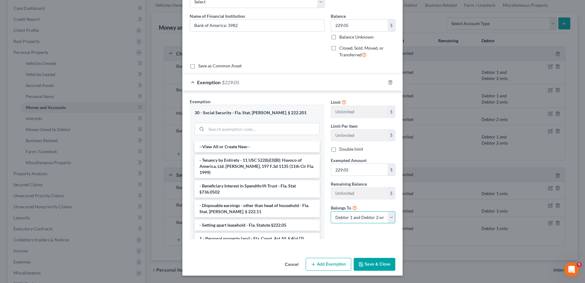
click at [365, 214] on select "Debtor 1 only Debtor 2 only Debtor 1 and Debtor 2 only" at bounding box center [363, 217] width 65 height 12
select select "1"
click at [331, 211] on select "Debtor 1 only Debtor 2 only Debtor 1 and Debtor 2 only" at bounding box center [363, 217] width 65 height 12
click at [372, 264] on button "Save & Close" at bounding box center [375, 264] width 42 height 13
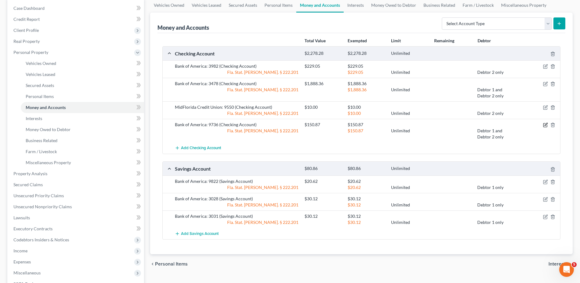
click at [547, 123] on icon "button" at bounding box center [545, 124] width 5 height 5
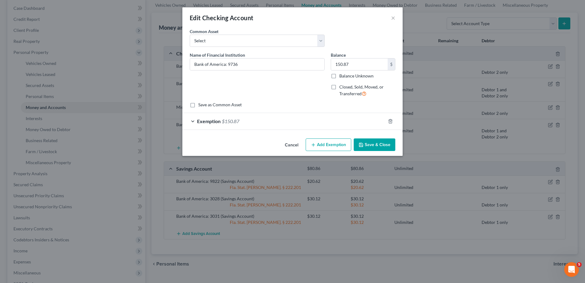
drag, startPoint x: 277, startPoint y: 122, endPoint x: 281, endPoint y: 126, distance: 5.4
click at [277, 122] on div "Exemption $150.87" at bounding box center [283, 121] width 203 height 16
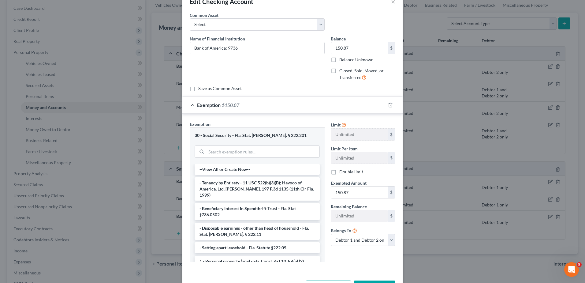
scroll to position [31, 0]
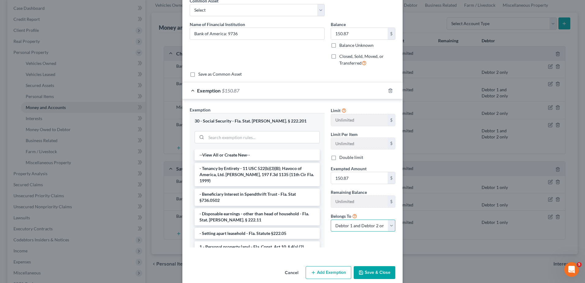
click at [350, 229] on select "Debtor 1 only Debtor 2 only Debtor 1 and Debtor 2 only" at bounding box center [363, 225] width 65 height 12
select select "1"
click at [331, 219] on select "Debtor 1 only Debtor 2 only Debtor 1 and Debtor 2 only" at bounding box center [363, 225] width 65 height 12
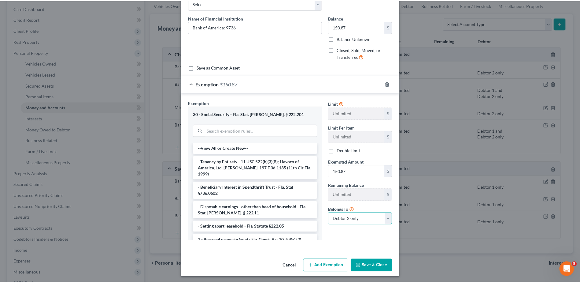
scroll to position [39, 0]
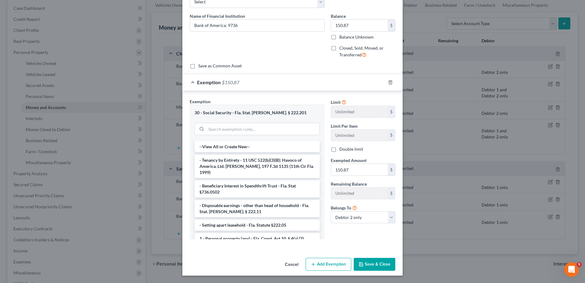
click at [372, 260] on button "Save & Close" at bounding box center [375, 264] width 42 height 13
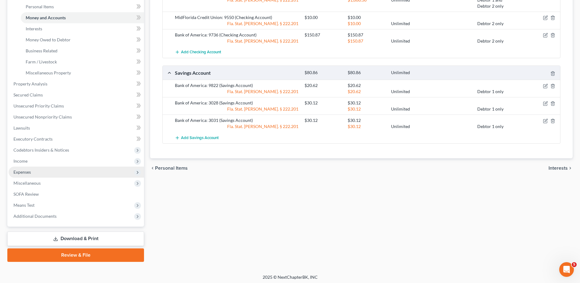
scroll to position [153, 0]
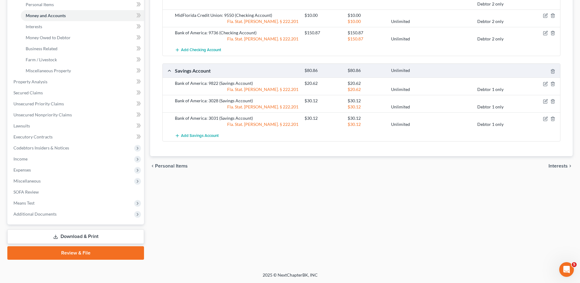
click at [96, 235] on link "Download & Print" at bounding box center [75, 236] width 137 height 14
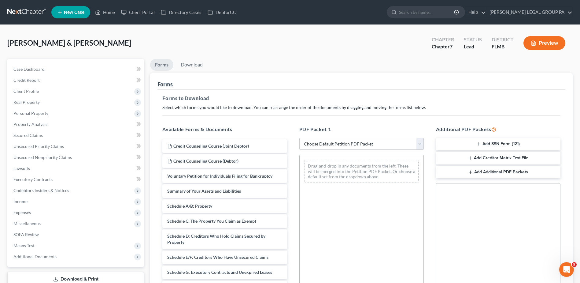
click at [487, 144] on button "Add SSN Form (121)" at bounding box center [498, 144] width 125 height 13
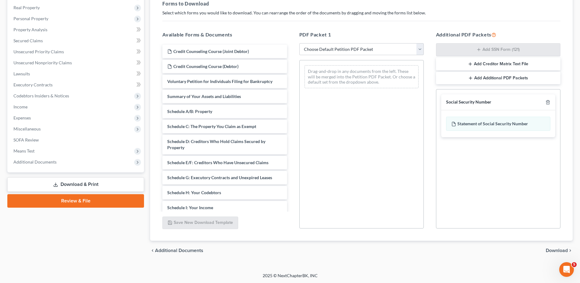
scroll to position [95, 0]
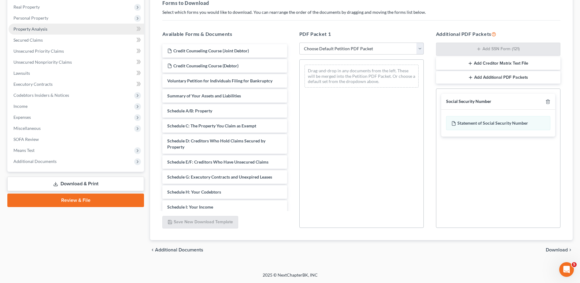
click at [49, 29] on link "Property Analysis" at bounding box center [77, 29] width 136 height 11
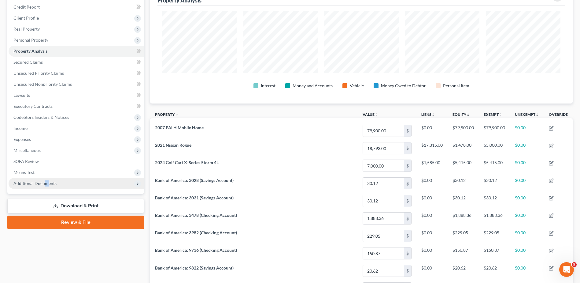
click at [46, 188] on span "Additional Documents" at bounding box center [77, 183] width 136 height 11
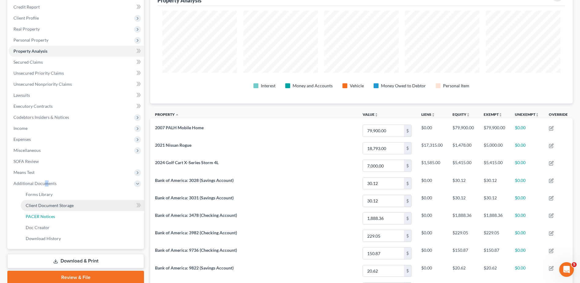
drag, startPoint x: 46, startPoint y: 187, endPoint x: 46, endPoint y: 209, distance: 21.7
click at [47, 213] on link "PACER Notices" at bounding box center [82, 216] width 123 height 11
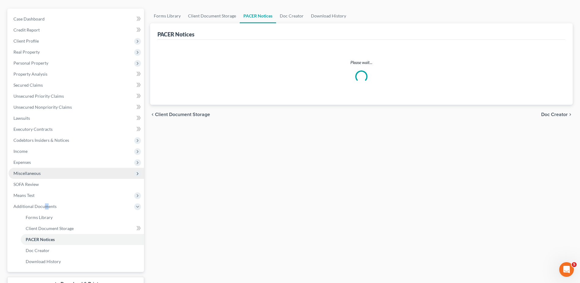
scroll to position [4, 0]
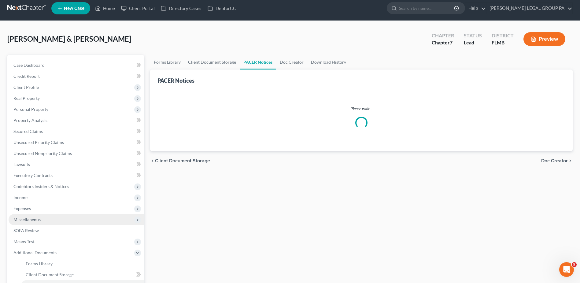
click at [46, 208] on ul "Case Dashboard Payments Invoices Payments Payments Credit Report Client Profile" at bounding box center [77, 186] width 136 height 253
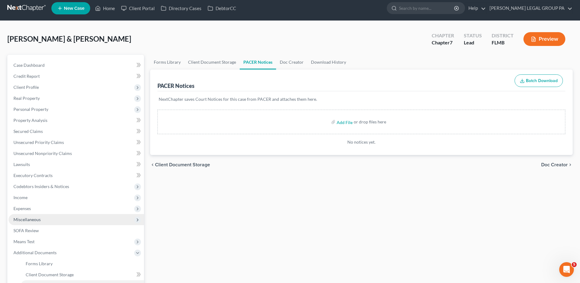
scroll to position [0, 0]
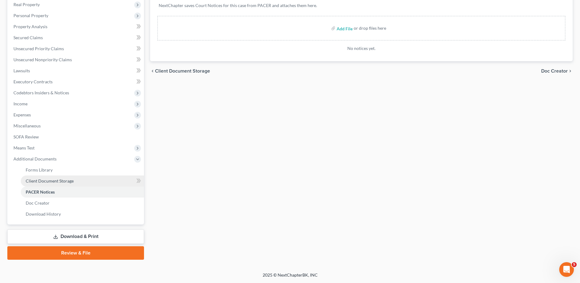
click at [65, 181] on span "Client Document Storage" at bounding box center [50, 180] width 48 height 5
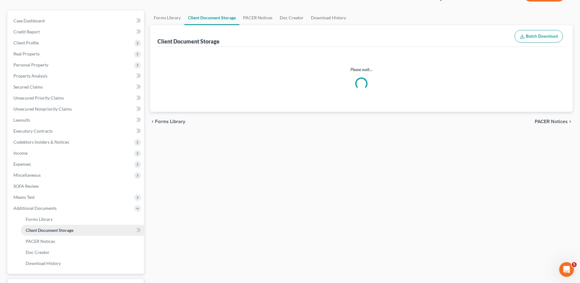
select select "9"
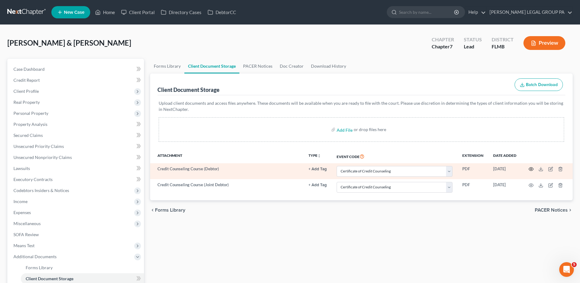
click at [530, 168] on icon "button" at bounding box center [531, 168] width 5 height 3
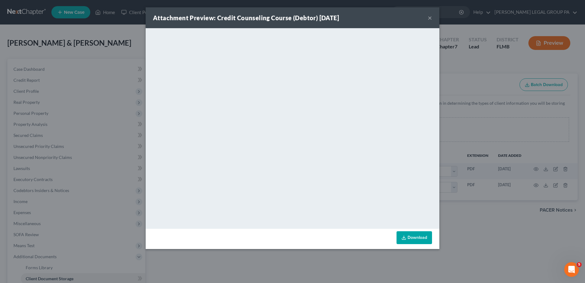
click at [431, 18] on button "×" at bounding box center [430, 17] width 4 height 7
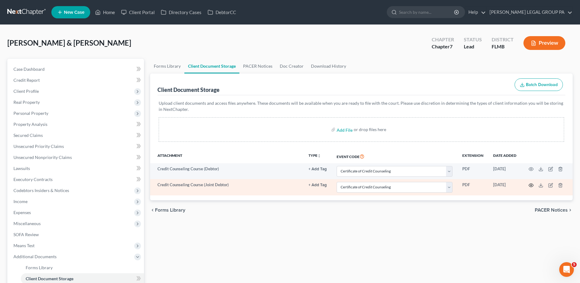
click at [531, 183] on icon "button" at bounding box center [531, 185] width 5 height 5
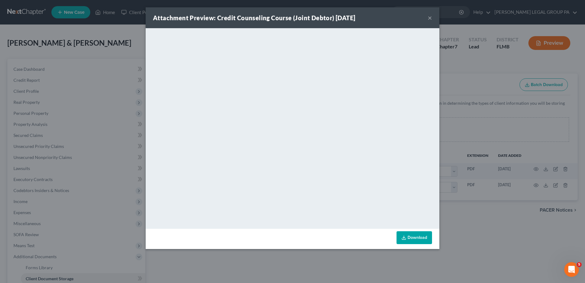
click at [428, 21] on button "×" at bounding box center [430, 17] width 4 height 7
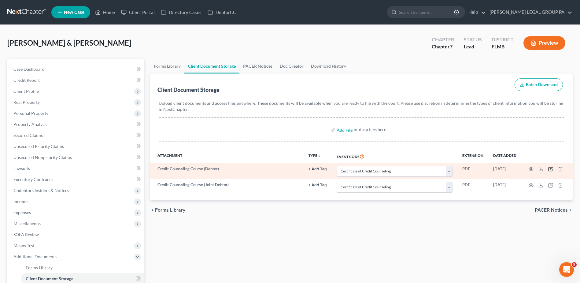
click at [550, 169] on icon "button" at bounding box center [551, 168] width 5 height 5
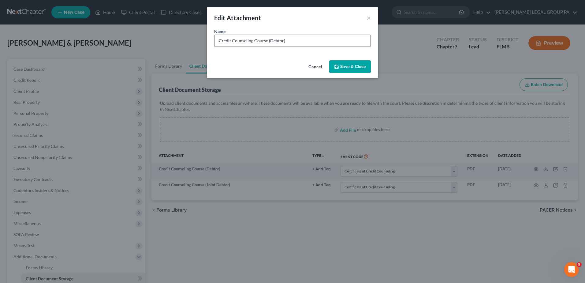
click at [296, 43] on input "Credit Counseling Course (Debtor)" at bounding box center [293, 41] width 156 height 12
type input "Credit Counseling Course (Debtor) 09.09.2025"
click at [333, 70] on button "Save & Close" at bounding box center [350, 66] width 42 height 13
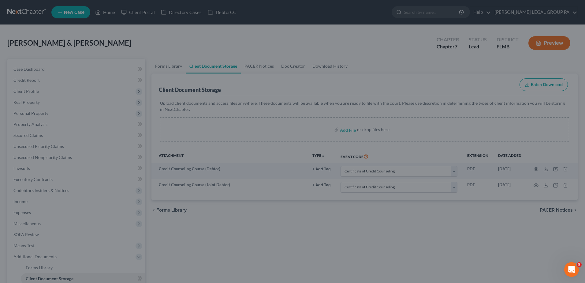
select select "9"
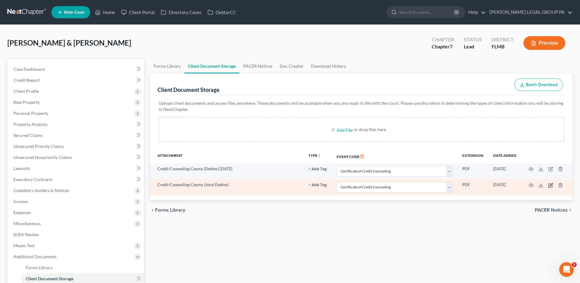
click at [551, 183] on icon "button" at bounding box center [551, 185] width 5 height 5
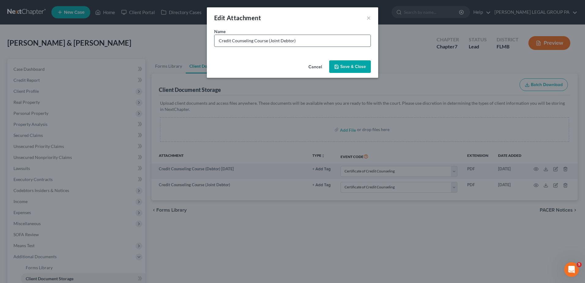
click at [334, 45] on input "Credit Counseling Course (Joint Debtor)" at bounding box center [293, 41] width 156 height 12
type input "Credit Counseling Course (Joint Debtor) 09.09.2025"
click at [363, 63] on button "Save & Close" at bounding box center [350, 66] width 42 height 13
select select "9"
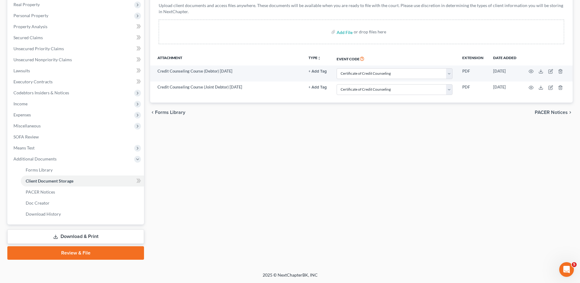
click at [71, 238] on link "Download & Print" at bounding box center [75, 236] width 137 height 14
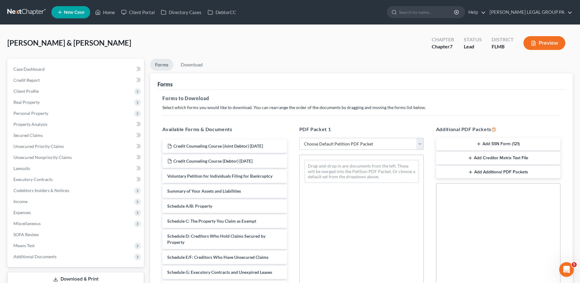
click at [480, 147] on button "Add SSN Form (121)" at bounding box center [498, 144] width 125 height 13
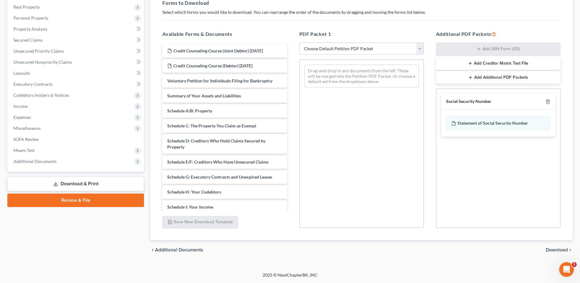
click at [554, 251] on span "Download" at bounding box center [557, 249] width 22 height 5
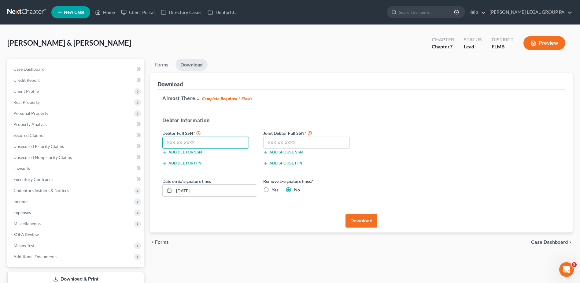
click at [218, 140] on input "text" at bounding box center [205, 142] width 87 height 12
type input "154-42-8535"
click at [301, 142] on input "text" at bounding box center [306, 142] width 87 height 12
type input "138-58-5840"
click at [367, 221] on button "Download" at bounding box center [362, 220] width 32 height 13
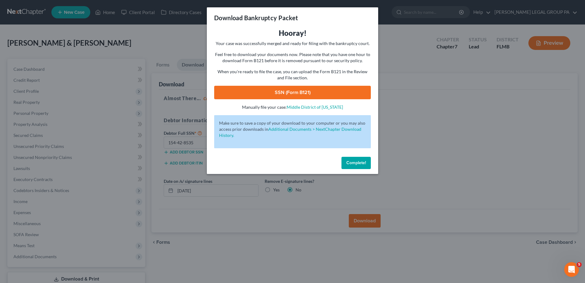
click at [292, 89] on link "SSN (Form B121)" at bounding box center [292, 92] width 157 height 13
click at [369, 159] on button "Complete!" at bounding box center [355, 163] width 29 height 12
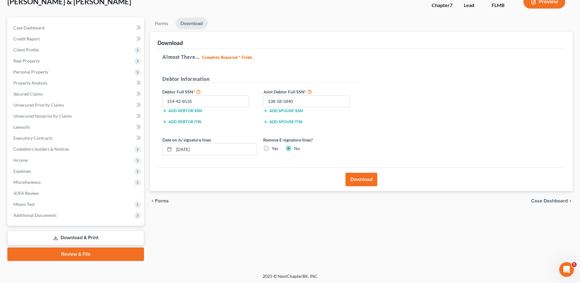
scroll to position [43, 0]
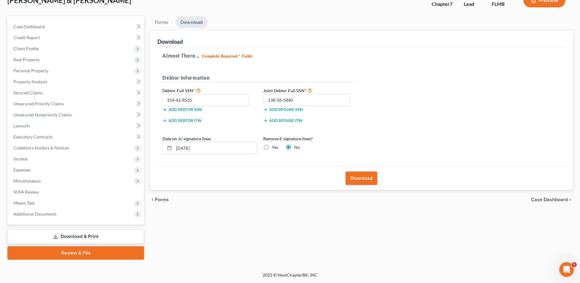
click at [73, 256] on link "Review & File" at bounding box center [75, 252] width 137 height 13
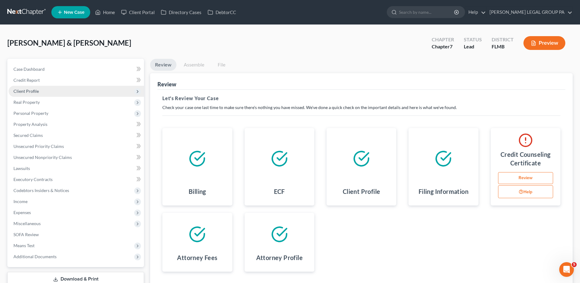
click at [56, 87] on span "Client Profile" at bounding box center [77, 91] width 136 height 11
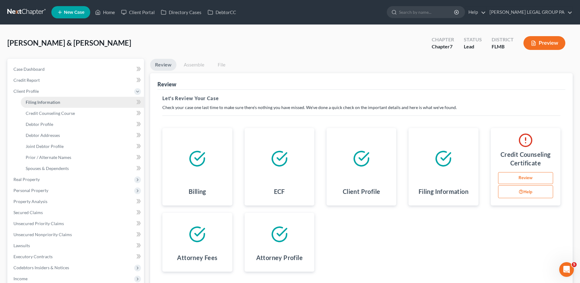
click at [62, 99] on link "Filing Information" at bounding box center [82, 102] width 123 height 11
select select "1"
select select "0"
select select "15"
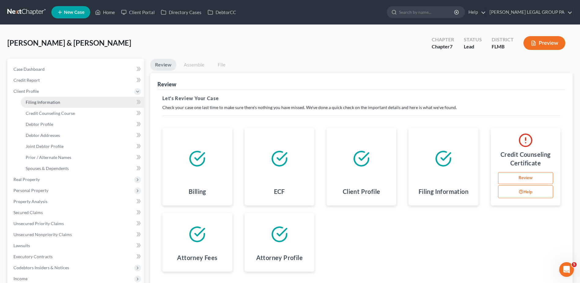
select select "0"
select select "9"
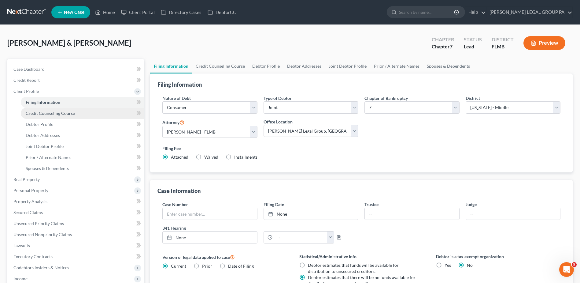
click at [67, 111] on span "Credit Counseling Course" at bounding box center [50, 112] width 49 height 5
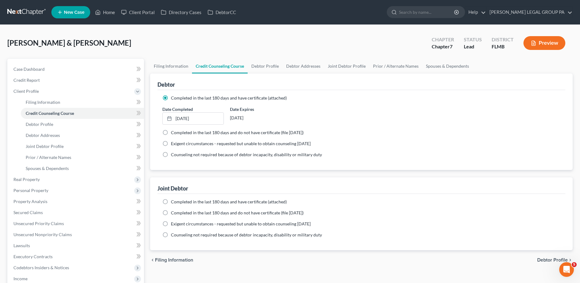
click at [179, 203] on span "Completed in the last 180 days and have certificate (attached)" at bounding box center [229, 201] width 116 height 5
click at [177, 203] on input "Completed in the last 180 days and have certificate (attached)" at bounding box center [176, 201] width 4 height 4
radio input "true"
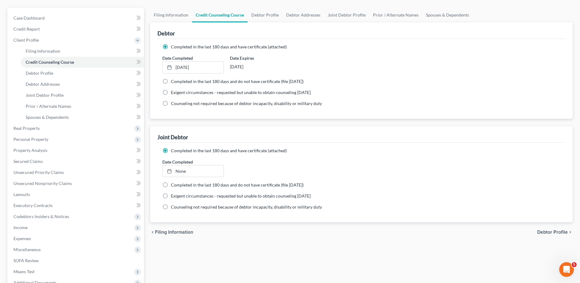
scroll to position [61, 0]
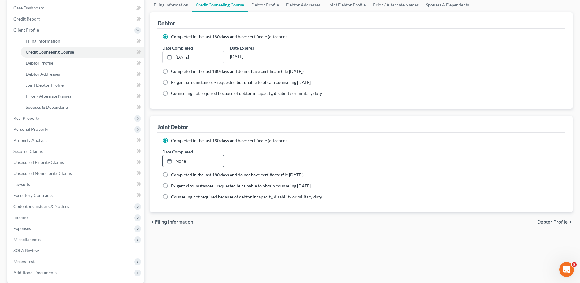
type input "10/2/2025"
click at [179, 163] on link "10/2/2025" at bounding box center [193, 161] width 61 height 12
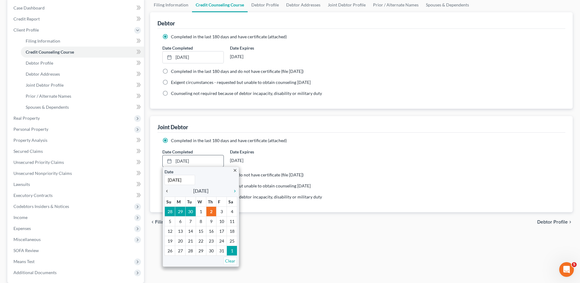
click at [165, 192] on icon "chevron_left" at bounding box center [169, 190] width 8 height 5
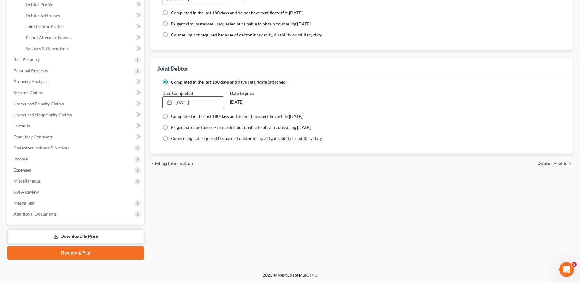
click at [95, 237] on link "Download & Print" at bounding box center [75, 236] width 137 height 14
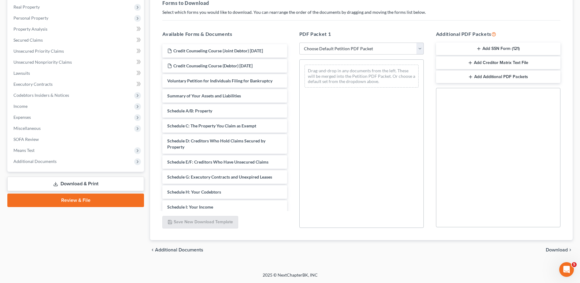
click at [88, 206] on link "Review & File" at bounding box center [75, 199] width 137 height 13
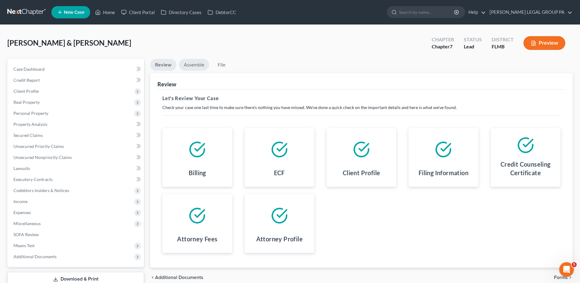
click at [193, 60] on link "Assemble" at bounding box center [194, 65] width 30 height 12
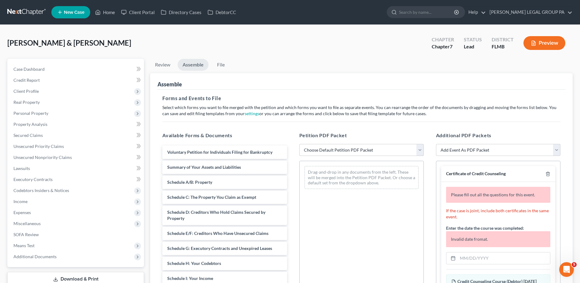
click at [390, 148] on select "Choose Default Petition PDF Packet Complete Bankruptcy Petition (all forms and …" at bounding box center [362, 150] width 125 height 12
select select "0"
click at [300, 144] on select "Choose Default Petition PDF Packet Complete Bankruptcy Petition (all forms and …" at bounding box center [362, 150] width 125 height 12
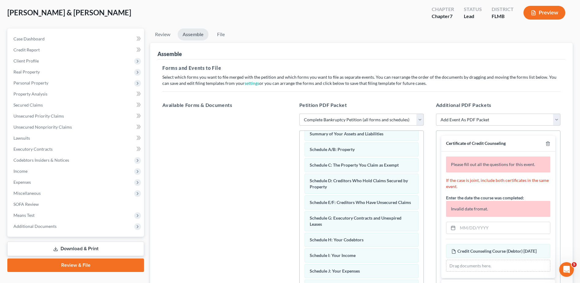
scroll to position [31, 0]
click at [479, 226] on input "text" at bounding box center [504, 228] width 92 height 12
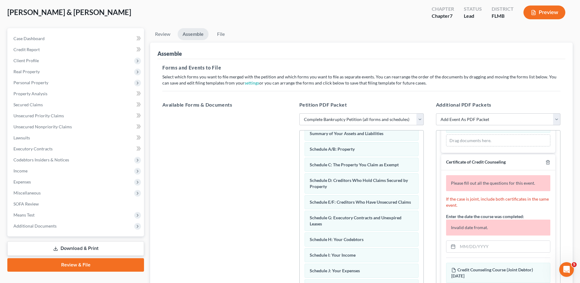
scroll to position [92, 0]
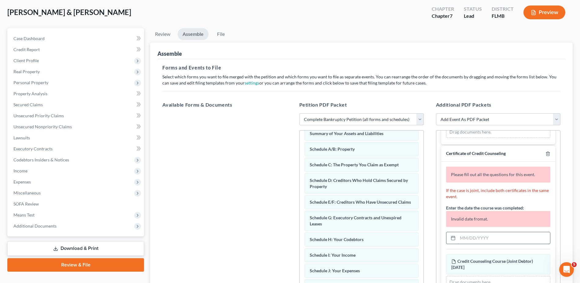
type input "09/09/2025"
click at [475, 244] on input "text" at bounding box center [504, 238] width 92 height 12
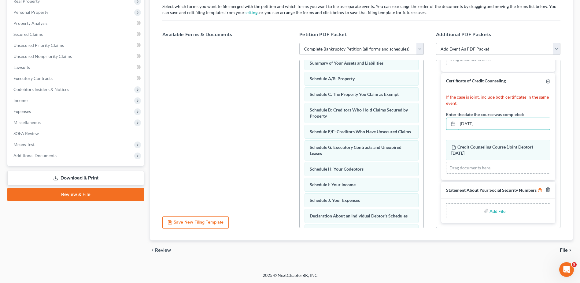
scroll to position [101, 0]
type input "09/09/2025"
click at [510, 207] on div "Add File" at bounding box center [498, 210] width 104 height 15
click at [506, 211] on div "Add File" at bounding box center [498, 210] width 104 height 15
click at [501, 211] on input "file" at bounding box center [497, 210] width 15 height 11
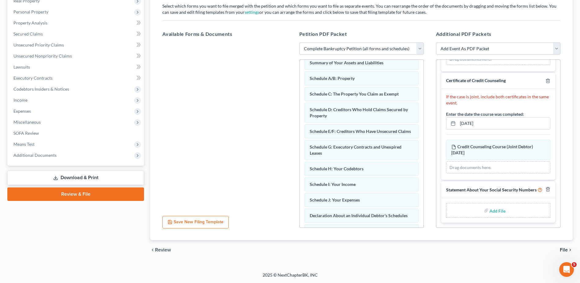
type input "C:\fakepath\121 Lockward.pdf"
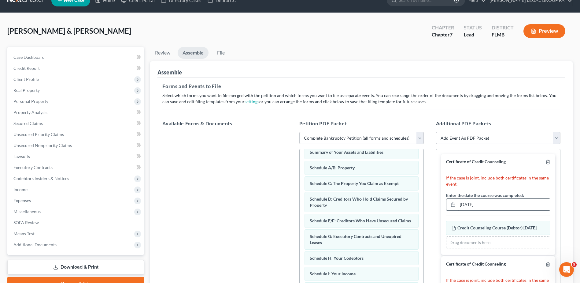
scroll to position [9, 0]
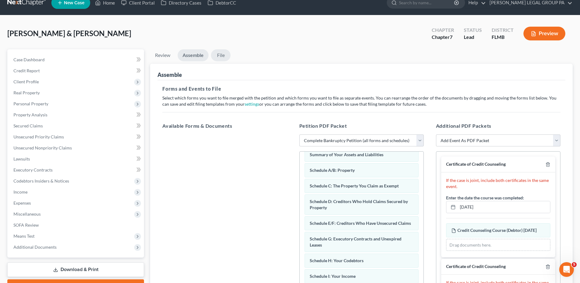
click at [224, 55] on link "File" at bounding box center [221, 55] width 20 height 12
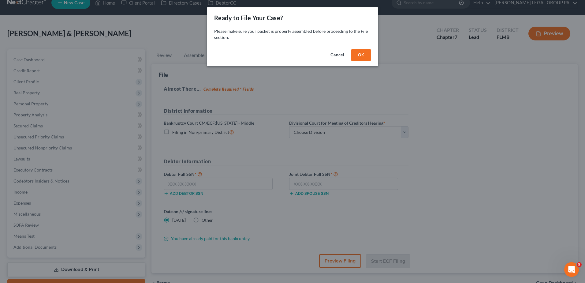
click at [329, 56] on button "Cancel" at bounding box center [337, 55] width 23 height 12
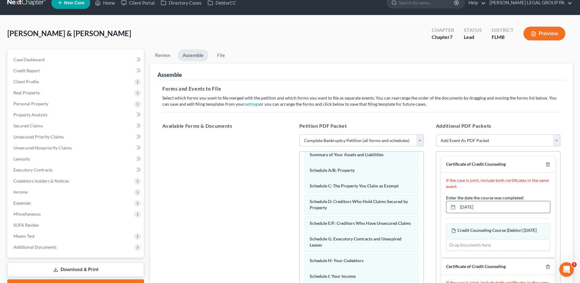
click at [468, 205] on input "09/09/2025" at bounding box center [504, 207] width 92 height 12
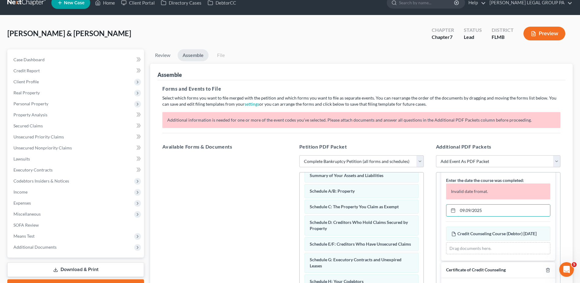
scroll to position [61, 0]
drag, startPoint x: 472, startPoint y: 207, endPoint x: 514, endPoint y: 191, distance: 45.1
click at [472, 207] on input "09.09/2025" at bounding box center [504, 208] width 92 height 12
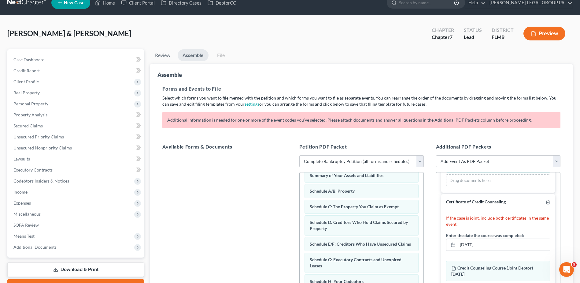
scroll to position [139, 0]
type input "09.09.2025"
click at [473, 239] on input "09/09/2025" at bounding box center [504, 245] width 92 height 12
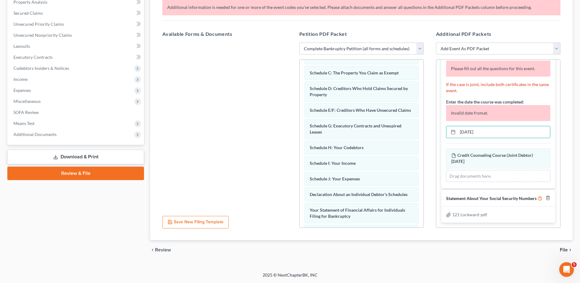
scroll to position [61, 0]
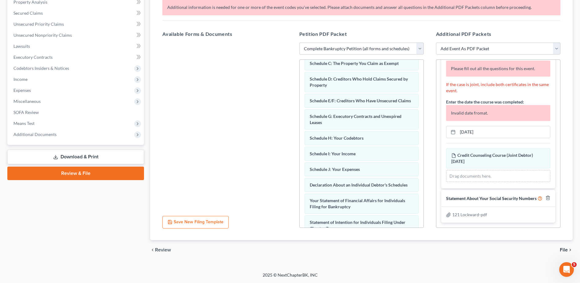
click at [245, 159] on div at bounding box center [225, 127] width 134 height 168
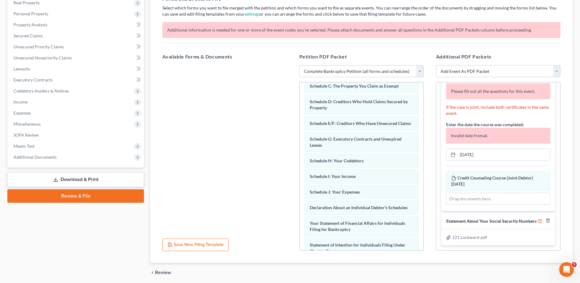
scroll to position [122, 0]
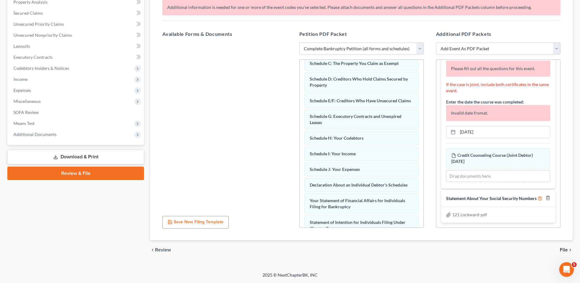
click at [562, 248] on span "File" at bounding box center [564, 249] width 8 height 5
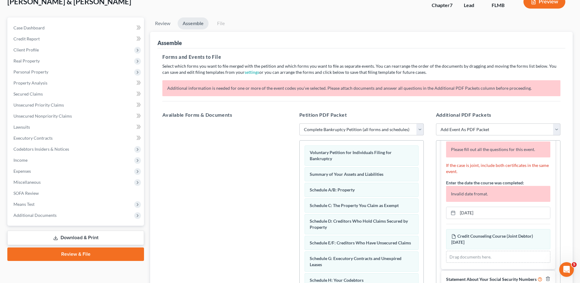
scroll to position [0, 0]
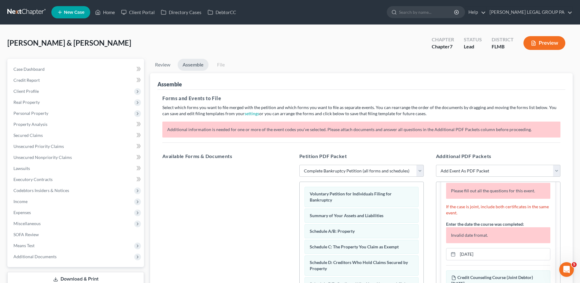
click at [222, 66] on link "File" at bounding box center [221, 65] width 20 height 12
click at [465, 248] on input "09.09.2025" at bounding box center [504, 254] width 92 height 12
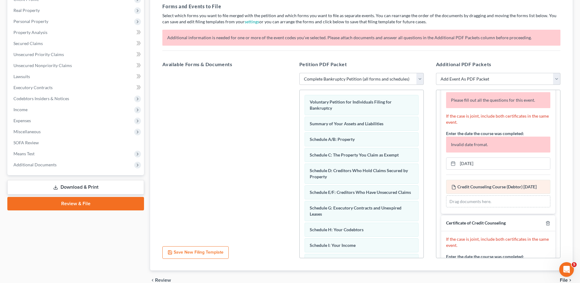
scroll to position [17, 0]
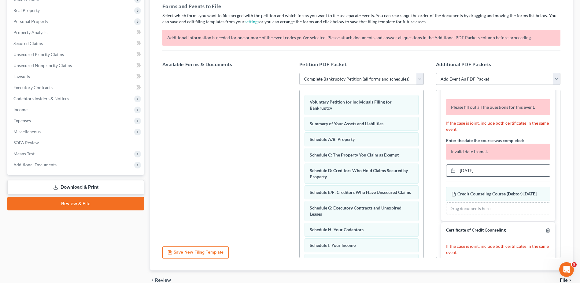
type input "09/09/2025"
click at [471, 170] on input "09.09.2025" at bounding box center [504, 171] width 92 height 12
drag, startPoint x: 465, startPoint y: 170, endPoint x: 475, endPoint y: 167, distance: 10.3
click at [467, 170] on input "09.09/2025" at bounding box center [504, 171] width 92 height 12
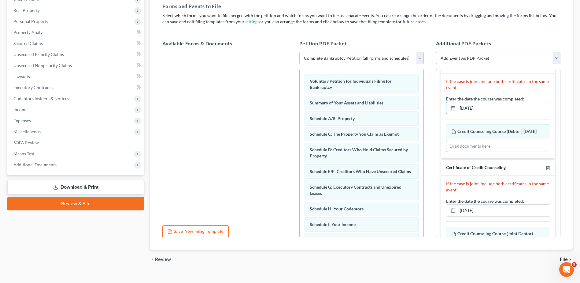
type input "09/09/2025"
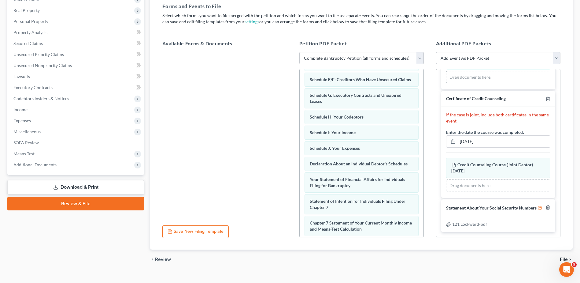
scroll to position [97, 0]
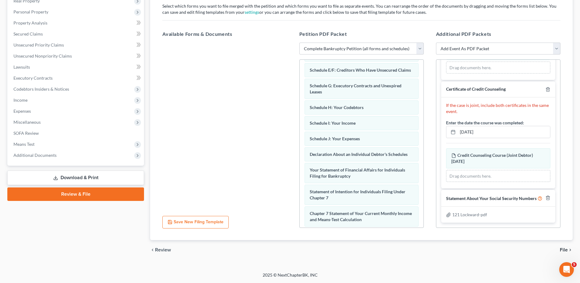
click at [564, 250] on span "File" at bounding box center [564, 249] width 8 height 5
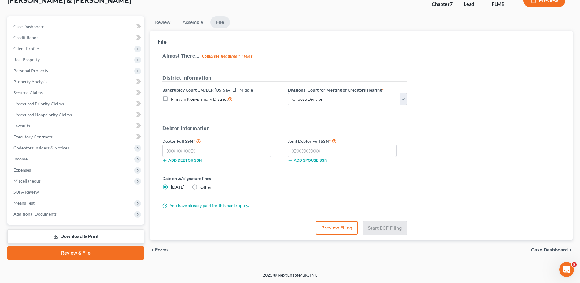
scroll to position [43, 0]
click at [351, 101] on select "Choose Division Fort Myers Jacksonville Orlando Tampa" at bounding box center [347, 99] width 119 height 12
select select "3"
click at [288, 93] on select "Choose Division Fort Myers Jacksonville Orlando Tampa" at bounding box center [347, 99] width 119 height 12
click at [202, 145] on input "text" at bounding box center [216, 150] width 109 height 12
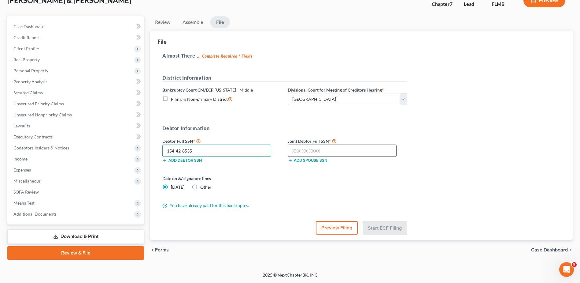
type input "154-42-8535"
click at [313, 152] on input "text" at bounding box center [342, 150] width 109 height 12
type input "138-58-5840"
click at [403, 227] on button "Start ECF Filing" at bounding box center [385, 227] width 44 height 13
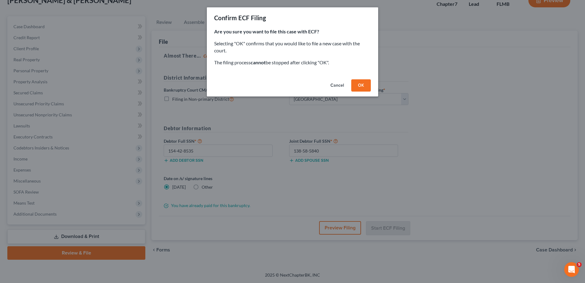
click at [361, 86] on button "OK" at bounding box center [361, 85] width 20 height 12
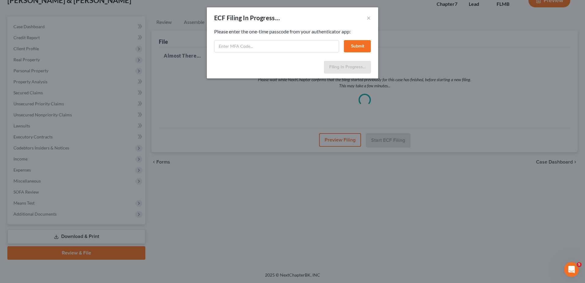
select select "3"
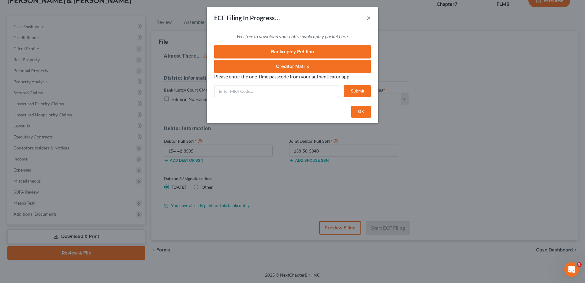
click at [369, 16] on button "×" at bounding box center [369, 17] width 4 height 7
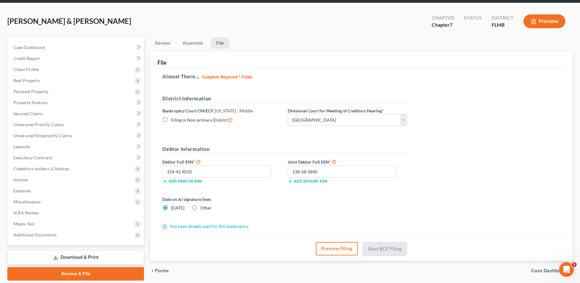
scroll to position [0, 0]
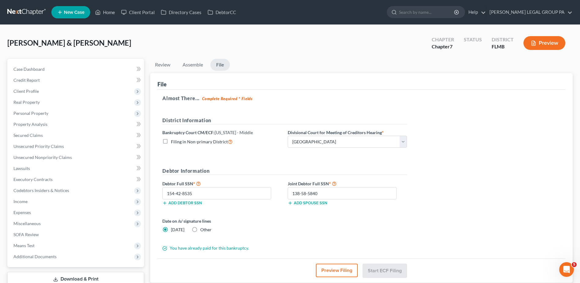
click at [22, 13] on link at bounding box center [26, 12] width 39 height 11
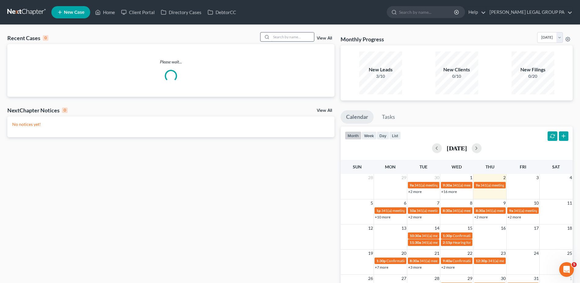
click at [280, 36] on input "search" at bounding box center [292, 36] width 43 height 9
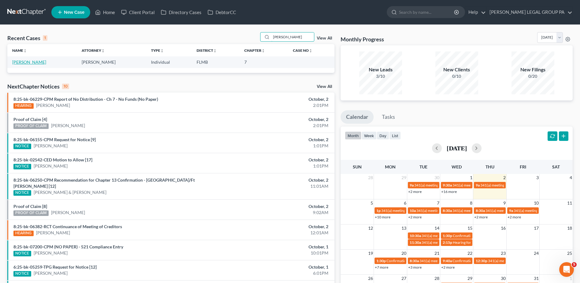
type input "[PERSON_NAME]"
click at [32, 62] on link "[PERSON_NAME]" at bounding box center [29, 61] width 34 height 5
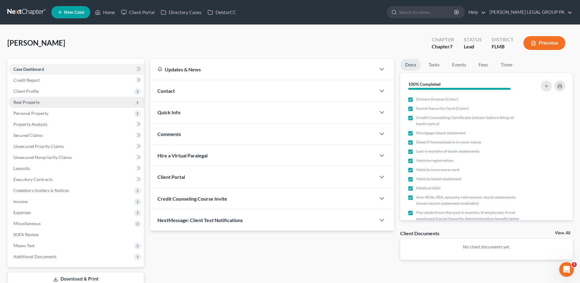
click at [39, 99] on span "Real Property" at bounding box center [77, 102] width 136 height 11
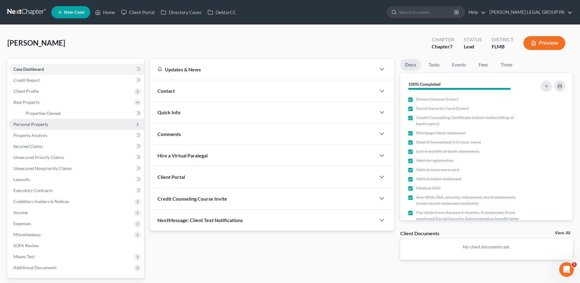
click at [30, 124] on span "Personal Property" at bounding box center [30, 123] width 35 height 5
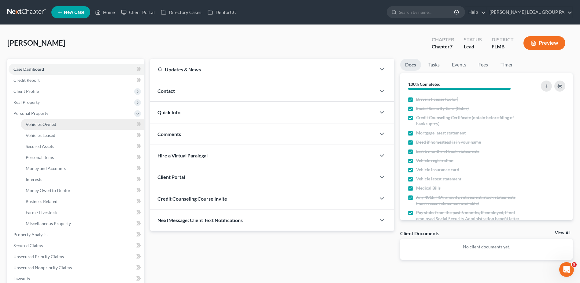
click at [52, 125] on span "Vehicles Owned" at bounding box center [41, 123] width 31 height 5
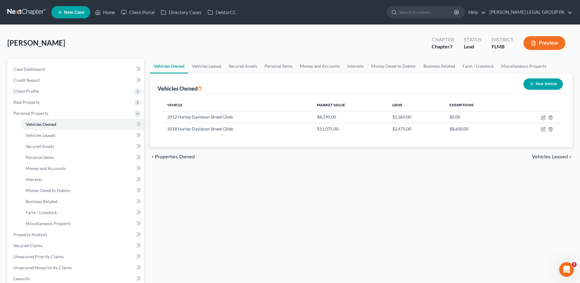
click at [535, 83] on button "New Vehicle" at bounding box center [543, 83] width 39 height 11
select select "0"
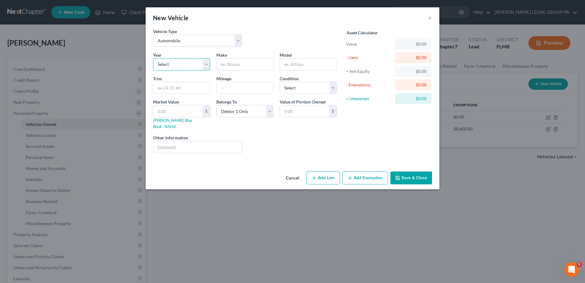
click at [207, 68] on select "Select 2026 2025 2024 2023 2022 2021 2020 2019 2018 2017 2016 2015 2014 2013 20…" at bounding box center [181, 64] width 57 height 12
drag, startPoint x: 174, startPoint y: 136, endPoint x: 175, endPoint y: 140, distance: 3.7
click at [174, 141] on input "text" at bounding box center [197, 147] width 88 height 12
paste input "Vin#1FTR14U1TTA02087"
click at [166, 141] on input "Vin#1FTR14U1TTA02087" at bounding box center [197, 147] width 88 height 12
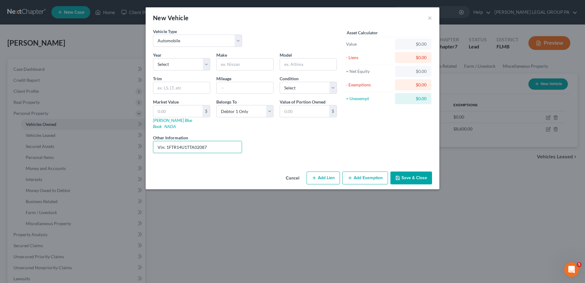
type input "Vin: 1FTR14U1TTA02087"
click at [404, 171] on button "Save & Close" at bounding box center [411, 177] width 42 height 13
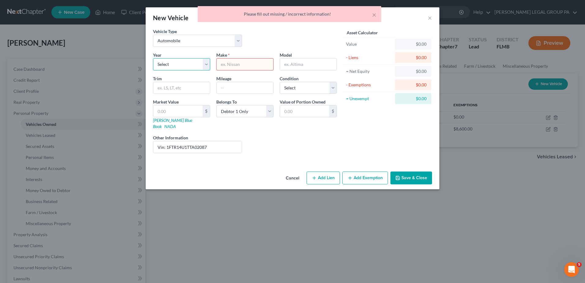
click at [199, 65] on select "Select 2026 2025 2024 2023 2022 2021 2020 2019 2018 2017 2016 2015 2014 2013 20…" at bounding box center [181, 64] width 57 height 12
select select "30"
click at [153, 58] on select "Select 2026 2025 2024 2023 2022 2021 2020 2019 2018 2017 2016 2015 2014 2013 20…" at bounding box center [181, 64] width 57 height 12
drag, startPoint x: 256, startPoint y: 56, endPoint x: 253, endPoint y: 62, distance: 6.4
click at [254, 60] on div "Make *" at bounding box center [244, 61] width 63 height 19
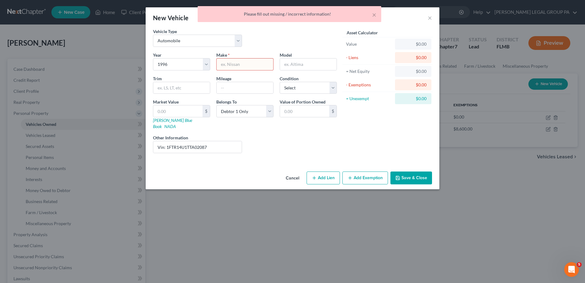
click at [253, 65] on input "text" at bounding box center [245, 64] width 57 height 12
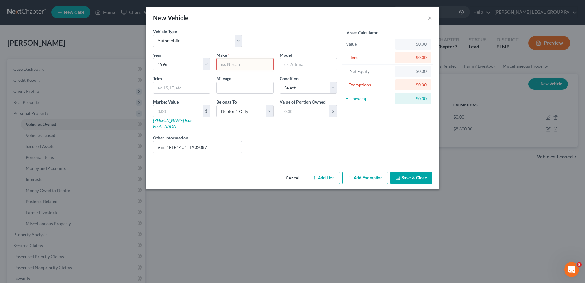
type input "d"
type input "f"
type input "Ford"
type input "Ranger"
click at [287, 84] on select "Select Excellent Very Good Good Fair Poor" at bounding box center [308, 88] width 57 height 12
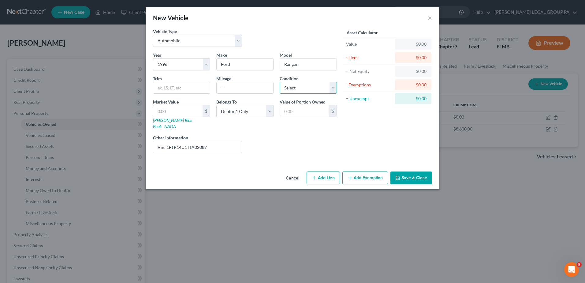
select select "3"
click at [280, 82] on select "Select Excellent Very Good Good Fair Poor" at bounding box center [308, 88] width 57 height 12
click at [190, 88] on input "text" at bounding box center [181, 88] width 57 height 12
click at [230, 91] on input "text" at bounding box center [245, 88] width 57 height 12
type input "106000"
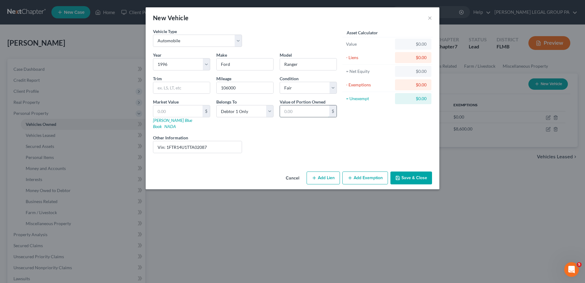
click at [297, 110] on input "text" at bounding box center [304, 111] width 49 height 12
type input "1"
click at [180, 114] on input "text" at bounding box center [177, 111] width 49 height 12
type input "1"
type input "1.00"
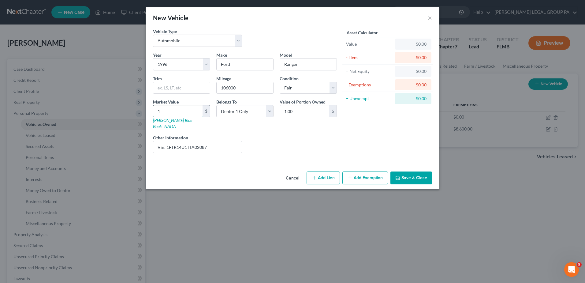
type input "15"
type input "15.00"
type input "150"
type input "150.00"
type input "1500"
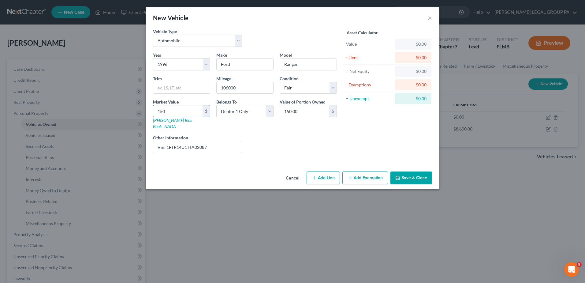
type input "1,500.00"
click at [397, 175] on icon "button" at bounding box center [397, 177] width 5 height 5
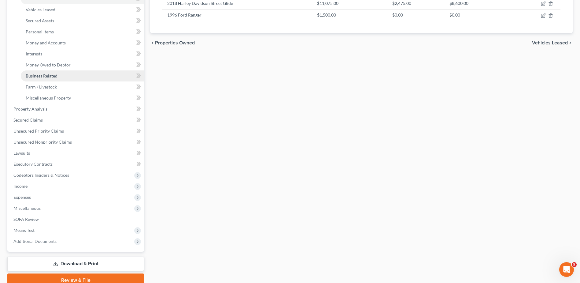
scroll to position [91, 0]
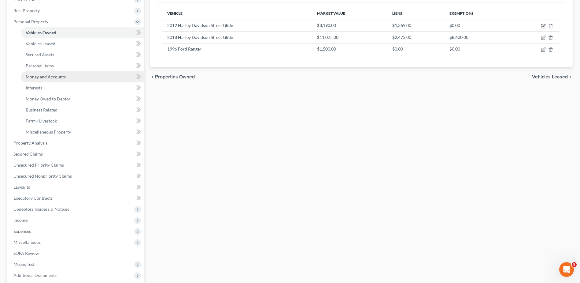
click at [49, 75] on span "Money and Accounts" at bounding box center [46, 76] width 40 height 5
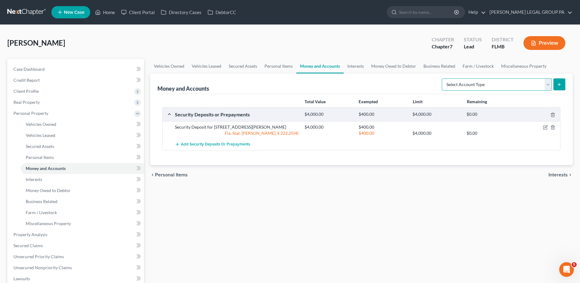
click at [508, 85] on select "Select Account Type Brokerage Cash on Hand Certificates of Deposit Checking Acc…" at bounding box center [497, 84] width 110 height 12
select select "checking"
click at [443, 78] on select "Select Account Type Brokerage Cash on Hand Certificates of Deposit Checking Acc…" at bounding box center [497, 84] width 110 height 12
click at [557, 82] on icon "submit" at bounding box center [559, 84] width 5 height 5
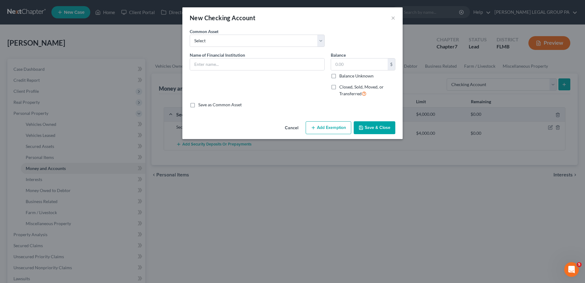
click at [237, 73] on div "Name of Financial Institution *" at bounding box center [257, 77] width 141 height 50
click at [239, 63] on input "text" at bounding box center [257, 64] width 134 height 12
type input "Navy Federal Checkings Acct: 5885"
click at [360, 62] on input "text" at bounding box center [359, 64] width 57 height 12
type input "706.19"
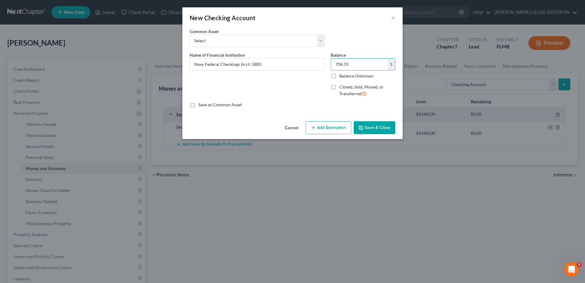
click at [341, 127] on button "Add Exemption" at bounding box center [329, 127] width 46 height 13
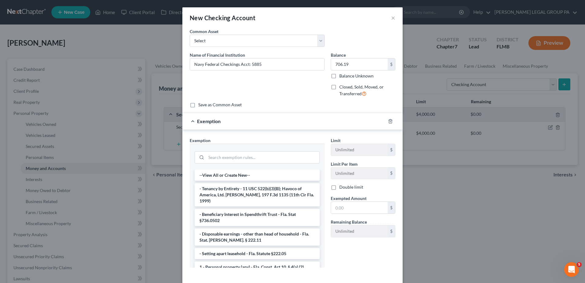
click at [299, 150] on div at bounding box center [257, 157] width 125 height 16
click at [297, 153] on input "search" at bounding box center [262, 157] width 113 height 12
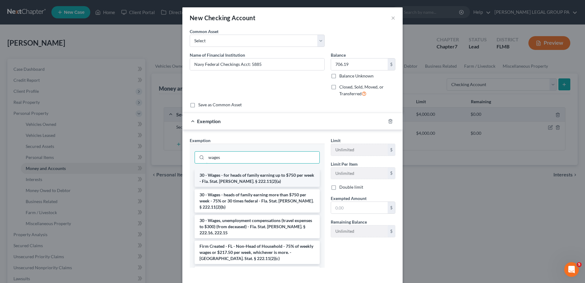
type input "wages"
click at [292, 181] on li "30 - Wages - for heads of family earning up to $750 per week - Fla. Stat. [PERS…" at bounding box center [257, 178] width 125 height 17
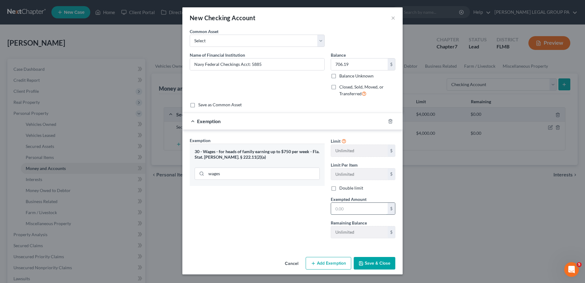
click at [351, 208] on input "text" at bounding box center [359, 209] width 57 height 12
type input "706.19"
click at [383, 255] on div "Cancel Add Exemption Save & Close" at bounding box center [292, 264] width 220 height 20
click at [382, 260] on button "Save & Close" at bounding box center [375, 263] width 42 height 13
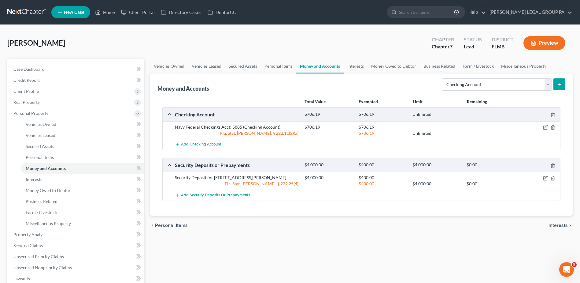
click at [561, 83] on icon "submit" at bounding box center [559, 84] width 5 height 5
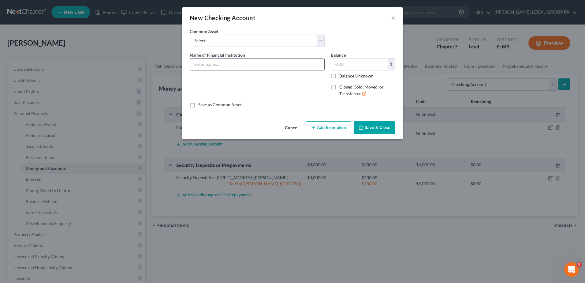
click at [284, 66] on input "text" at bounding box center [257, 64] width 134 height 12
drag, startPoint x: 248, startPoint y: 66, endPoint x: 230, endPoint y: 66, distance: 18.4
click at [229, 65] on input "[PERSON_NAME] Fargo Acct: 5212" at bounding box center [257, 64] width 134 height 12
type input "[PERSON_NAME] Fargo Acct: 4321"
click at [370, 69] on input "text" at bounding box center [359, 64] width 57 height 12
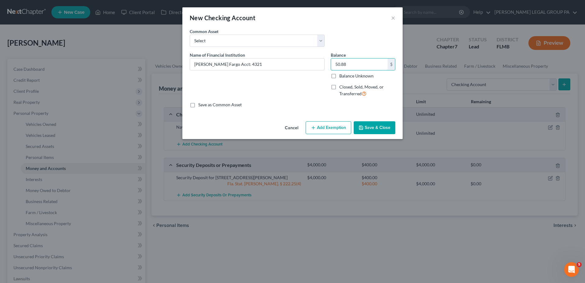
type input "50.88"
click at [340, 128] on button "Add Exemption" at bounding box center [329, 127] width 46 height 13
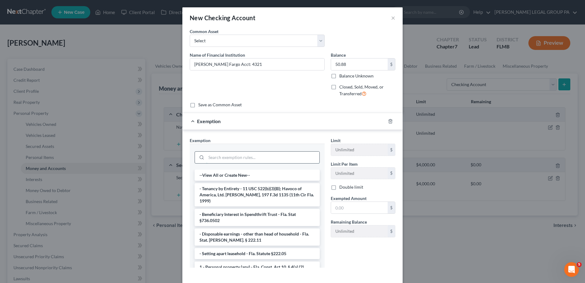
click at [280, 155] on input "search" at bounding box center [262, 157] width 113 height 12
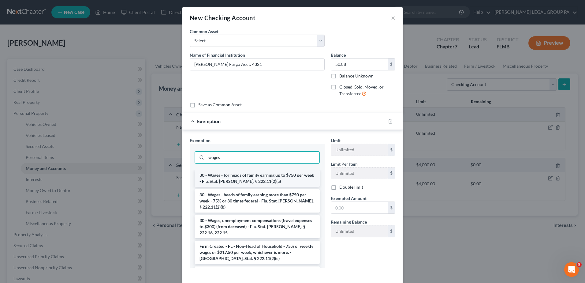
type input "wages"
click at [249, 181] on li "30 - Wages - for heads of family earning up to $750 per week - Fla. Stat. [PERS…" at bounding box center [257, 178] width 125 height 17
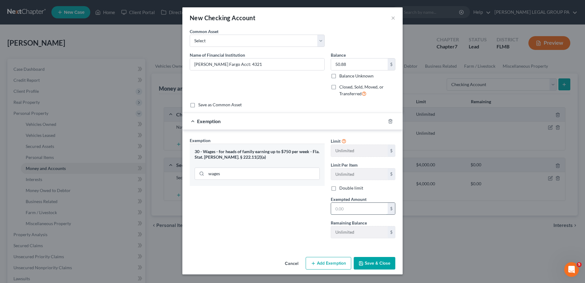
click at [374, 204] on input "text" at bounding box center [359, 209] width 57 height 12
type input "50.88"
drag, startPoint x: 369, startPoint y: 256, endPoint x: 372, endPoint y: 261, distance: 5.6
click at [370, 256] on div "Cancel Add Exemption Save & Close" at bounding box center [292, 264] width 220 height 20
drag, startPoint x: 373, startPoint y: 262, endPoint x: 377, endPoint y: 262, distance: 4.0
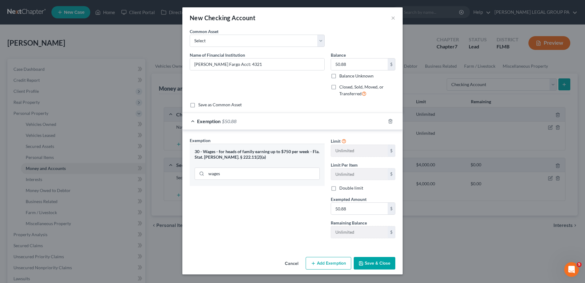
click at [374, 263] on button "Save & Close" at bounding box center [375, 263] width 42 height 13
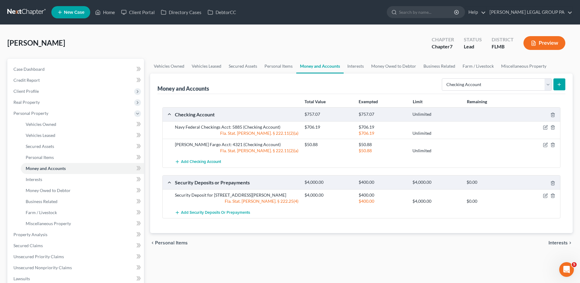
click at [559, 83] on icon "submit" at bounding box center [559, 84] width 5 height 5
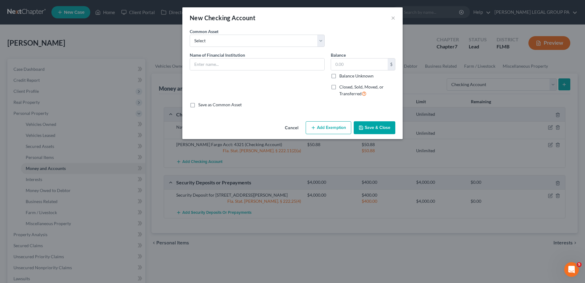
drag, startPoint x: 293, startPoint y: 129, endPoint x: 360, endPoint y: 118, distance: 68.5
click at [293, 129] on button "Cancel" at bounding box center [291, 128] width 23 height 12
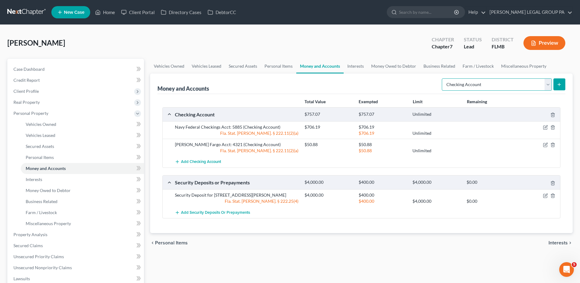
click at [508, 87] on select "Select Account Type Brokerage Cash on Hand Certificates of Deposit Checking Acc…" at bounding box center [497, 84] width 110 height 12
select select "savings"
click at [443, 78] on select "Select Account Type Brokerage Cash on Hand Certificates of Deposit Checking Acc…" at bounding box center [497, 84] width 110 height 12
click at [554, 87] on button "submit" at bounding box center [560, 84] width 12 height 12
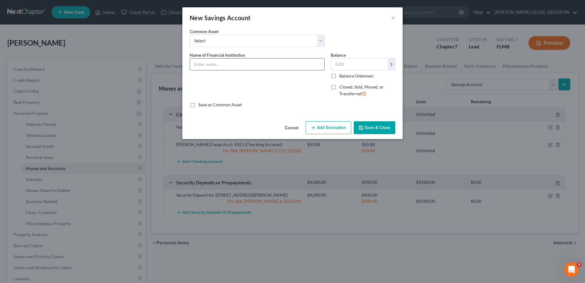
click at [263, 68] on input "text" at bounding box center [257, 64] width 134 height 12
type input "[PERSON_NAME] Fargo Acct: 0612"
drag, startPoint x: 345, startPoint y: 61, endPoint x: 331, endPoint y: 62, distance: 14.7
click at [346, 62] on input "text" at bounding box center [359, 64] width 57 height 12
type input "485.04"
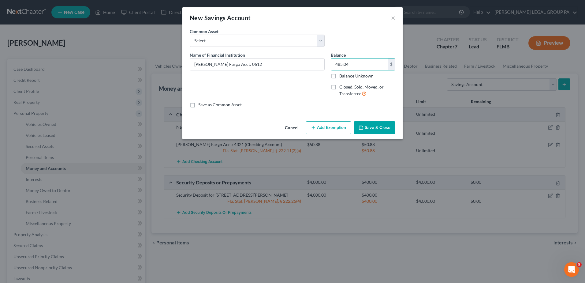
drag, startPoint x: 333, startPoint y: 124, endPoint x: 337, endPoint y: 125, distance: 3.6
click at [337, 125] on button "Add Exemption" at bounding box center [329, 127] width 46 height 13
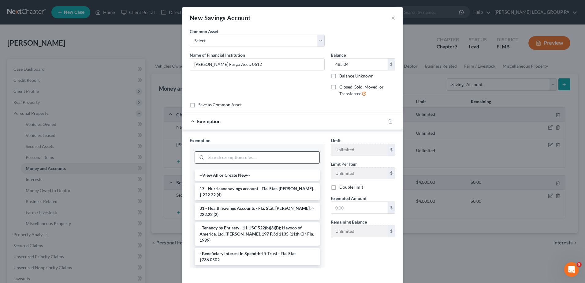
click at [288, 155] on input "search" at bounding box center [262, 157] width 113 height 12
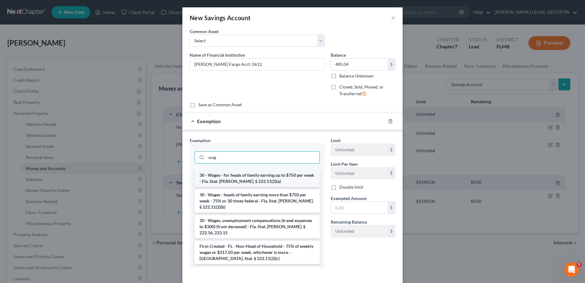
type input "wag"
click at [282, 182] on li "30 - Wages - for heads of family earning up to $750 per week - Fla. Stat. [PERS…" at bounding box center [257, 178] width 125 height 17
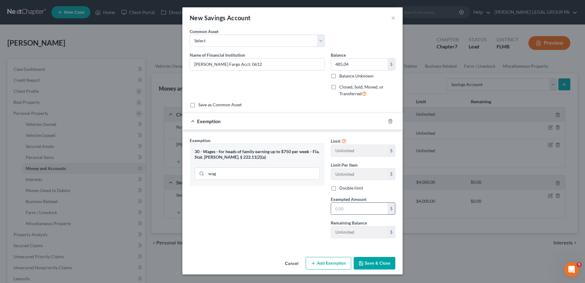
click at [354, 203] on input "text" at bounding box center [359, 209] width 57 height 12
type input "485.04"
click at [381, 262] on button "Save & Close" at bounding box center [375, 263] width 42 height 13
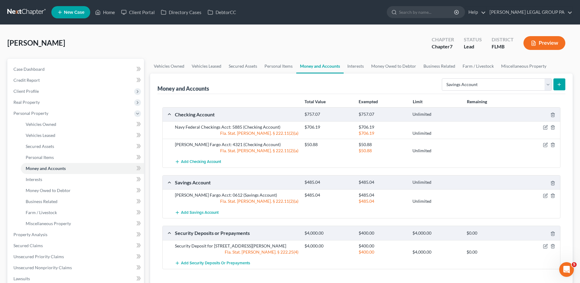
click at [557, 83] on button "submit" at bounding box center [560, 84] width 12 height 12
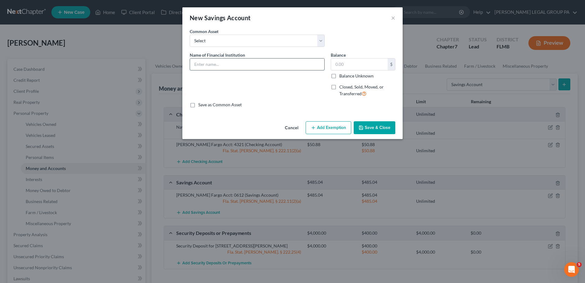
click at [269, 67] on input "text" at bounding box center [257, 64] width 134 height 12
drag, startPoint x: 239, startPoint y: 65, endPoint x: 219, endPoint y: 59, distance: 20.8
click at [220, 61] on input "Navy Federal Checkings Acct: 5885" at bounding box center [257, 64] width 134 height 12
type input "Navy Federal Acct: 6360"
click at [366, 63] on input "text" at bounding box center [359, 64] width 57 height 12
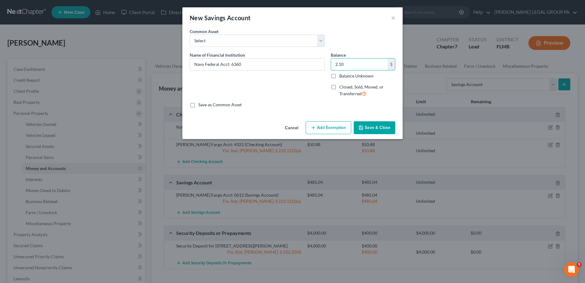
type input "2.10"
click at [332, 124] on button "Add Exemption" at bounding box center [329, 127] width 46 height 13
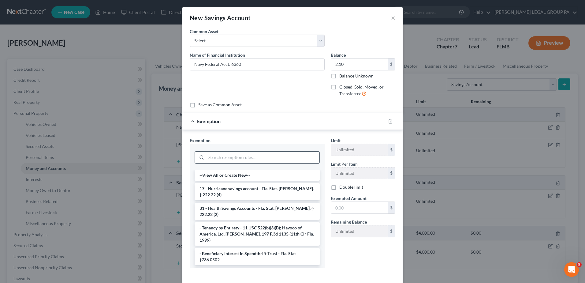
click at [230, 159] on input "search" at bounding box center [262, 157] width 113 height 12
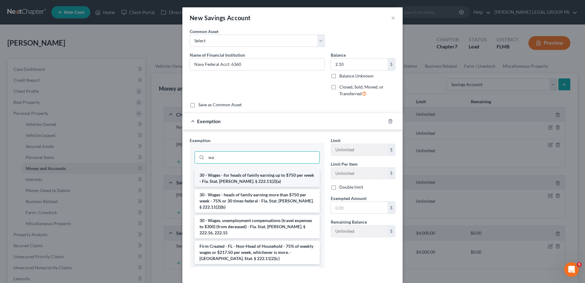
type input "wa"
click at [229, 180] on li "30 - Wages - for heads of family earning up to $750 per week - Fla. Stat. [PERS…" at bounding box center [257, 178] width 125 height 17
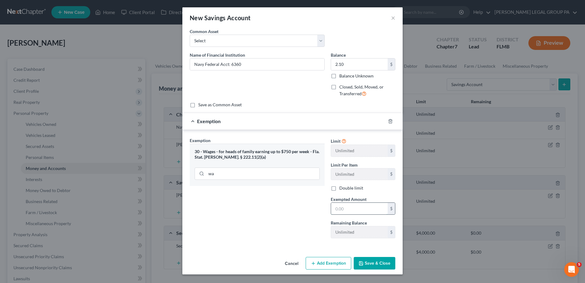
click at [366, 204] on input "text" at bounding box center [359, 209] width 57 height 12
type input "2.10"
click at [376, 259] on button "Save & Close" at bounding box center [375, 263] width 42 height 13
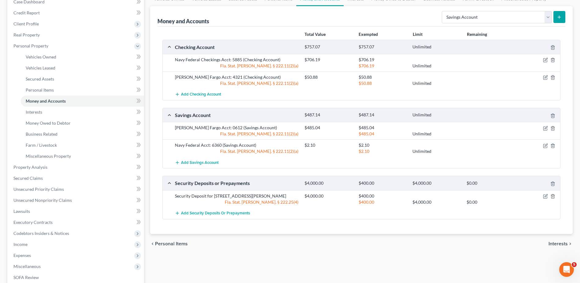
scroll to position [153, 0]
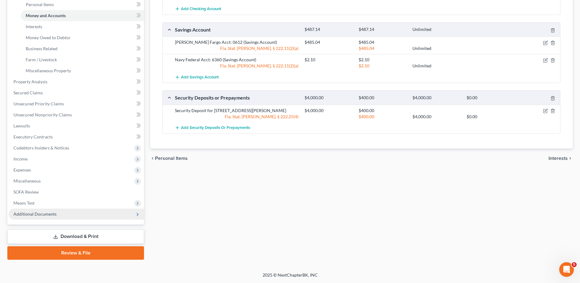
click at [38, 209] on span "Additional Documents" at bounding box center [77, 213] width 136 height 11
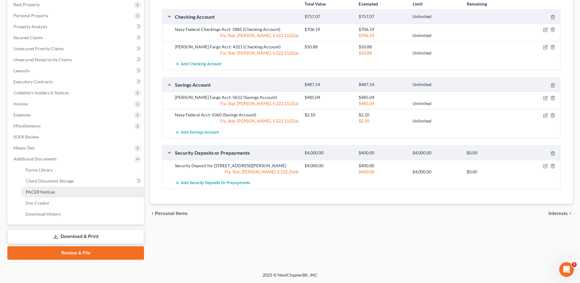
scroll to position [98, 0]
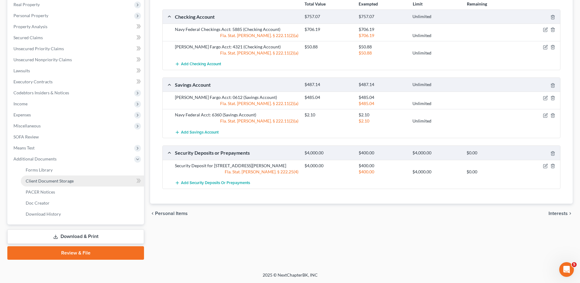
click at [49, 183] on span "Client Document Storage" at bounding box center [50, 180] width 48 height 5
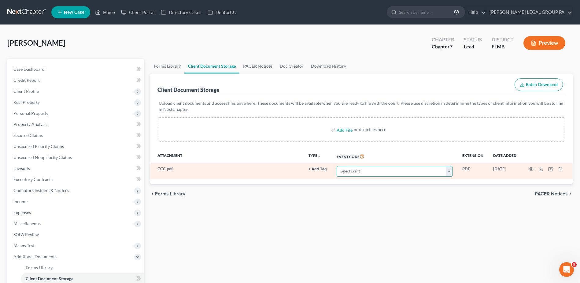
click at [349, 169] on select "Select Event 20 Largest Unsecured Creditors Amended Chapter 13 Plan Amended Cre…" at bounding box center [395, 171] width 116 height 11
select select "9"
click at [337, 166] on select "Select Event 20 Largest Unsecured Creditors Amended Chapter 13 Plan Amended Cre…" at bounding box center [395, 171] width 116 height 11
click at [547, 169] on td at bounding box center [547, 171] width 51 height 16
click at [550, 170] on icon "button" at bounding box center [551, 168] width 5 height 5
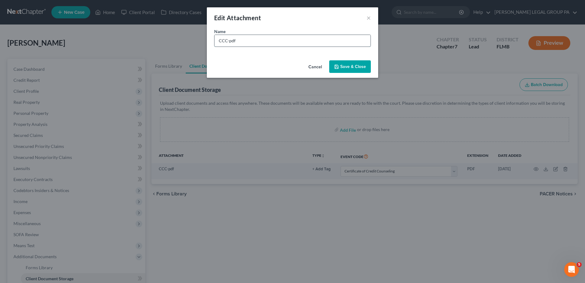
drag, startPoint x: 237, startPoint y: 42, endPoint x: 226, endPoint y: 43, distance: 10.8
click at [226, 43] on input "CCC-pdf" at bounding box center [293, 41] width 156 height 12
type input "CCC 09/17/2025"
click at [358, 66] on span "Save & Close" at bounding box center [353, 66] width 26 height 5
select select "9"
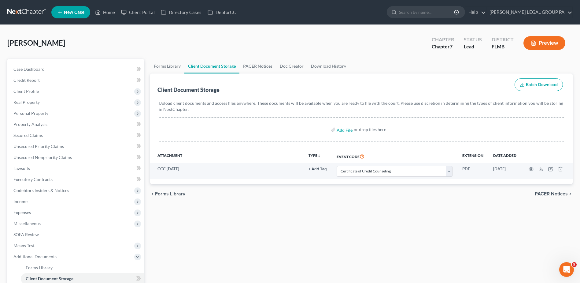
click at [31, 8] on link at bounding box center [26, 12] width 39 height 11
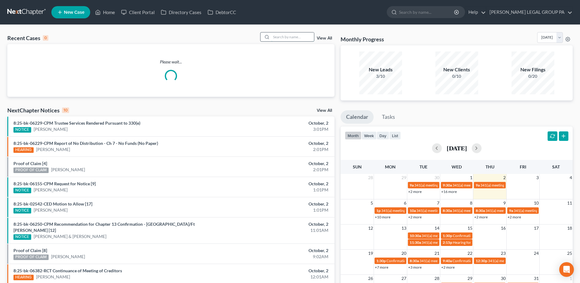
click at [295, 39] on input "search" at bounding box center [292, 36] width 43 height 9
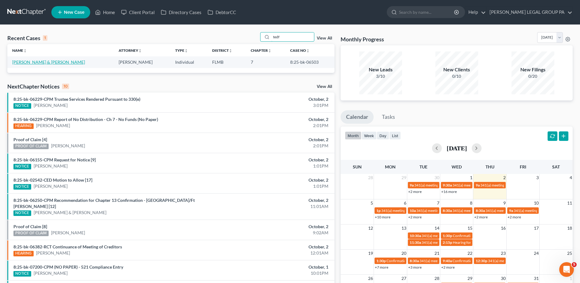
type input "tedf"
click at [53, 63] on link "[PERSON_NAME] & [PERSON_NAME]" at bounding box center [48, 61] width 73 height 5
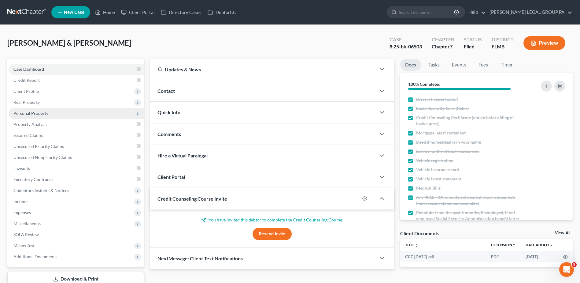
click at [47, 113] on span "Personal Property" at bounding box center [30, 112] width 35 height 5
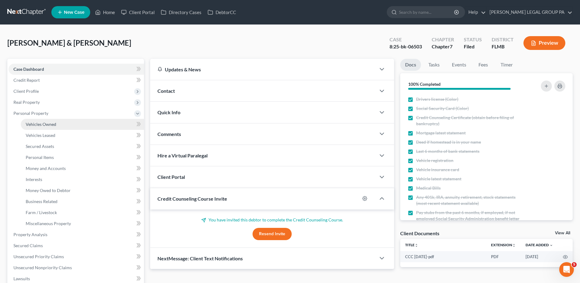
click at [56, 123] on link "Vehicles Owned" at bounding box center [82, 124] width 123 height 11
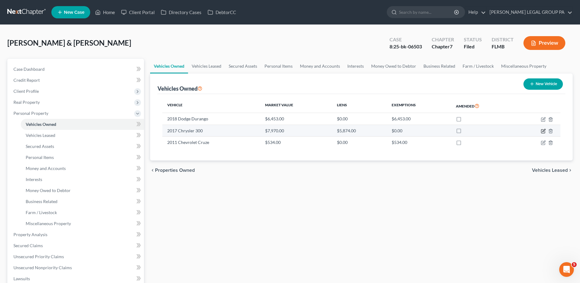
click at [546, 131] on icon "button" at bounding box center [543, 131] width 5 height 5
select select "0"
select select "9"
select select "3"
select select "1"
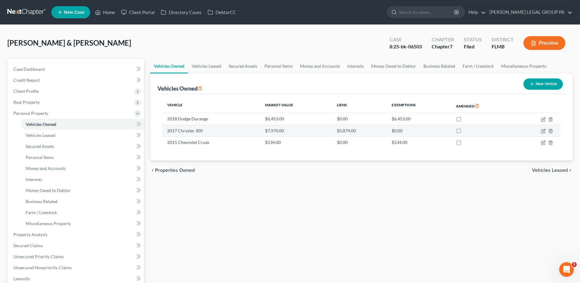
select select "23"
select select "1"
select select "0"
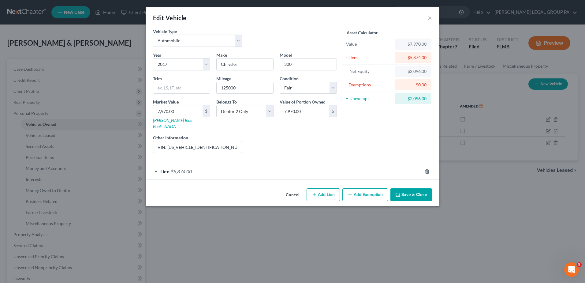
click at [300, 163] on div "Lien $5,874.00" at bounding box center [284, 171] width 277 height 16
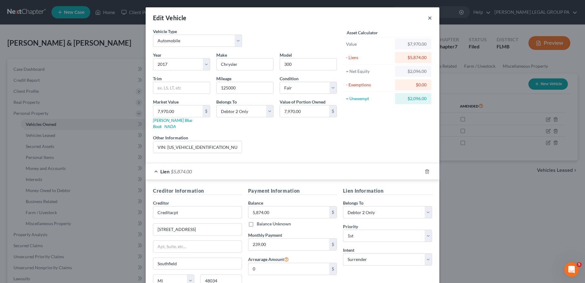
click at [428, 18] on button "×" at bounding box center [430, 17] width 4 height 7
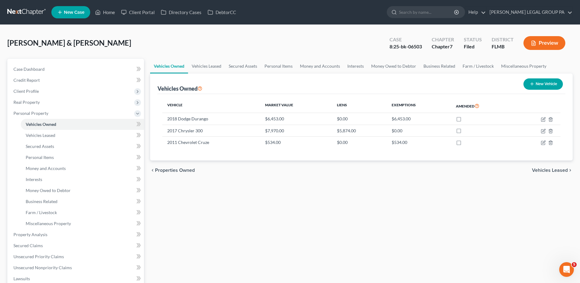
click at [31, 16] on link at bounding box center [26, 12] width 39 height 11
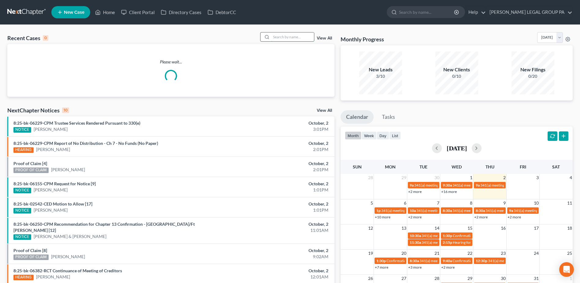
click at [294, 35] on input "search" at bounding box center [292, 36] width 43 height 9
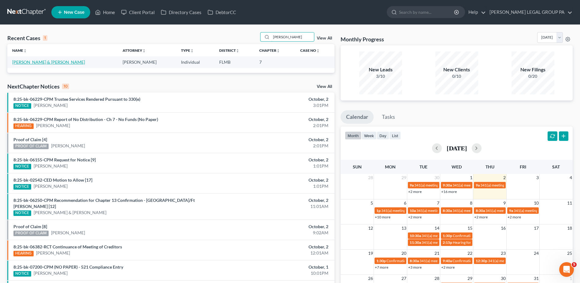
type input "[PERSON_NAME]"
click at [44, 64] on link "[PERSON_NAME] & [PERSON_NAME]" at bounding box center [48, 61] width 73 height 5
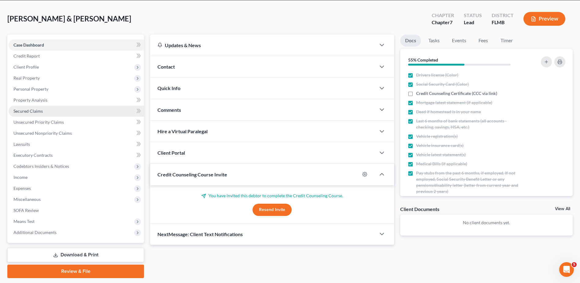
scroll to position [12, 0]
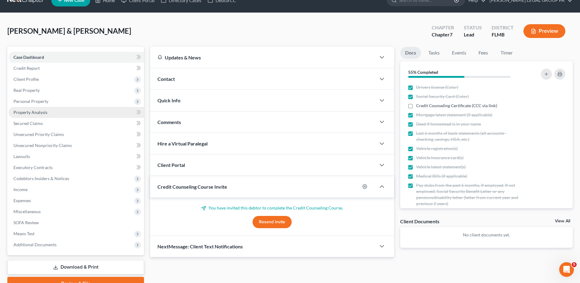
click at [45, 114] on span "Property Analysis" at bounding box center [30, 112] width 34 height 5
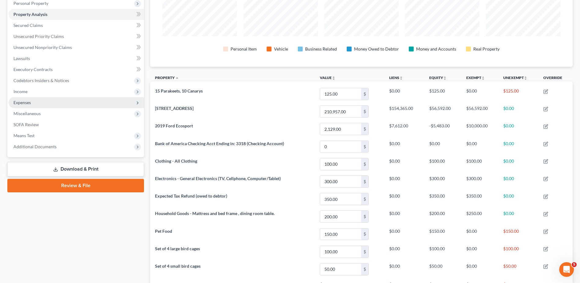
scroll to position [103, 0]
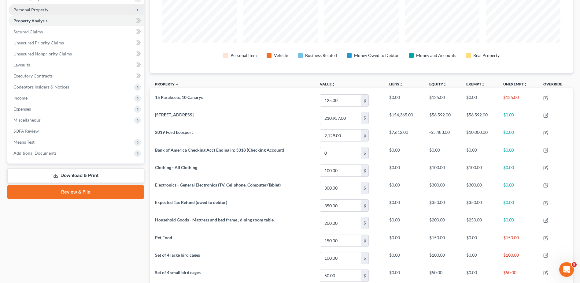
click at [38, 11] on span "Personal Property" at bounding box center [30, 9] width 35 height 5
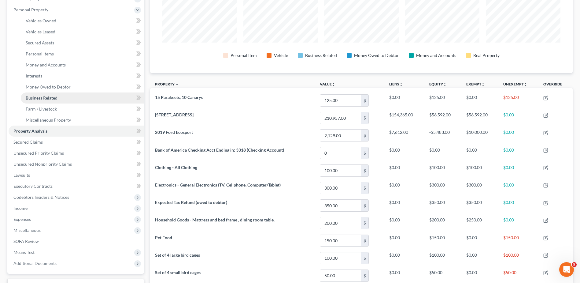
click at [65, 100] on link "Business Related" at bounding box center [82, 97] width 123 height 11
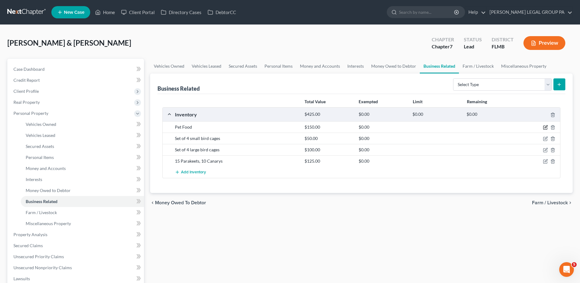
click at [546, 129] on icon "button" at bounding box center [546, 128] width 4 height 4
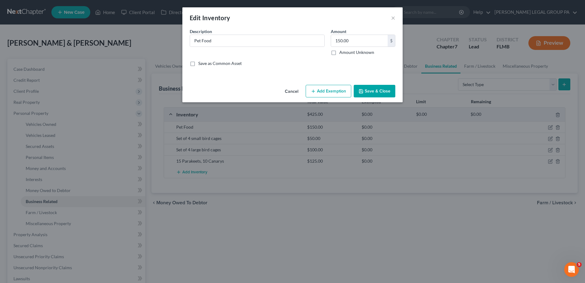
click at [322, 88] on button "Add Exemption" at bounding box center [329, 91] width 46 height 13
select select "2"
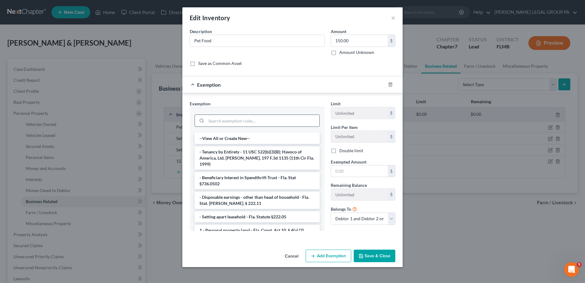
click at [296, 116] on input "search" at bounding box center [262, 121] width 113 height 12
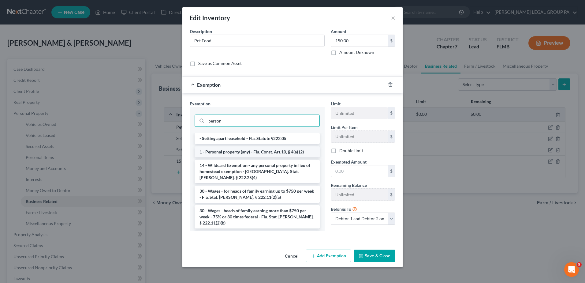
type input "person"
click at [294, 152] on li "1 - Personal property (any) - Fla. Const. Art.10, § 4(a) (2)" at bounding box center [257, 151] width 125 height 11
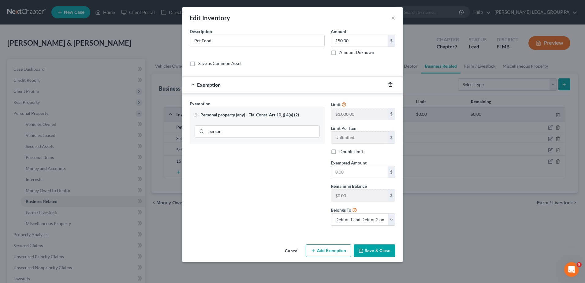
click at [389, 86] on icon "button" at bounding box center [390, 84] width 5 height 5
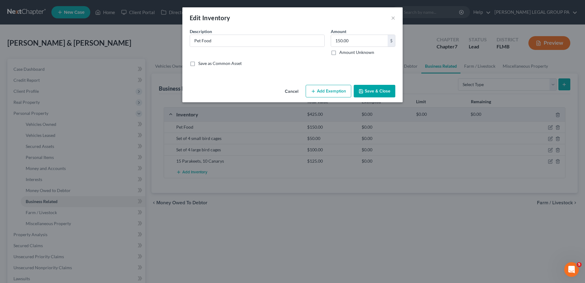
click at [336, 95] on button "Add Exemption" at bounding box center [329, 91] width 46 height 13
select select "2"
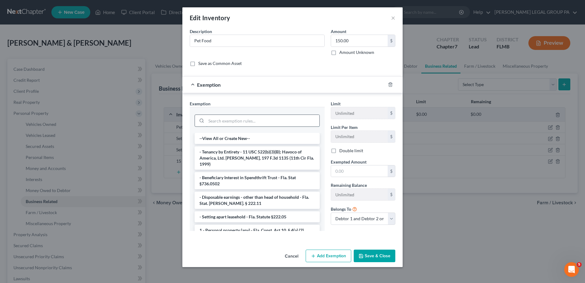
click at [265, 117] on input "search" at bounding box center [262, 121] width 113 height 12
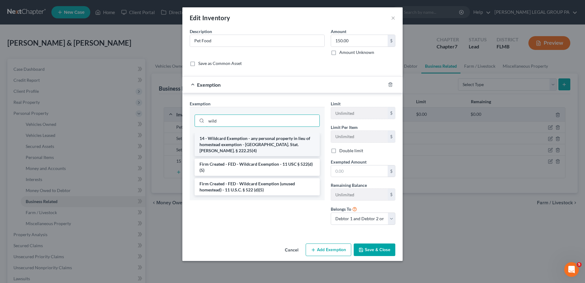
type input "wild"
click at [244, 139] on li "14 - Wildcard Exemption - any personal property in lieu of homestead exemption …" at bounding box center [257, 144] width 125 height 23
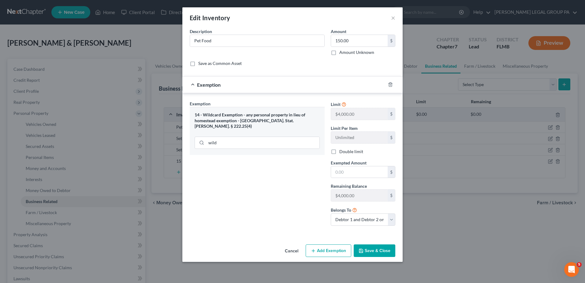
click at [339, 150] on label "Double limit" at bounding box center [351, 151] width 24 height 6
click at [342, 150] on input "Double limit" at bounding box center [344, 150] width 4 height 4
checkbox input "true"
click at [348, 175] on input "text" at bounding box center [359, 172] width 57 height 12
type input "150.00"
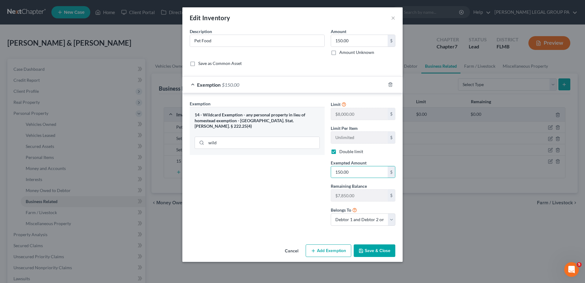
click at [385, 253] on button "Save & Close" at bounding box center [375, 250] width 42 height 13
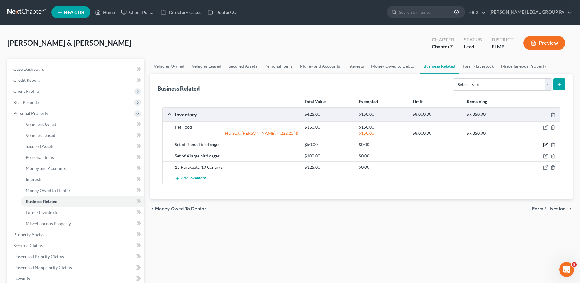
click at [546, 145] on icon "button" at bounding box center [545, 144] width 5 height 5
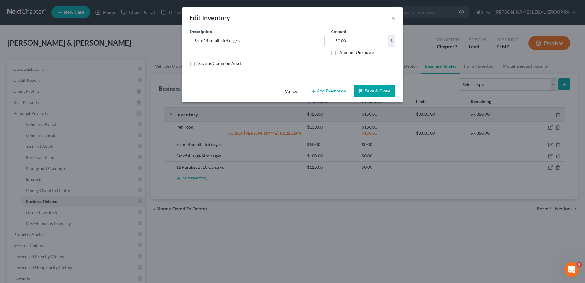
click at [316, 93] on button "Add Exemption" at bounding box center [329, 91] width 46 height 13
select select "2"
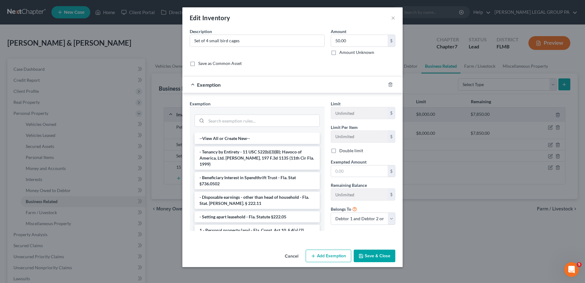
click at [297, 255] on button "Cancel" at bounding box center [291, 256] width 23 height 12
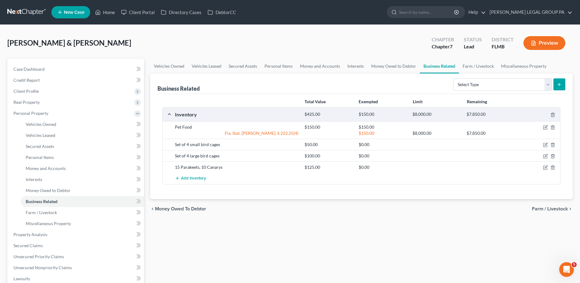
click at [542, 125] on div at bounding box center [539, 127] width 43 height 6
click at [544, 125] on icon "button" at bounding box center [545, 127] width 5 height 5
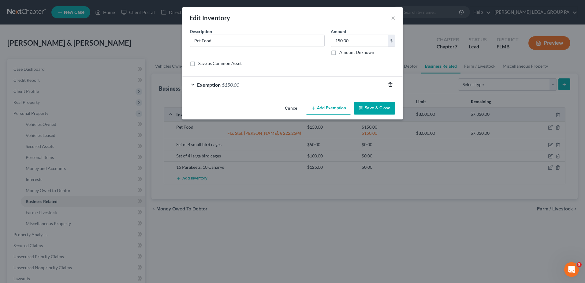
click at [390, 85] on icon "button" at bounding box center [390, 84] width 5 height 5
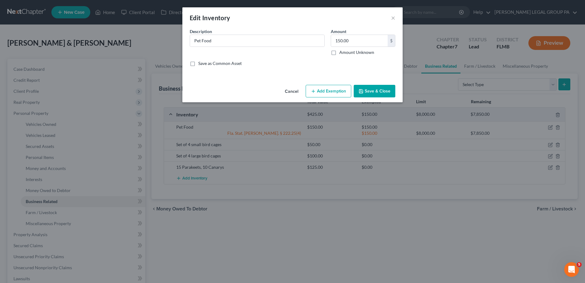
drag, startPoint x: 297, startPoint y: 92, endPoint x: 262, endPoint y: 97, distance: 34.9
click at [297, 92] on button "Cancel" at bounding box center [291, 91] width 23 height 12
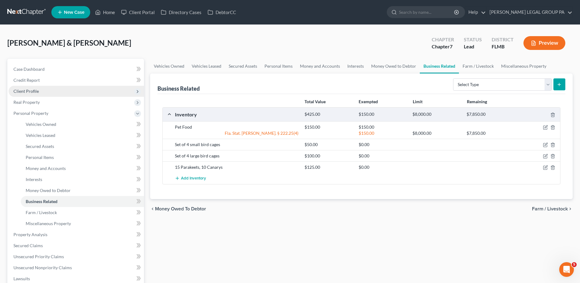
click at [38, 93] on span "Client Profile" at bounding box center [25, 90] width 25 height 5
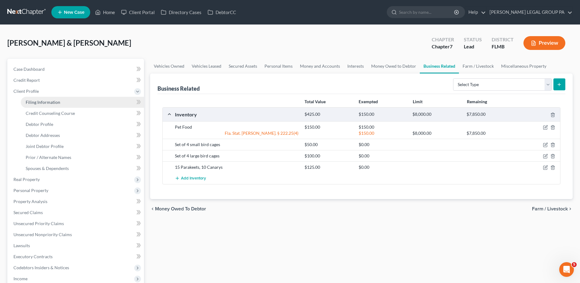
click at [44, 100] on span "Filing Information" at bounding box center [43, 101] width 35 height 5
select select "1"
select select "0"
select select "9"
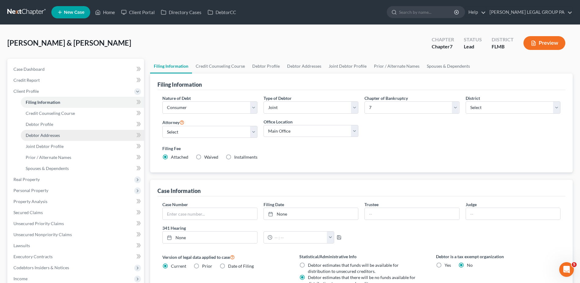
click at [61, 138] on link "Debtor Addresses" at bounding box center [82, 135] width 123 height 11
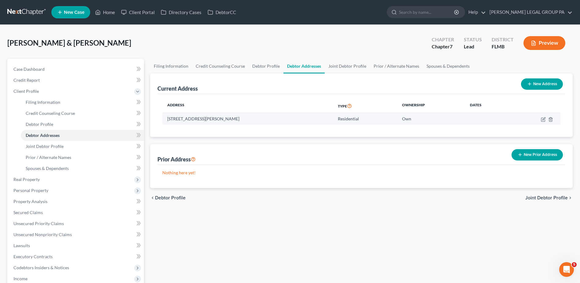
drag, startPoint x: 168, startPoint y: 118, endPoint x: 248, endPoint y: 118, distance: 79.9
click at [248, 118] on td "[STREET_ADDRESS][PERSON_NAME]" at bounding box center [247, 119] width 170 height 12
drag, startPoint x: 245, startPoint y: 118, endPoint x: 237, endPoint y: 118, distance: 8.3
copy td "[STREET_ADDRESS][PERSON_NAME]"
click at [200, 200] on div "chevron_left Debtor Profile Joint Debtor Profile chevron_right" at bounding box center [361, 198] width 423 height 20
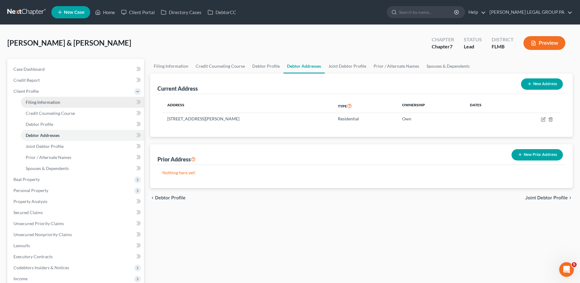
click at [57, 105] on link "Filing Information" at bounding box center [82, 102] width 123 height 11
select select "1"
select select "0"
select select "15"
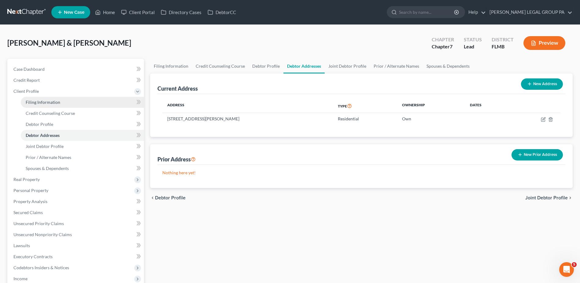
select select "0"
select select "9"
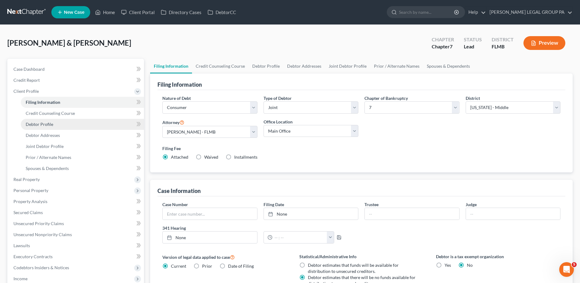
click at [60, 126] on link "Debtor Profile" at bounding box center [82, 124] width 123 height 11
select select "1"
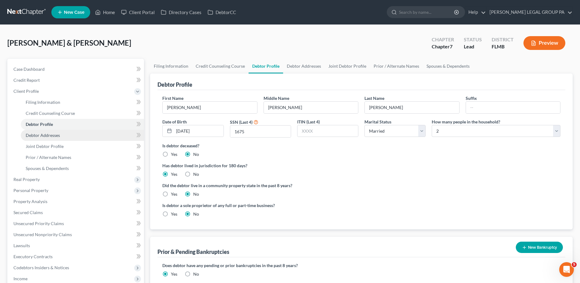
click at [60, 137] on link "Debtor Addresses" at bounding box center [82, 135] width 123 height 11
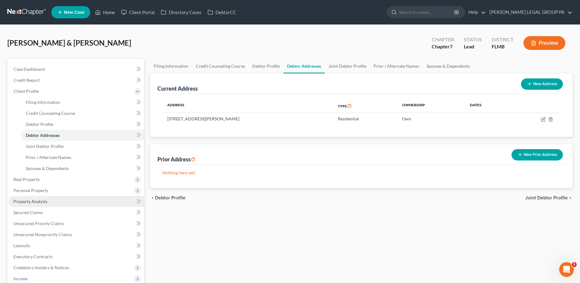
click at [38, 200] on span "Property Analysis" at bounding box center [30, 201] width 34 height 5
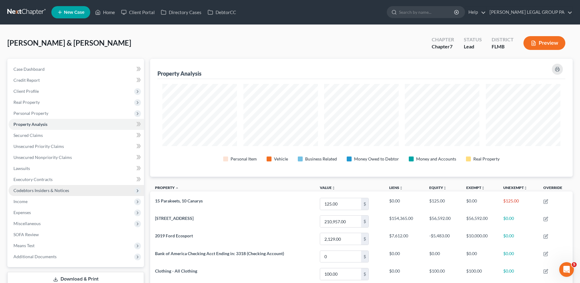
click at [43, 189] on span "Codebtors Insiders & Notices" at bounding box center [41, 190] width 56 height 5
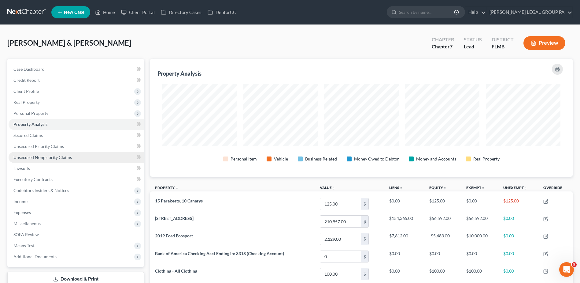
scroll to position [118, 423]
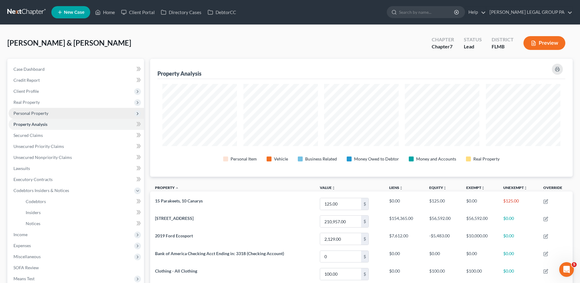
click at [54, 115] on span "Personal Property" at bounding box center [77, 113] width 136 height 11
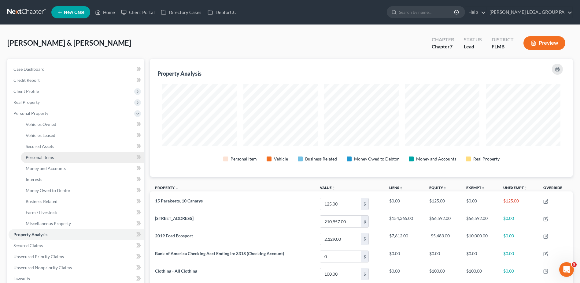
click at [50, 157] on span "Personal Items" at bounding box center [40, 157] width 28 height 5
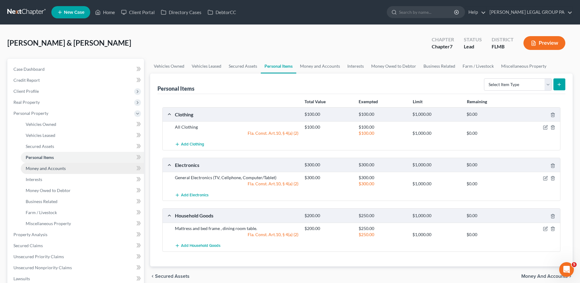
click at [77, 167] on link "Money and Accounts" at bounding box center [82, 168] width 123 height 11
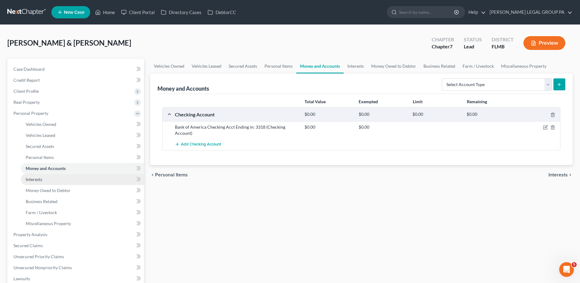
click at [73, 183] on link "Interests" at bounding box center [82, 179] width 123 height 11
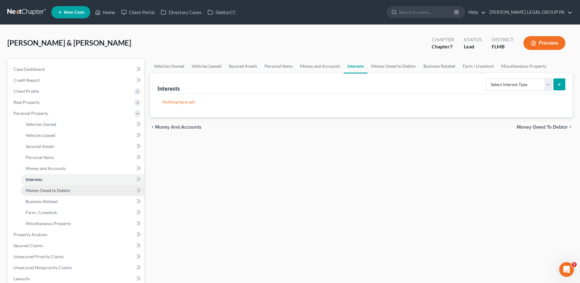
click at [73, 195] on link "Money Owed to Debtor" at bounding box center [82, 190] width 123 height 11
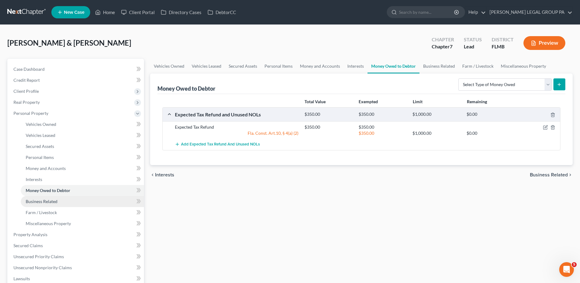
click at [73, 205] on link "Business Related" at bounding box center [82, 201] width 123 height 11
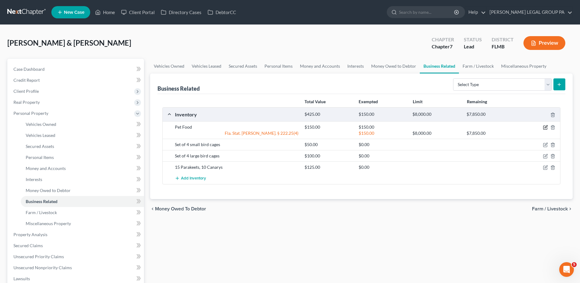
click at [544, 128] on icon "button" at bounding box center [546, 128] width 4 height 4
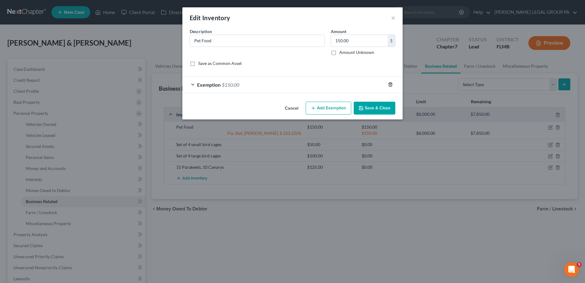
drag, startPoint x: 389, startPoint y: 86, endPoint x: 385, endPoint y: 88, distance: 4.5
click at [389, 87] on icon "button" at bounding box center [390, 85] width 3 height 4
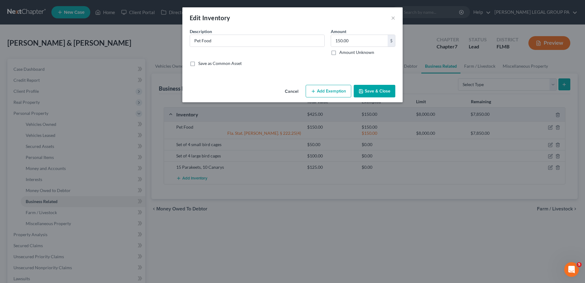
click at [334, 89] on button "Add Exemption" at bounding box center [329, 91] width 46 height 13
select select "2"
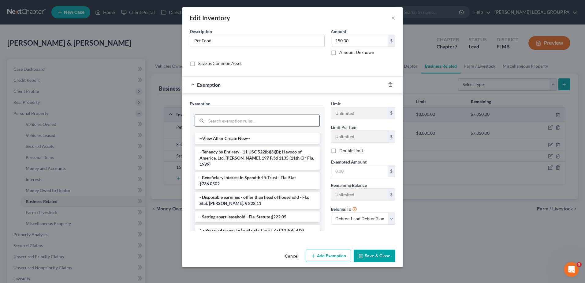
click at [288, 126] on div at bounding box center [257, 120] width 125 height 12
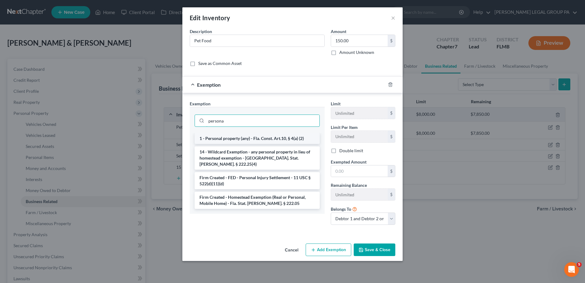
type input "persona"
click at [273, 143] on li "1 - Personal property (any) - Fla. Const. Art.10, § 4(a) (2)" at bounding box center [257, 138] width 125 height 11
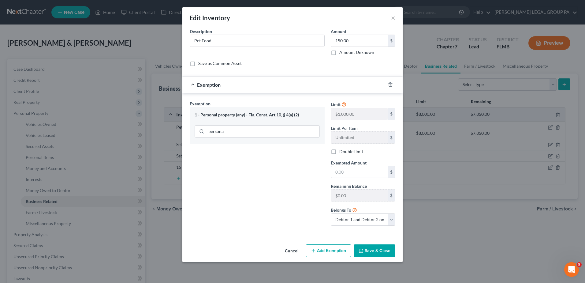
click at [340, 150] on label "Double limit" at bounding box center [351, 151] width 24 height 6
click at [342, 150] on input "Double limit" at bounding box center [344, 150] width 4 height 4
checkbox input "true"
click at [361, 172] on input "text" at bounding box center [359, 172] width 57 height 12
type input "150.00"
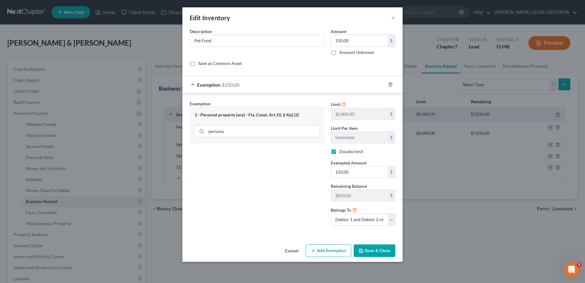
click at [379, 252] on button "Save & Close" at bounding box center [375, 250] width 42 height 13
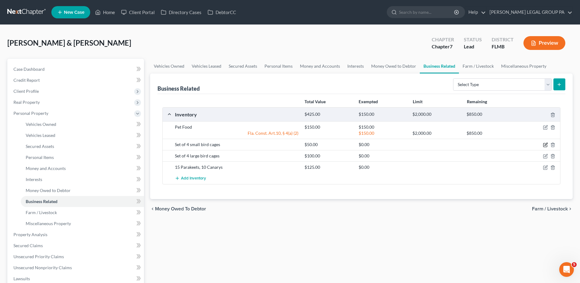
click at [545, 145] on icon "button" at bounding box center [546, 144] width 3 height 3
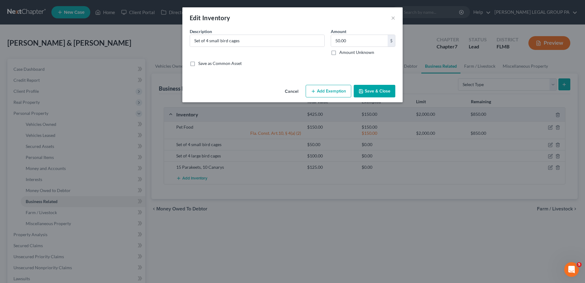
click at [338, 92] on button "Add Exemption" at bounding box center [329, 91] width 46 height 13
select select "2"
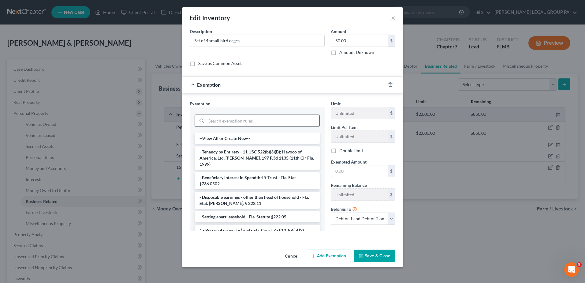
click at [257, 114] on div at bounding box center [257, 120] width 125 height 12
click at [257, 118] on input "search" at bounding box center [262, 121] width 113 height 12
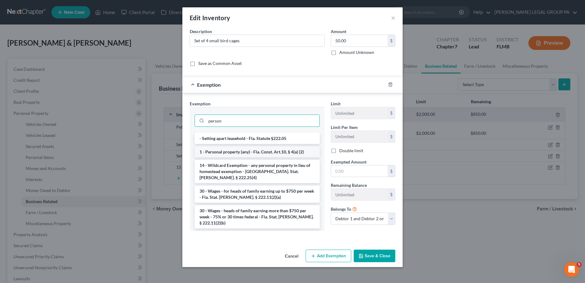
type input "person"
click at [263, 152] on li "1 - Personal property (any) - Fla. Const. Art.10, § 4(a) (2)" at bounding box center [257, 151] width 125 height 11
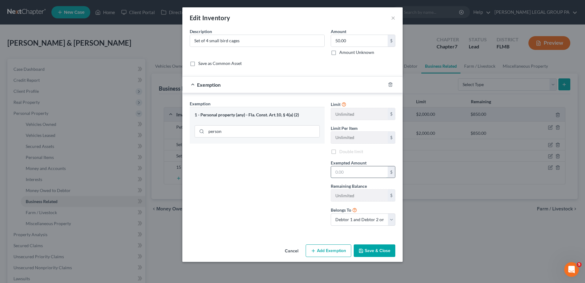
click at [351, 167] on input "text" at bounding box center [359, 172] width 57 height 12
checkbox input "true"
type input "50.00"
click at [394, 253] on button "Save & Close" at bounding box center [375, 250] width 42 height 13
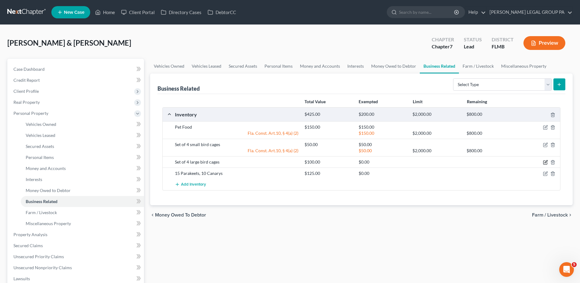
click at [544, 164] on icon "button" at bounding box center [545, 162] width 5 height 5
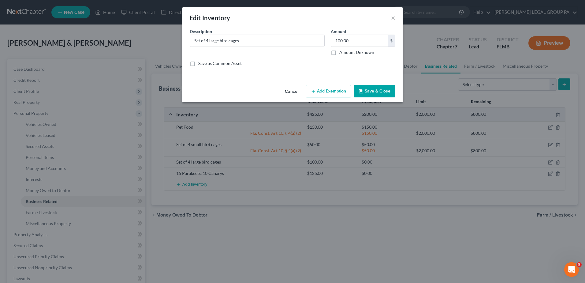
click at [325, 91] on button "Add Exemption" at bounding box center [329, 91] width 46 height 13
select select "2"
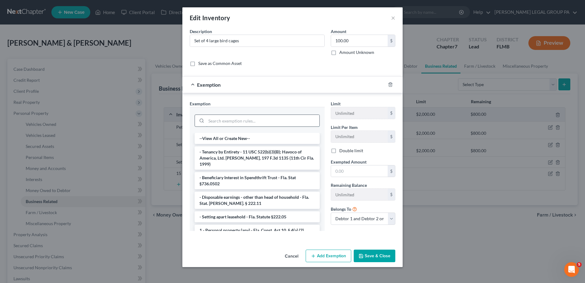
click at [282, 119] on input "search" at bounding box center [262, 121] width 113 height 12
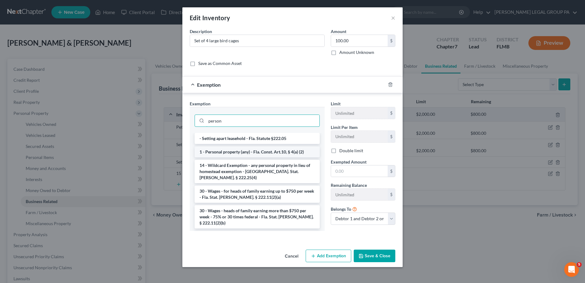
type input "person"
click at [283, 155] on li "1 - Personal property (any) - Fla. Const. Art.10, § 4(a) (2)" at bounding box center [257, 151] width 125 height 11
checkbox input "true"
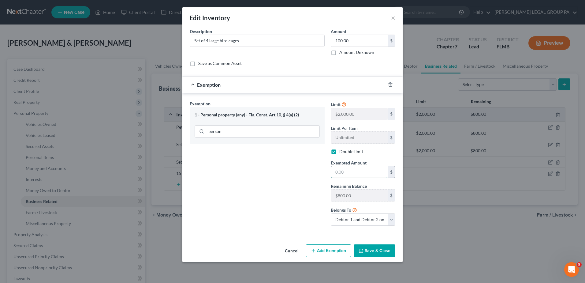
click at [356, 170] on input "text" at bounding box center [359, 172] width 57 height 12
type input "100.00"
click at [383, 252] on button "Save & Close" at bounding box center [375, 250] width 42 height 13
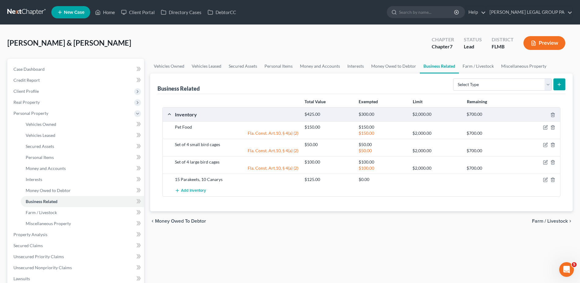
click at [549, 180] on div at bounding box center [539, 179] width 43 height 6
click at [545, 181] on icon "button" at bounding box center [545, 179] width 5 height 5
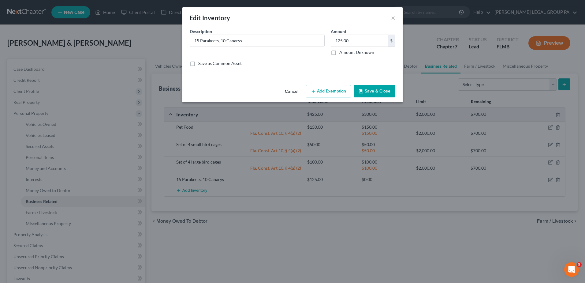
click at [327, 89] on button "Add Exemption" at bounding box center [329, 91] width 46 height 13
select select "2"
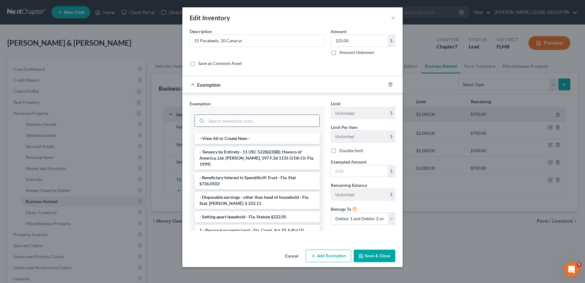
click at [260, 120] on input "search" at bounding box center [262, 121] width 113 height 12
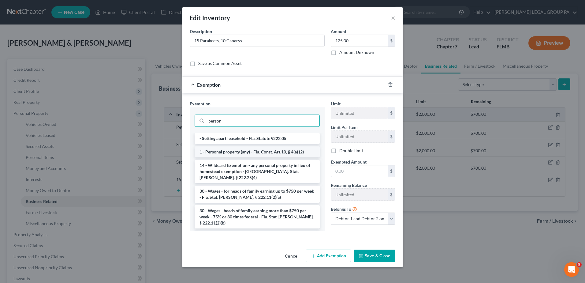
type input "person"
click at [238, 154] on li "1 - Personal property (any) - Fla. Const. Art.10, § 4(a) (2)" at bounding box center [257, 151] width 125 height 11
checkbox input "true"
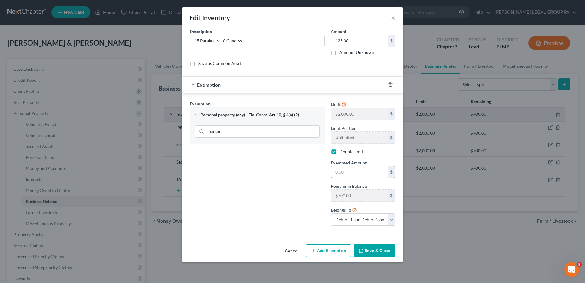
click at [363, 168] on input "text" at bounding box center [359, 172] width 57 height 12
type input "125.00"
click at [369, 253] on button "Save & Close" at bounding box center [375, 250] width 42 height 13
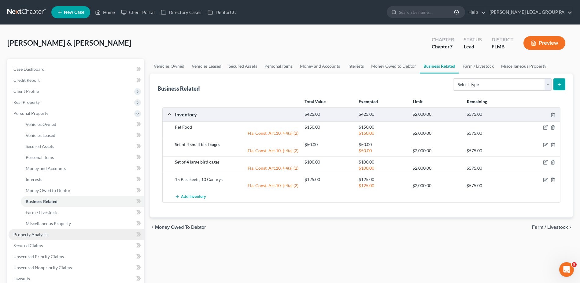
click at [75, 238] on link "Property Analysis" at bounding box center [77, 234] width 136 height 11
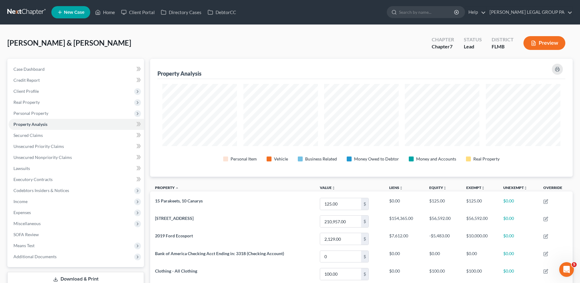
scroll to position [118, 423]
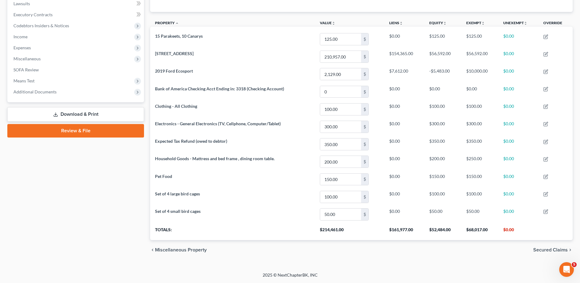
click at [86, 111] on link "Download & Print" at bounding box center [75, 114] width 137 height 14
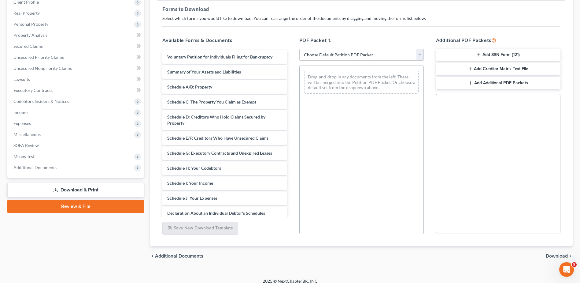
scroll to position [95, 0]
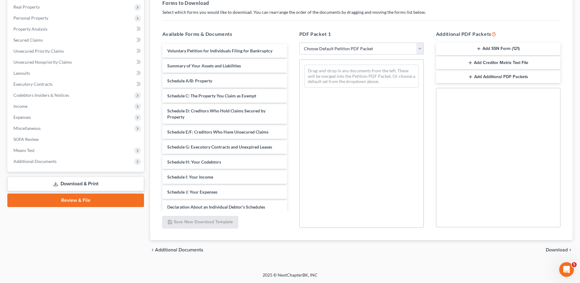
click at [344, 49] on select "Choose Default Petition PDF Packet Complete Bankruptcy Petition (all forms and …" at bounding box center [362, 49] width 125 height 12
select select "0"
click at [300, 43] on select "Choose Default Petition PDF Packet Complete Bankruptcy Petition (all forms and …" at bounding box center [362, 49] width 125 height 12
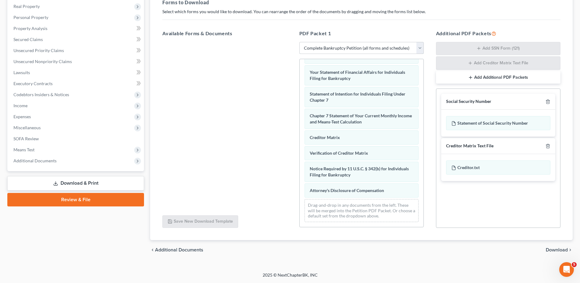
scroll to position [195, 0]
click at [560, 249] on span "Download" at bounding box center [557, 249] width 22 height 5
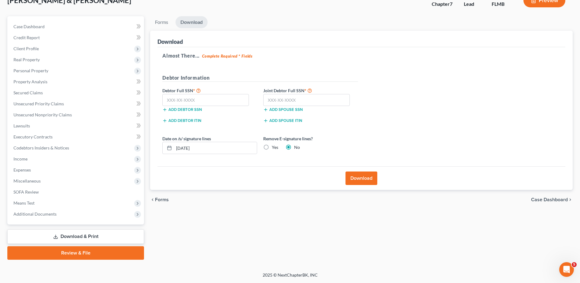
scroll to position [43, 0]
click at [203, 102] on input "text" at bounding box center [205, 100] width 87 height 12
type input "032-54-1675"
click at [280, 98] on input "text" at bounding box center [306, 100] width 87 height 12
type input "020-52-9593"
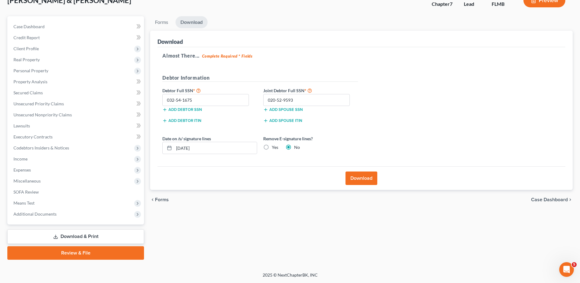
click at [366, 177] on button "Download" at bounding box center [362, 177] width 32 height 13
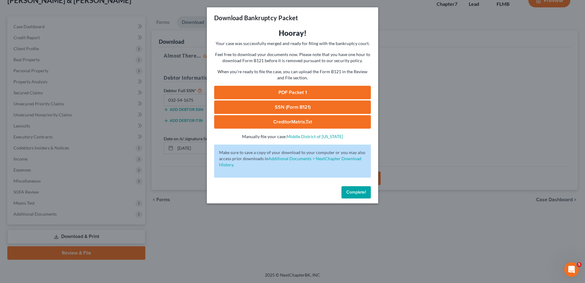
click at [293, 92] on link "PDF Packet 1" at bounding box center [292, 92] width 157 height 13
click at [282, 105] on link "SSN (Form B121)" at bounding box center [292, 106] width 157 height 13
click at [356, 193] on span "Complete!" at bounding box center [356, 191] width 20 height 5
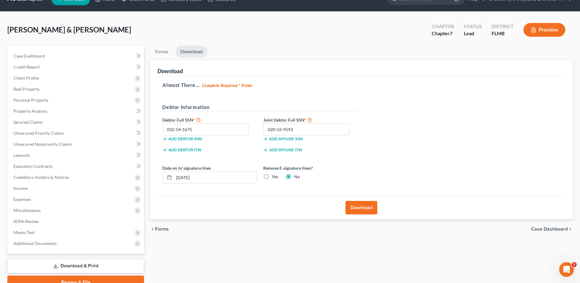
scroll to position [0, 0]
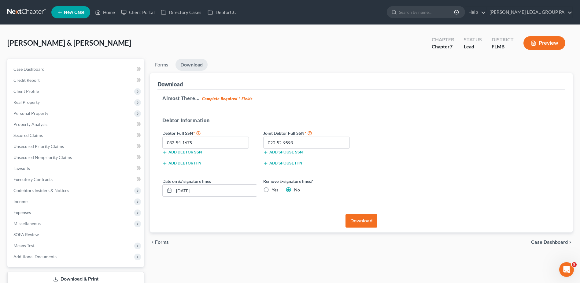
click at [30, 13] on link at bounding box center [26, 12] width 39 height 11
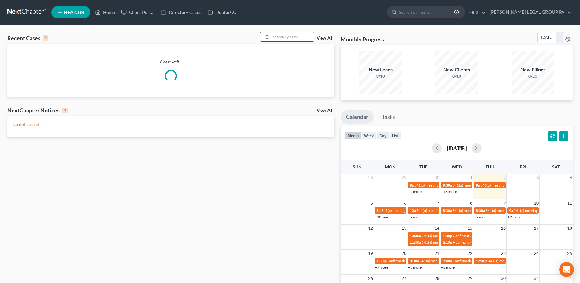
click at [289, 38] on input "search" at bounding box center [292, 36] width 43 height 9
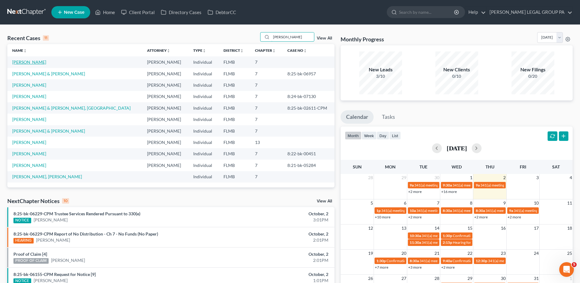
type input "smith"
click at [29, 59] on link "[PERSON_NAME]" at bounding box center [29, 61] width 34 height 5
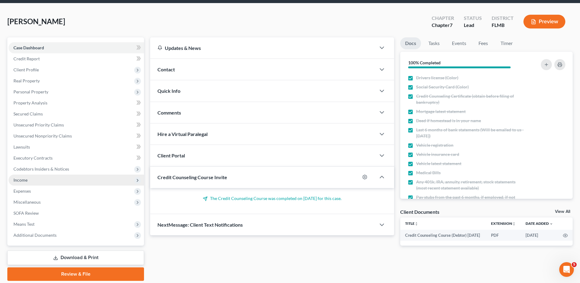
scroll to position [43, 0]
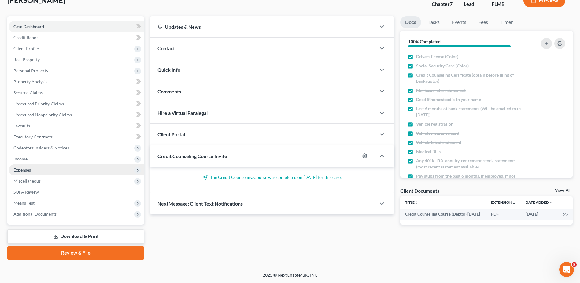
click at [40, 164] on span "Expenses" at bounding box center [77, 169] width 136 height 11
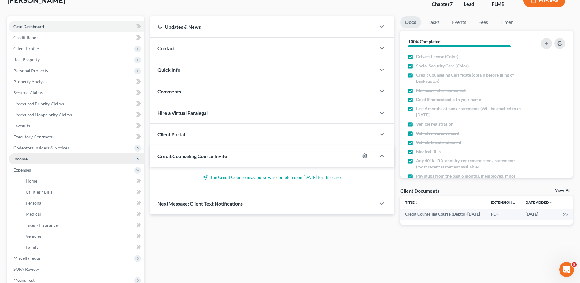
click at [39, 158] on span "Income" at bounding box center [77, 158] width 136 height 11
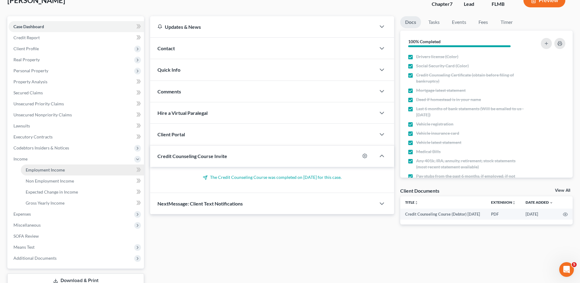
click at [50, 167] on span "Employment Income" at bounding box center [45, 169] width 39 height 5
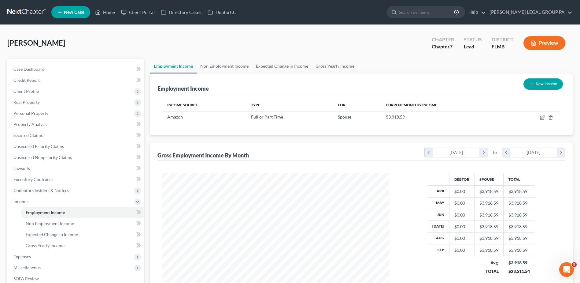
scroll to position [114, 239]
click at [50, 223] on span "Non Employment Income" at bounding box center [50, 223] width 48 height 5
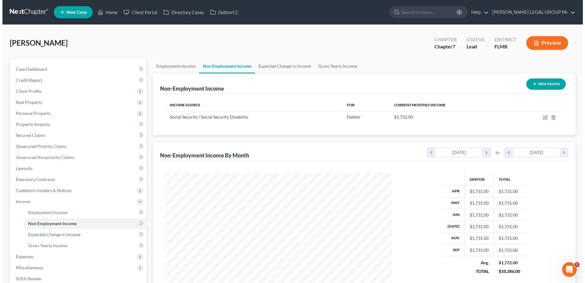
scroll to position [114, 239]
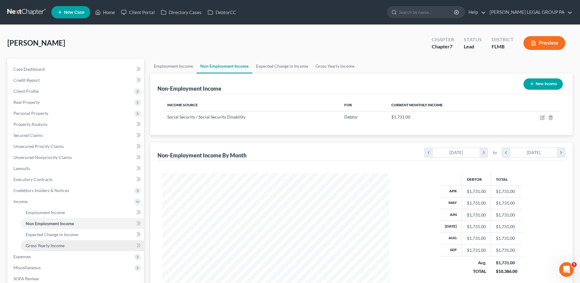
click at [51, 245] on span "Gross Yearly Income" at bounding box center [45, 245] width 39 height 5
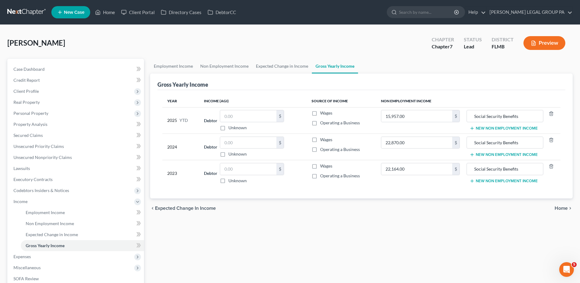
click at [475, 183] on icon "button" at bounding box center [472, 180] width 5 height 5
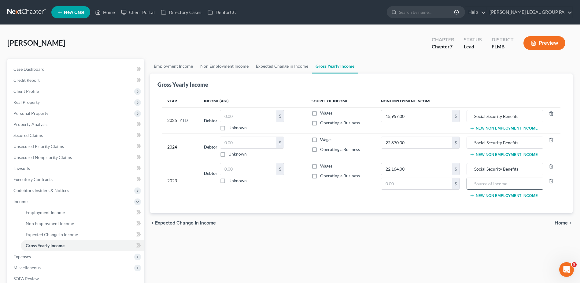
click at [481, 185] on input "text" at bounding box center [505, 184] width 70 height 12
type input "S"
click at [521, 187] on input "text" at bounding box center [505, 184] width 70 height 12
click at [549, 182] on icon "button" at bounding box center [551, 180] width 5 height 5
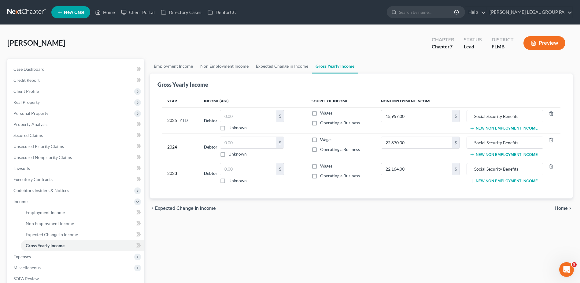
click at [26, 9] on link at bounding box center [26, 12] width 39 height 11
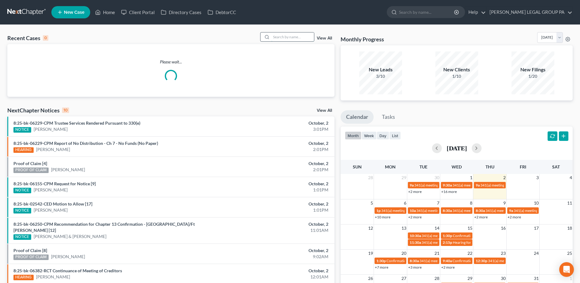
click at [304, 40] on input "search" at bounding box center [292, 36] width 43 height 9
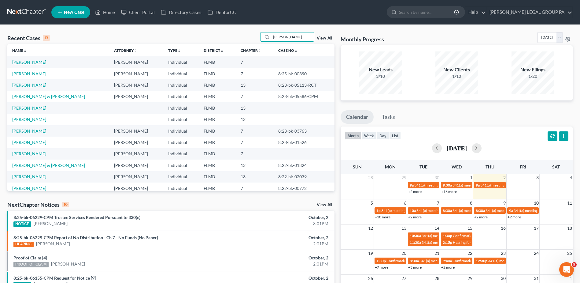
type input "steven"
click at [33, 64] on link "[PERSON_NAME]" at bounding box center [29, 61] width 34 height 5
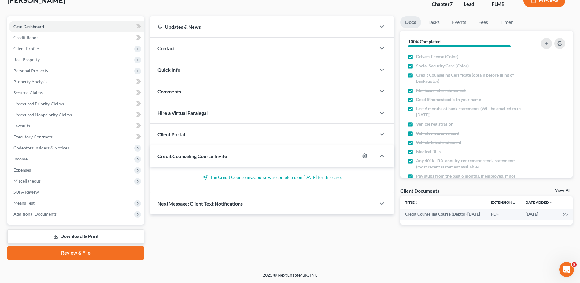
click at [69, 238] on link "Download & Print" at bounding box center [75, 236] width 137 height 14
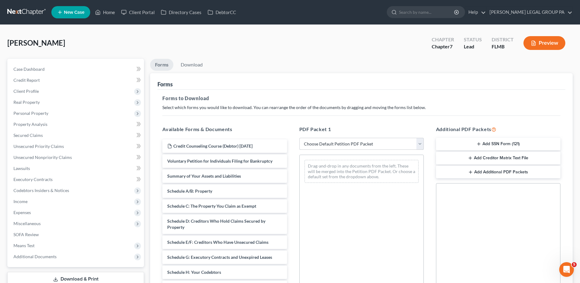
click at [350, 139] on select "Choose Default Petition PDF Packet Complete Bankruptcy Petition (all forms and …" at bounding box center [362, 144] width 125 height 12
select select "0"
click at [300, 138] on select "Choose Default Petition PDF Packet Complete Bankruptcy Petition (all forms and …" at bounding box center [362, 144] width 125 height 12
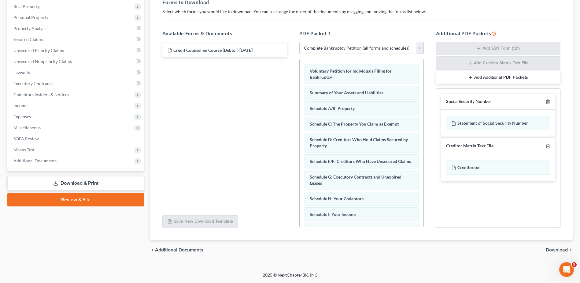
click at [554, 249] on span "Download" at bounding box center [557, 249] width 22 height 5
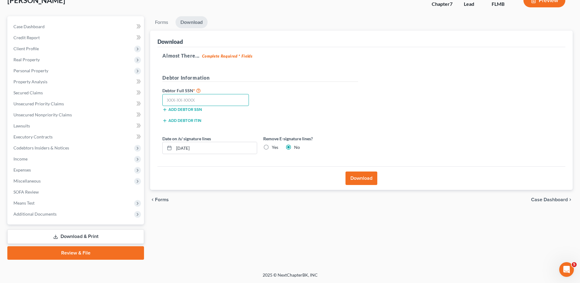
drag, startPoint x: 225, startPoint y: 105, endPoint x: 193, endPoint y: 98, distance: 32.1
click at [223, 103] on input "text" at bounding box center [205, 100] width 87 height 12
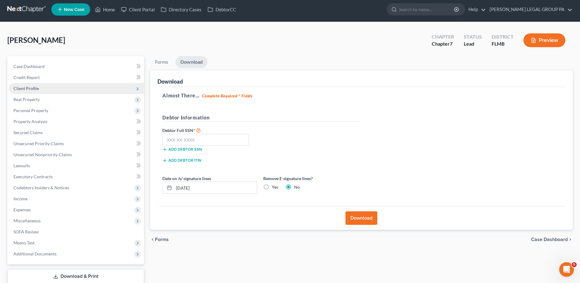
scroll to position [0, 0]
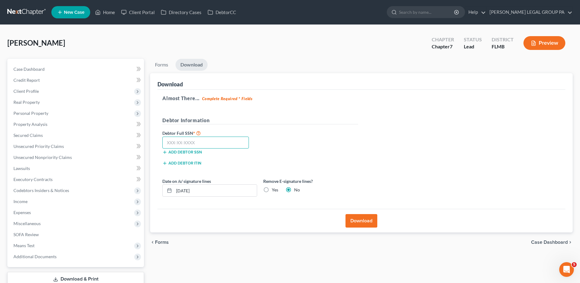
drag, startPoint x: 204, startPoint y: 143, endPoint x: 190, endPoint y: 129, distance: 19.5
click at [197, 140] on input "text" at bounding box center [205, 142] width 87 height 12
type input "418-92-1555"
click at [357, 213] on div "Download" at bounding box center [362, 221] width 408 height 24
click at [359, 219] on button "Download" at bounding box center [362, 220] width 32 height 13
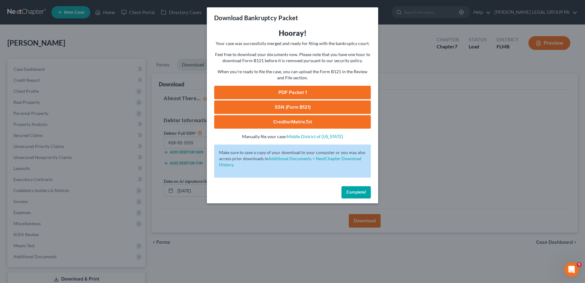
click at [290, 91] on link "PDF Packet 1" at bounding box center [292, 92] width 157 height 13
click at [368, 187] on button "Complete!" at bounding box center [355, 192] width 29 height 12
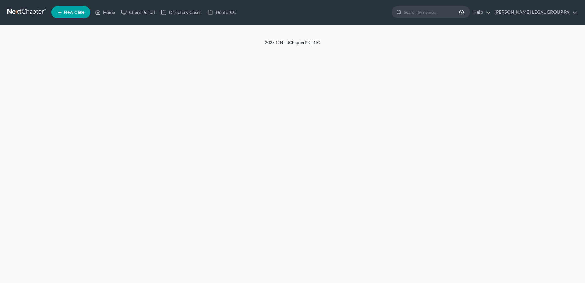
click at [324, 43] on div "2025 © NextChapterBK, INC" at bounding box center [292, 44] width 349 height 11
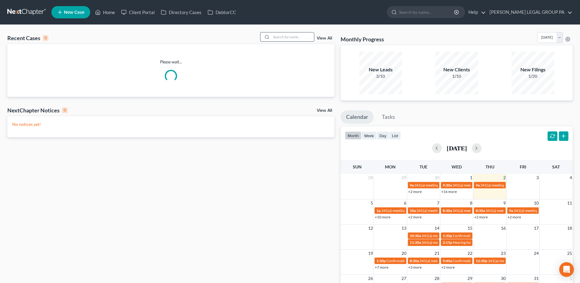
click at [304, 35] on input "search" at bounding box center [292, 36] width 43 height 9
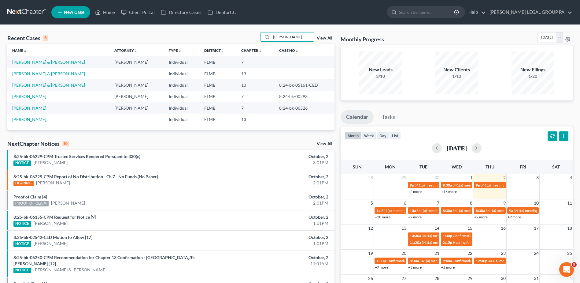
type input "[PERSON_NAME]"
click at [42, 62] on link "[PERSON_NAME] & [PERSON_NAME]" at bounding box center [48, 61] width 73 height 5
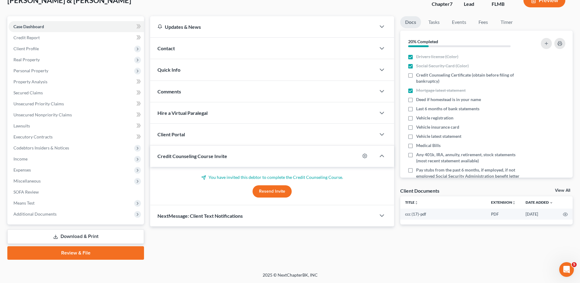
click at [91, 233] on link "Download & Print" at bounding box center [75, 236] width 137 height 14
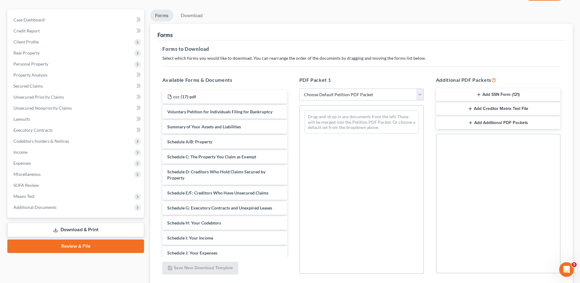
scroll to position [61, 0]
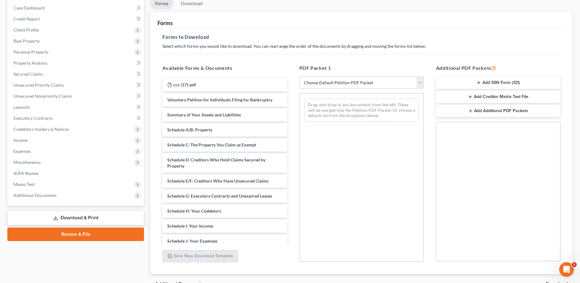
click at [374, 83] on select "Choose Default Petition PDF Packet Complete Bankruptcy Petition (all forms and …" at bounding box center [362, 83] width 125 height 12
select select "0"
click at [300, 77] on select "Choose Default Petition PDF Packet Complete Bankruptcy Petition (all forms and …" at bounding box center [362, 83] width 125 height 12
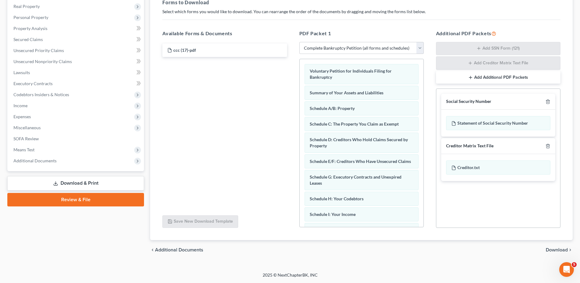
click at [559, 248] on span "Download" at bounding box center [557, 249] width 22 height 5
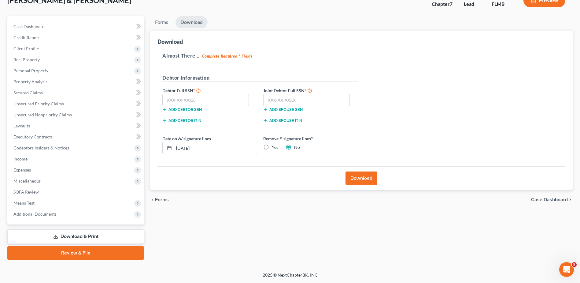
scroll to position [43, 0]
click at [187, 97] on input "text" at bounding box center [205, 100] width 87 height 12
click at [187, 100] on input "text" at bounding box center [205, 100] width 87 height 12
type input "595-06-9930"
click at [289, 101] on input "text" at bounding box center [306, 100] width 87 height 12
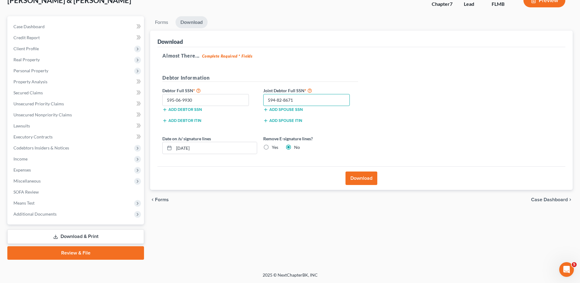
type input "594-82-8671"
click at [368, 181] on button "Download" at bounding box center [362, 177] width 32 height 13
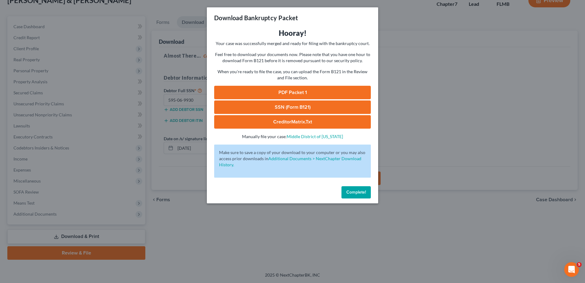
click at [363, 195] on button "Complete!" at bounding box center [355, 192] width 29 height 12
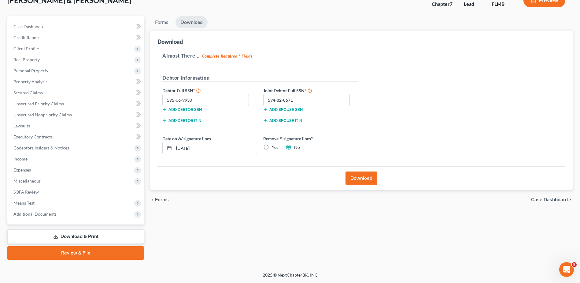
click at [356, 181] on button "Download" at bounding box center [362, 177] width 32 height 13
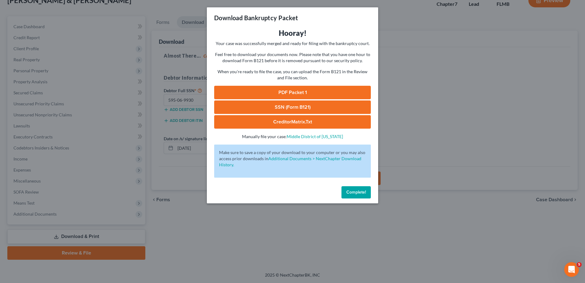
click at [310, 93] on link "PDF Packet 1" at bounding box center [292, 92] width 157 height 13
drag, startPoint x: 357, startPoint y: 192, endPoint x: 291, endPoint y: 192, distance: 66.1
click at [357, 192] on span "Complete!" at bounding box center [356, 191] width 20 height 5
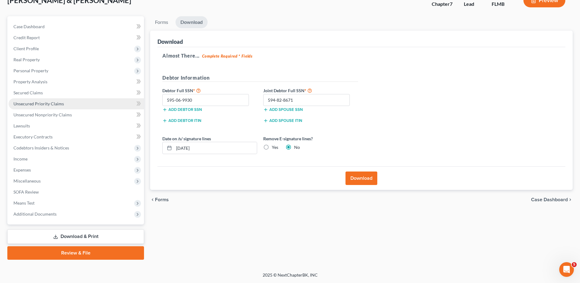
scroll to position [0, 0]
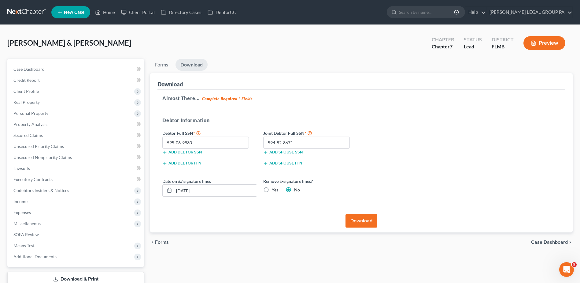
click at [33, 10] on link at bounding box center [26, 12] width 39 height 11
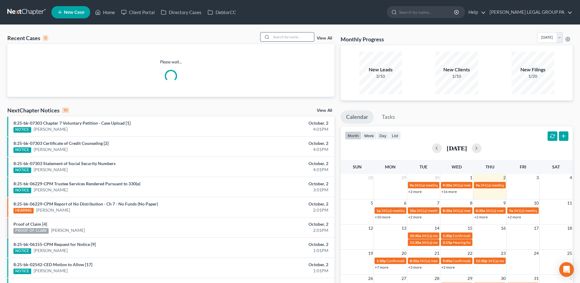
click at [300, 39] on input "search" at bounding box center [292, 36] width 43 height 9
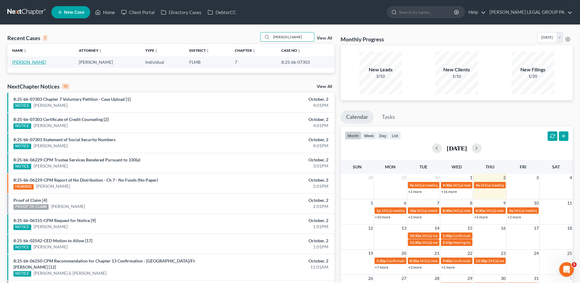
type input "[PERSON_NAME]"
click at [27, 62] on link "[PERSON_NAME]" at bounding box center [29, 61] width 34 height 5
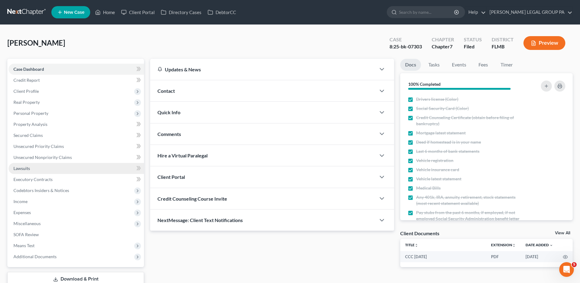
click at [40, 172] on link "Lawsuits" at bounding box center [77, 168] width 136 height 11
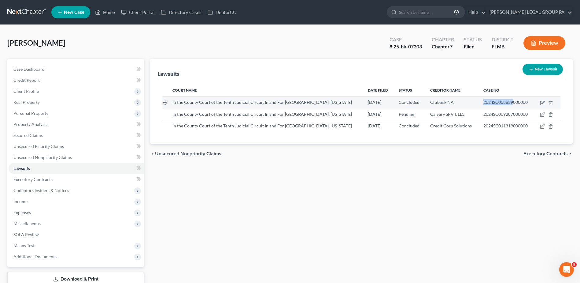
drag, startPoint x: 472, startPoint y: 102, endPoint x: 506, endPoint y: 104, distance: 33.5
click at [506, 104] on td "2024SC008639000000" at bounding box center [507, 102] width 56 height 12
drag, startPoint x: 506, startPoint y: 104, endPoint x: 500, endPoint y: 104, distance: 5.8
copy span "2024SC008639"
drag, startPoint x: 505, startPoint y: 114, endPoint x: 476, endPoint y: 116, distance: 29.1
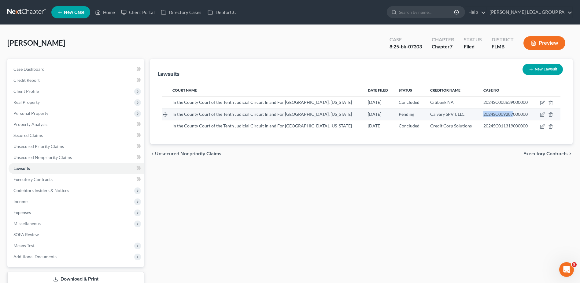
click at [484, 116] on span "2024SC009287000000" at bounding box center [506, 113] width 44 height 5
copy span "2024SC009287"
drag, startPoint x: 482, startPoint y: 125, endPoint x: 505, endPoint y: 125, distance: 23.3
click at [505, 125] on span "2024SC011319000000" at bounding box center [506, 125] width 44 height 5
copy span "2024SC011319"
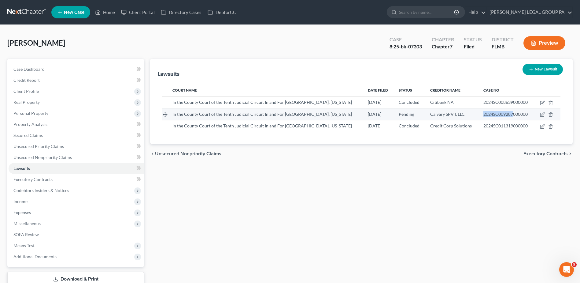
drag, startPoint x: 473, startPoint y: 113, endPoint x: 505, endPoint y: 116, distance: 32.6
click at [505, 116] on td "2024SC009287000000" at bounding box center [507, 114] width 56 height 12
copy span "2024SC009287"
drag, startPoint x: 425, startPoint y: 47, endPoint x: 389, endPoint y: 47, distance: 36.7
click at [388, 47] on div "Case 8:25-bk-07303" at bounding box center [406, 44] width 42 height 18
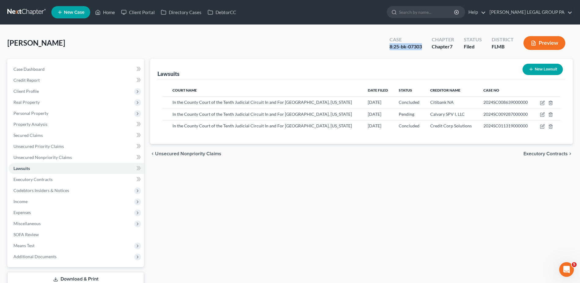
copy div "8:25-bk-07303"
drag, startPoint x: 475, startPoint y: 101, endPoint x: 506, endPoint y: 102, distance: 31.2
click at [506, 102] on td "2024SC008639000000" at bounding box center [507, 102] width 56 height 12
copy span "2024SC008639"
drag, startPoint x: 477, startPoint y: 125, endPoint x: 504, endPoint y: 124, distance: 26.9
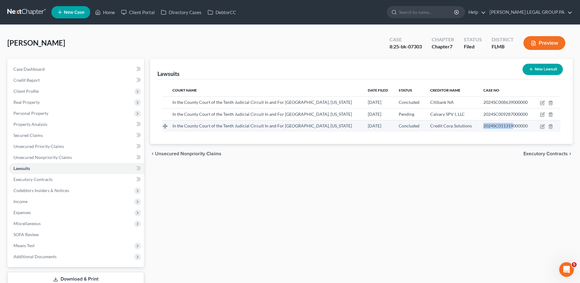
click at [504, 125] on span "2024SC011319000000" at bounding box center [506, 125] width 44 height 5
copy span "2024SC01131"
click at [21, 9] on link at bounding box center [26, 12] width 39 height 11
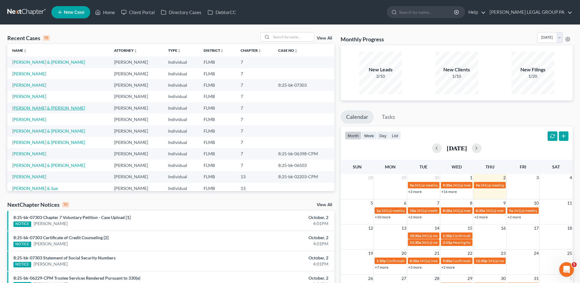
click at [33, 108] on link "[PERSON_NAME] & [PERSON_NAME]" at bounding box center [48, 107] width 73 height 5
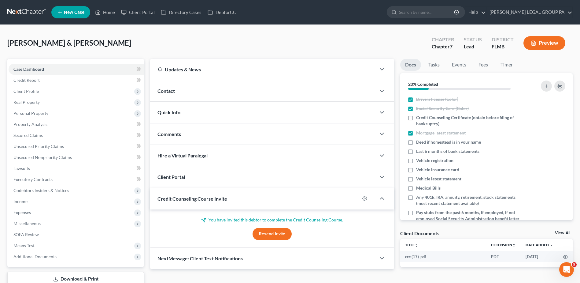
click at [24, 14] on link at bounding box center [26, 12] width 39 height 11
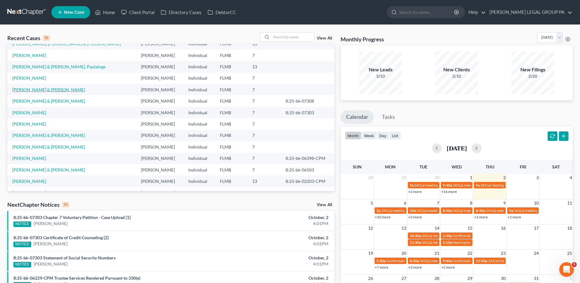
scroll to position [12, 0]
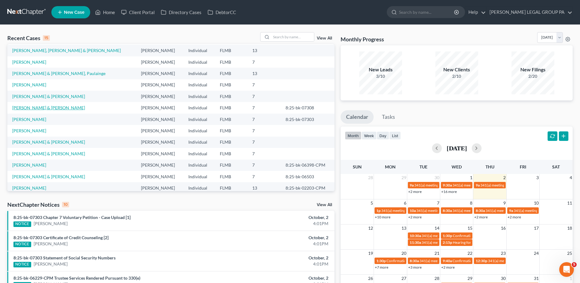
click at [44, 106] on link "[PERSON_NAME] & [PERSON_NAME]" at bounding box center [48, 107] width 73 height 5
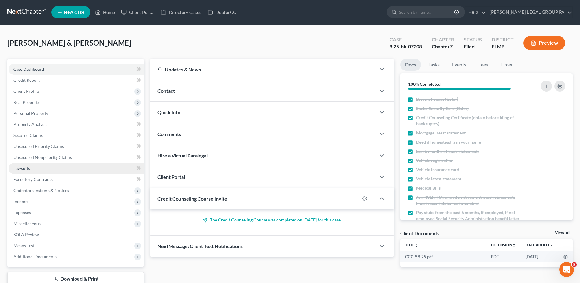
click at [44, 164] on link "Lawsuits" at bounding box center [77, 168] width 136 height 11
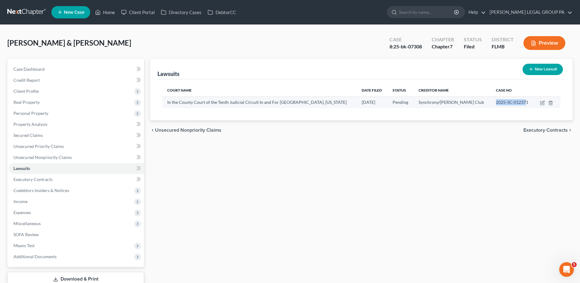
drag, startPoint x: 483, startPoint y: 102, endPoint x: 516, endPoint y: 98, distance: 33.3
click at [516, 98] on td "2025-SC-012371" at bounding box center [512, 102] width 43 height 12
drag, startPoint x: 359, startPoint y: 136, endPoint x: 350, endPoint y: 133, distance: 9.2
click at [358, 135] on div "chevron_left Unsecured Nonpriority Claims Executory Contracts chevron_right" at bounding box center [361, 130] width 423 height 20
click at [36, 13] on link at bounding box center [26, 12] width 39 height 11
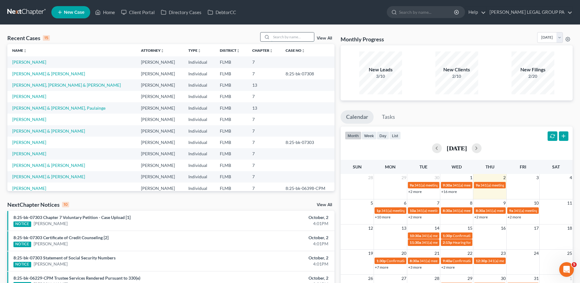
click at [302, 35] on input "search" at bounding box center [292, 36] width 43 height 9
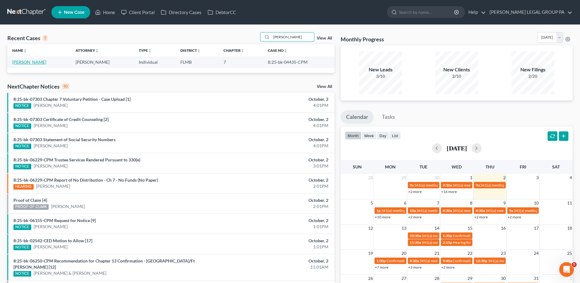
type input "[PERSON_NAME]"
click at [31, 61] on link "[PERSON_NAME]" at bounding box center [29, 61] width 34 height 5
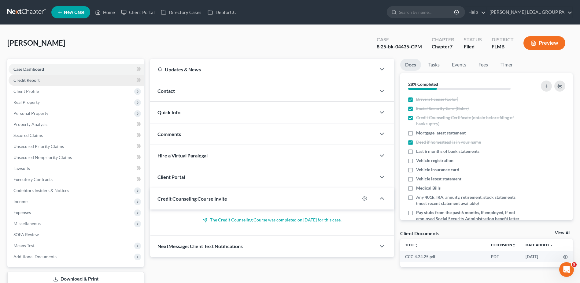
click at [42, 83] on link "Credit Report" at bounding box center [77, 80] width 136 height 11
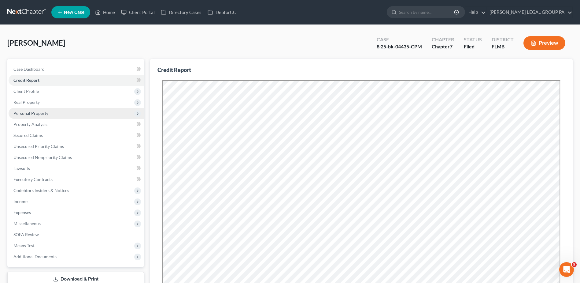
click at [67, 110] on span "Personal Property" at bounding box center [77, 113] width 136 height 11
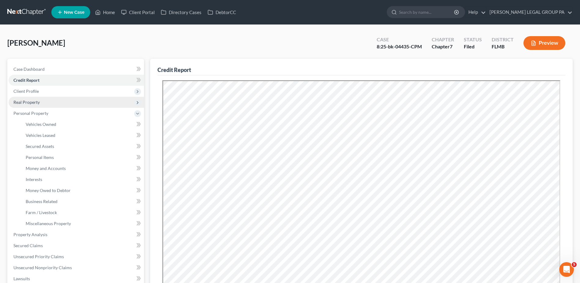
click at [46, 103] on span "Real Property" at bounding box center [77, 102] width 136 height 11
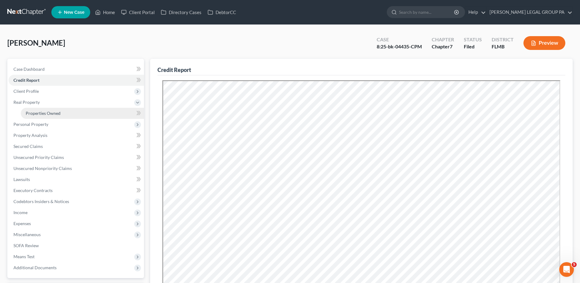
click at [48, 114] on span "Properties Owned" at bounding box center [43, 112] width 35 height 5
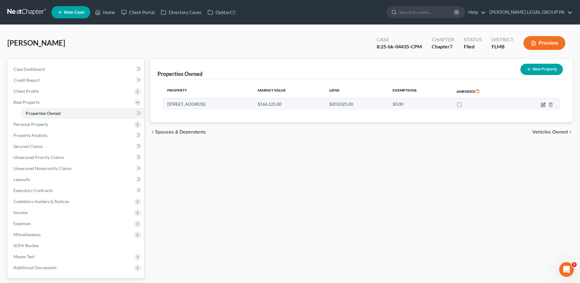
click at [543, 104] on icon "button" at bounding box center [544, 104] width 3 height 3
select select "9"
select select "0"
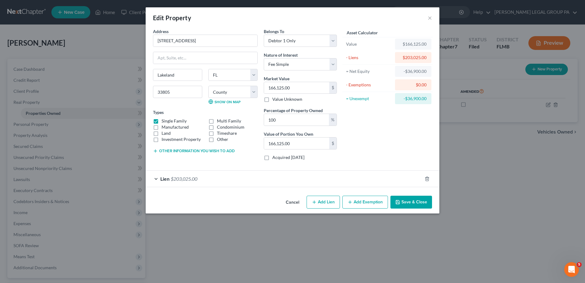
click at [266, 180] on div "Lien $203,025.00" at bounding box center [284, 178] width 277 height 16
